Goal: Task Accomplishment & Management: Use online tool/utility

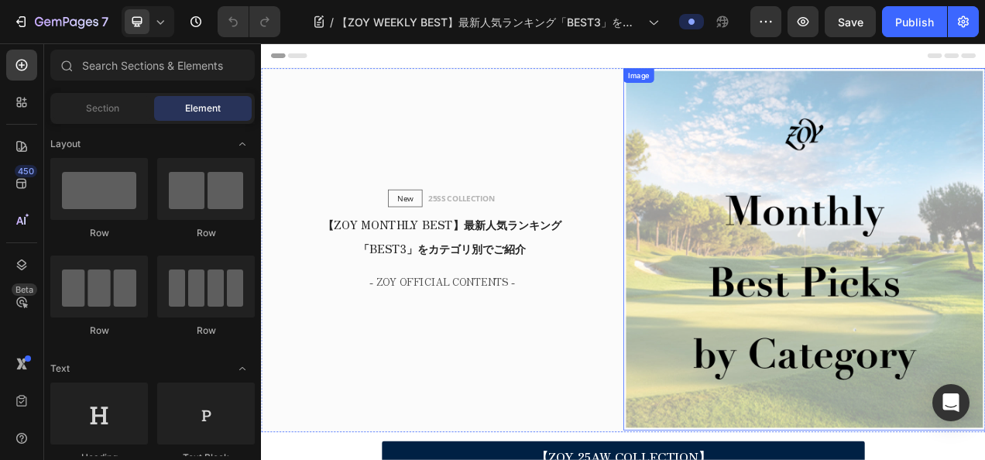
click at [984, 199] on img at bounding box center [958, 307] width 465 height 465
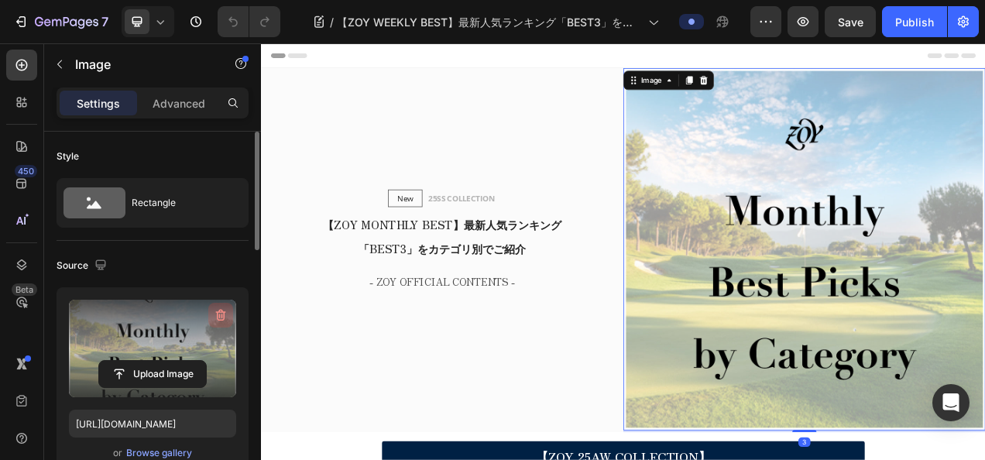
click at [228, 314] on icon "button" at bounding box center [220, 314] width 15 height 15
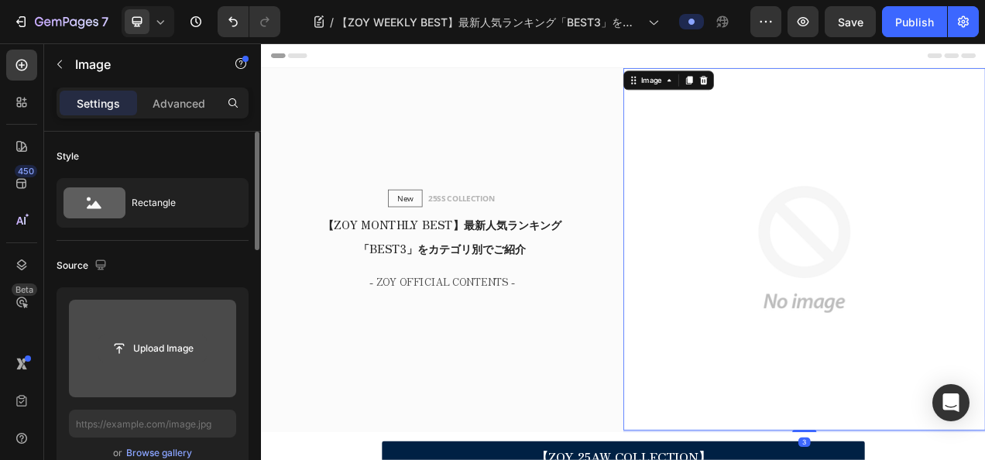
click at [175, 348] on input "file" at bounding box center [152, 348] width 107 height 26
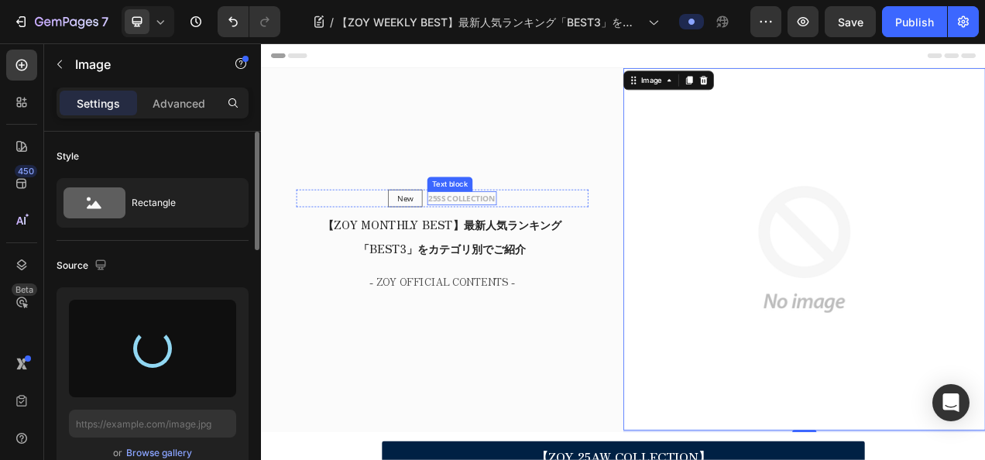
click at [494, 239] on p "25SS COLLECTION" at bounding box center [518, 242] width 86 height 15
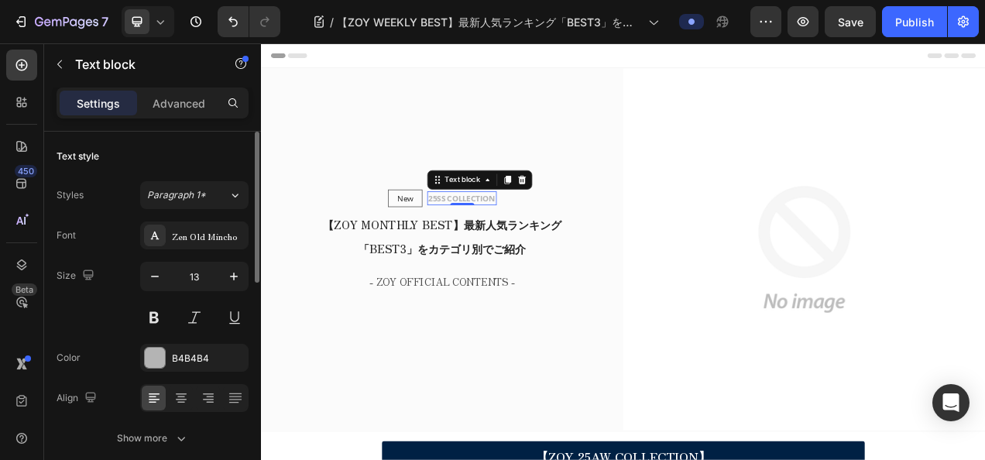
click at [491, 237] on p "25SS COLLECTION" at bounding box center [518, 242] width 86 height 15
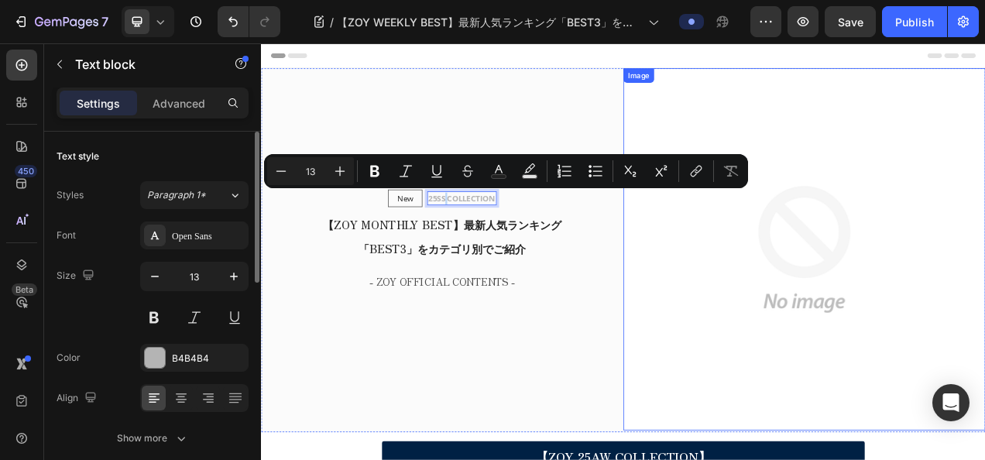
click at [891, 313] on img at bounding box center [958, 307] width 465 height 465
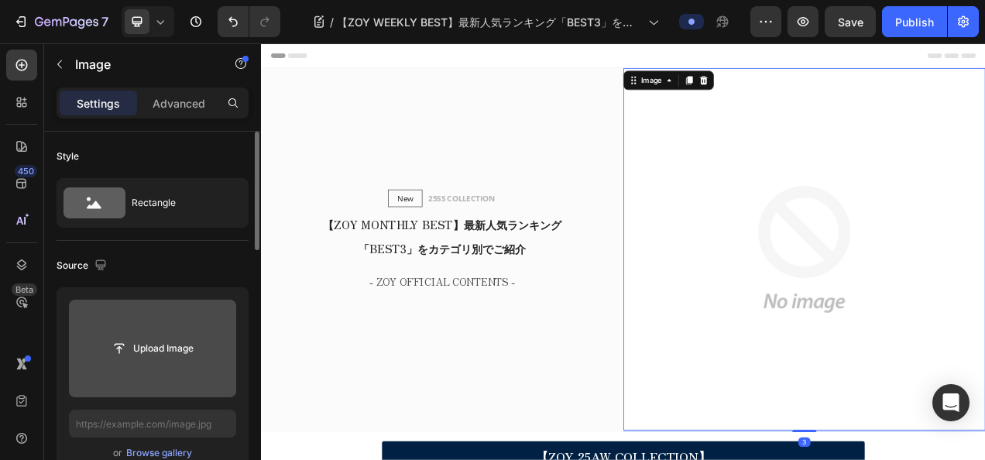
click at [94, 335] on div "Upload Image" at bounding box center [152, 349] width 167 height 28
click at [178, 337] on input "file" at bounding box center [152, 348] width 107 height 26
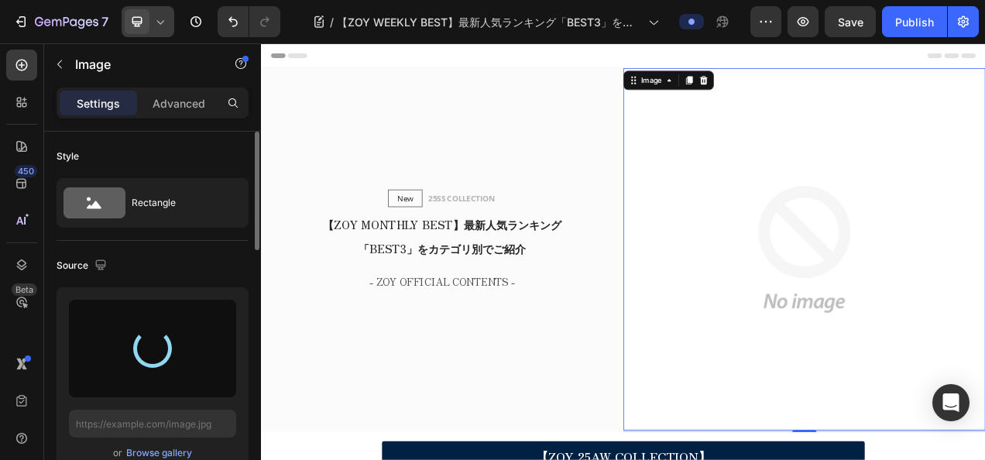
click at [169, 15] on div at bounding box center [148, 21] width 53 height 31
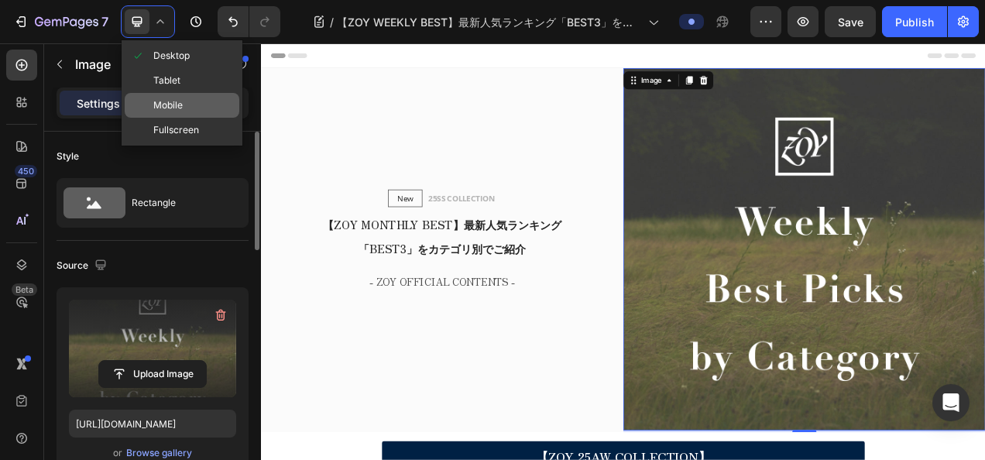
click at [180, 101] on span "Mobile" at bounding box center [167, 105] width 29 height 15
type input "https://cdn.shopify.com/s/files/1/0860/5397/8403/files/gempages_499421484788220…"
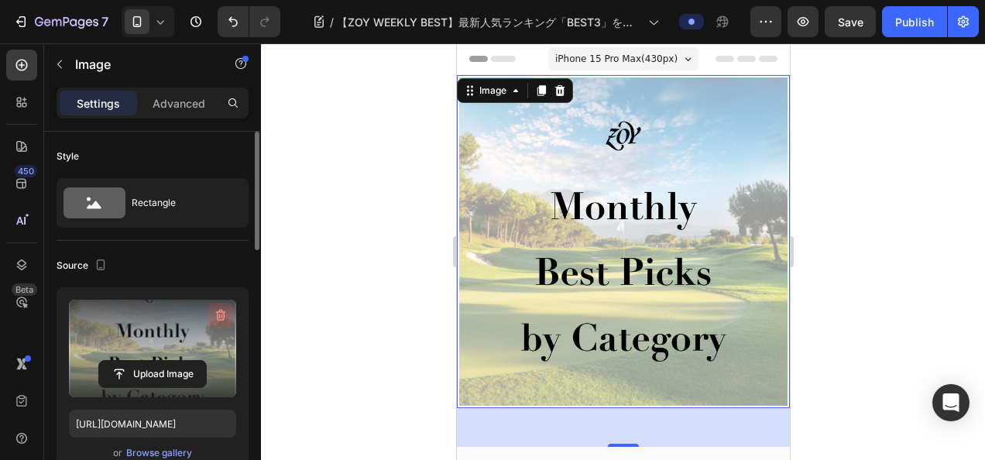
click at [215, 316] on icon "button" at bounding box center [220, 314] width 15 height 15
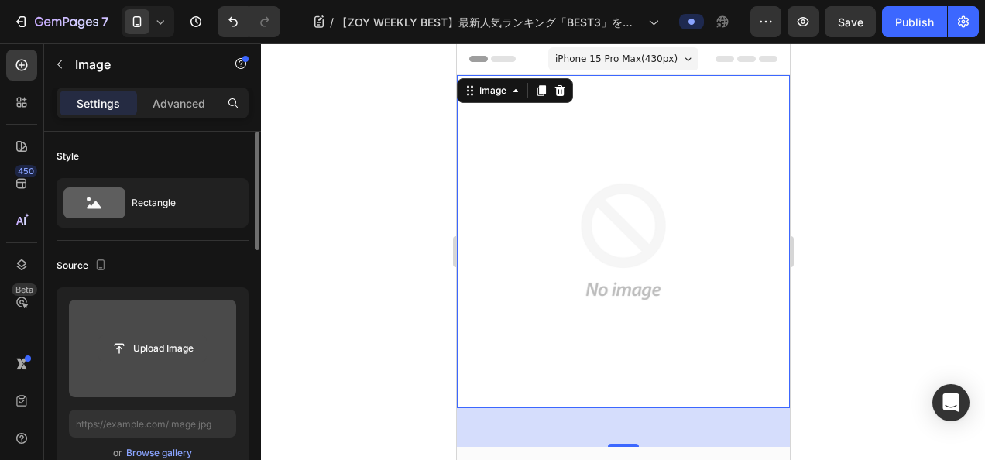
click at [170, 344] on input "file" at bounding box center [152, 348] width 107 height 26
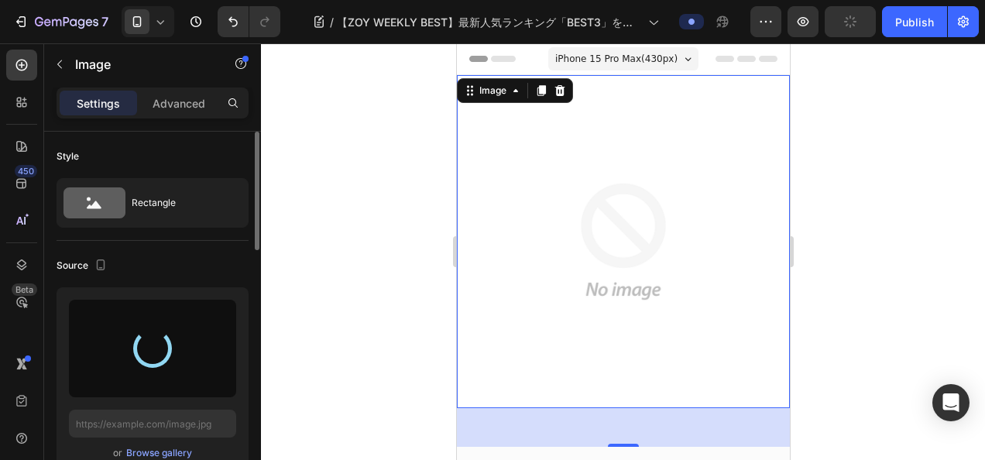
type input "https://cdn.shopify.com/s/files/1/0860/5397/8403/files/gempages_499421484788220…"
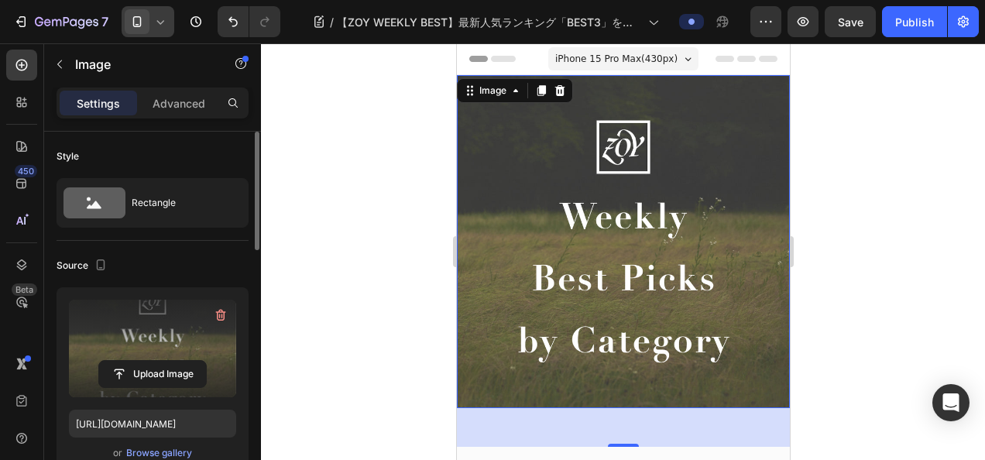
click at [167, 26] on div at bounding box center [148, 21] width 53 height 31
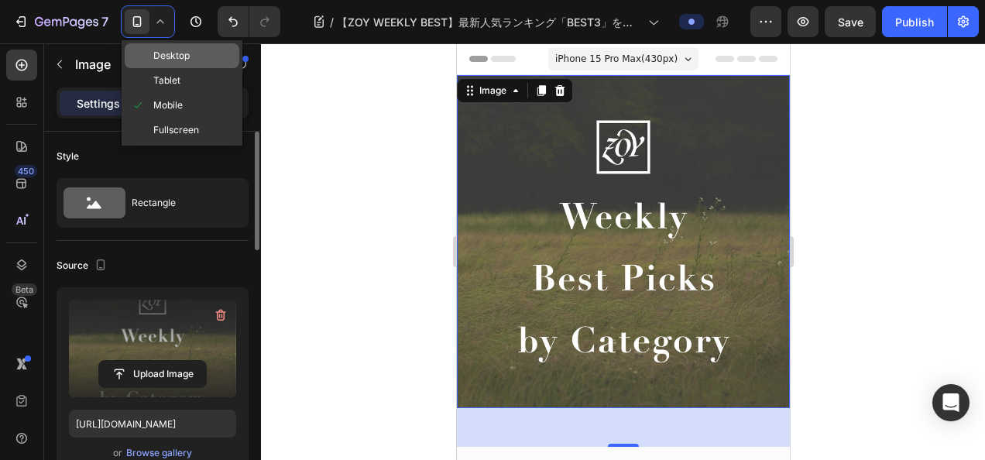
click at [191, 68] on div "Desktop" at bounding box center [182, 80] width 115 height 25
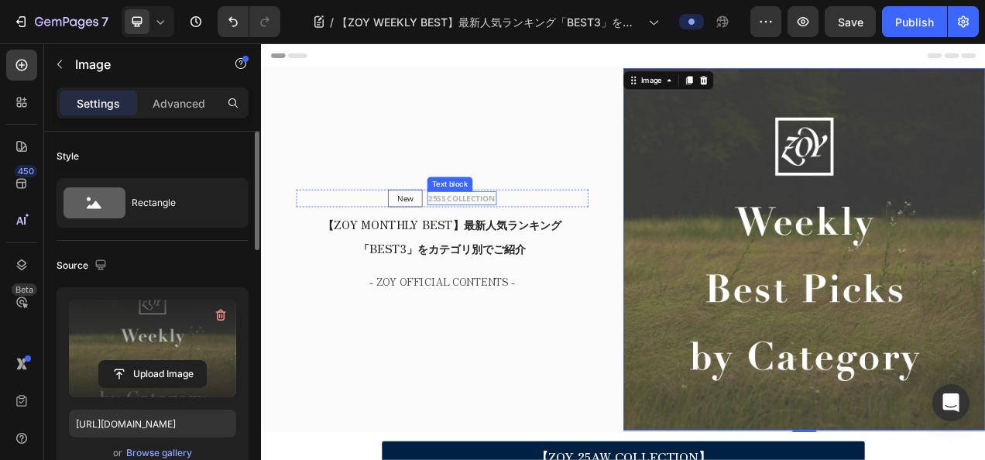
click at [506, 239] on p "25SS COLLECTION" at bounding box center [518, 242] width 86 height 15
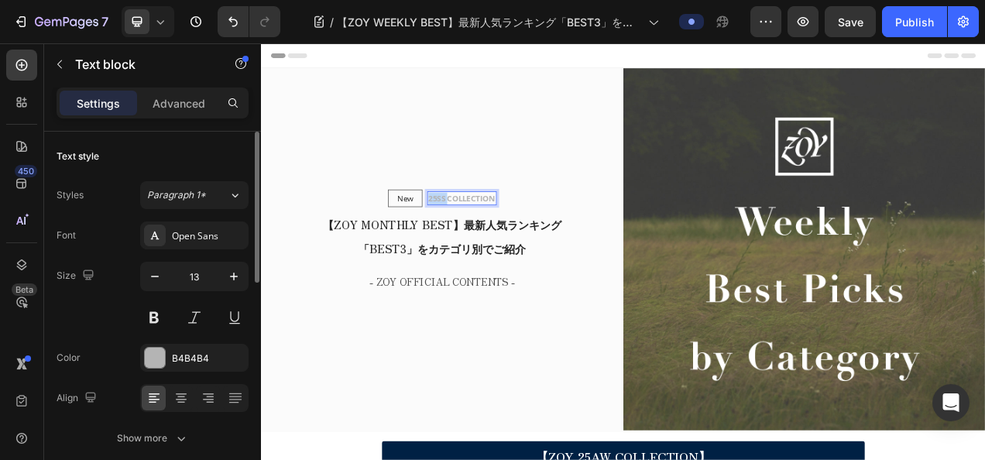
click at [486, 235] on p "25SS COLLECTION" at bounding box center [518, 242] width 86 height 15
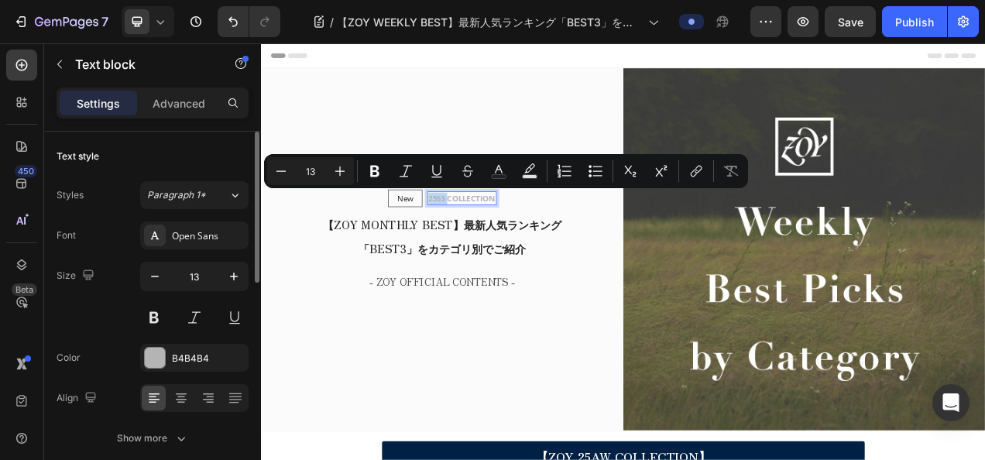
click at [492, 235] on p "25SS COLLECTION" at bounding box center [518, 242] width 86 height 15
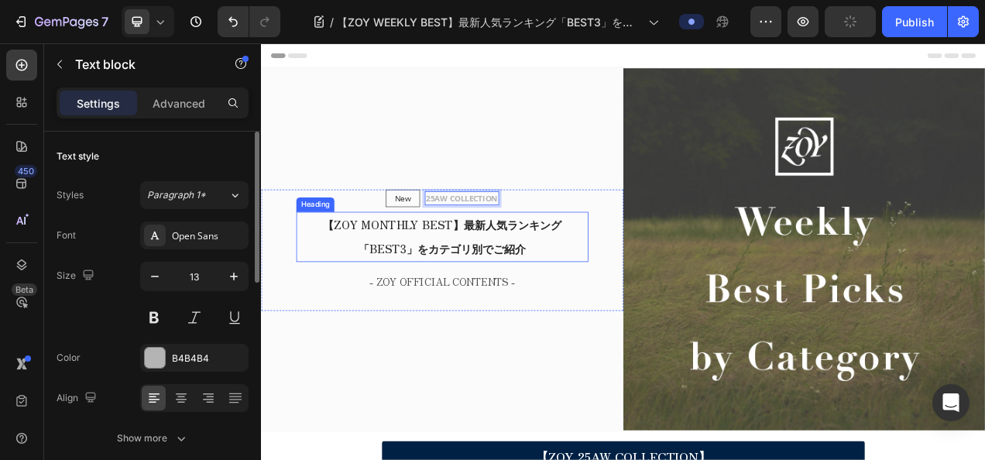
click at [546, 304] on h2 "【ZOY MONTHLY BEST】最新人気ランキング「BEST3」をカテゴリ別でご紹介" at bounding box center [493, 291] width 375 height 64
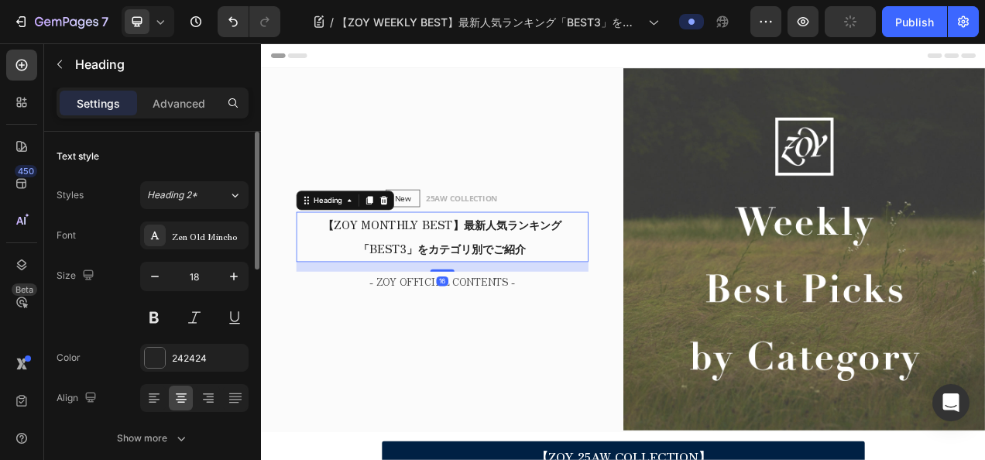
click at [546, 304] on h2 "【ZOY MONTHLY BEST】最新人気ランキング「BEST3」をカテゴリ別でご紹介" at bounding box center [493, 291] width 375 height 64
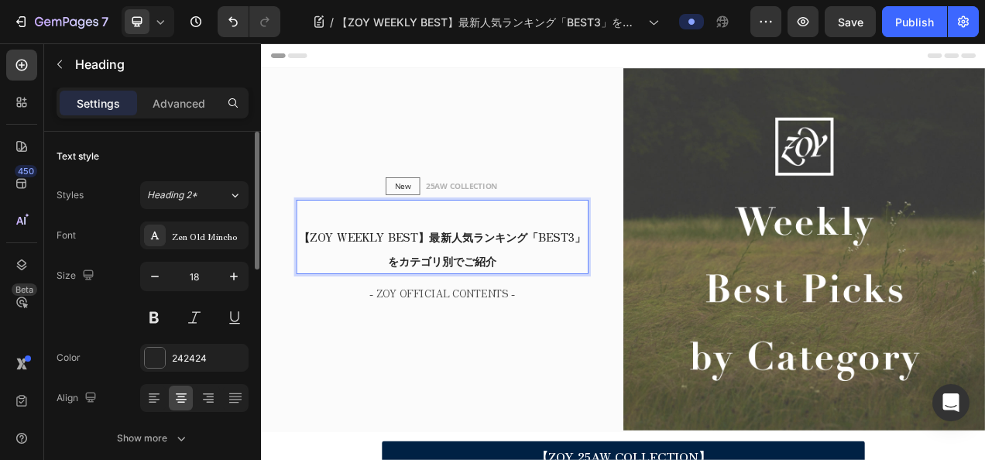
click at [493, 257] on p "【ZOY WEEKLY BEST】最新人気ランキング「BEST3」をカテゴリ別でご紹介" at bounding box center [493, 291] width 372 height 92
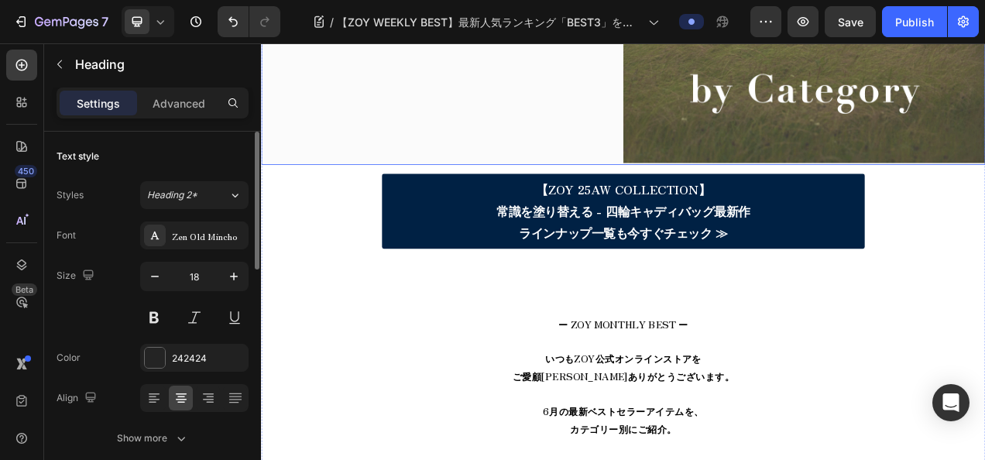
scroll to position [387, 0]
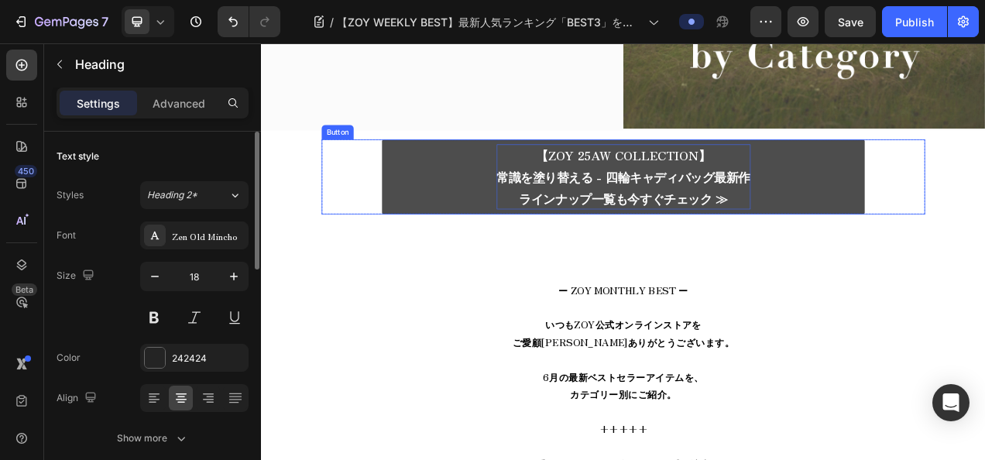
click at [697, 193] on p "【ZOY 25AW COLLECTION】 常識を塗り替える - 四輪キャディバッグ最新作 ラインナップ一覧も今すぐチェック ≫" at bounding box center [726, 215] width 326 height 84
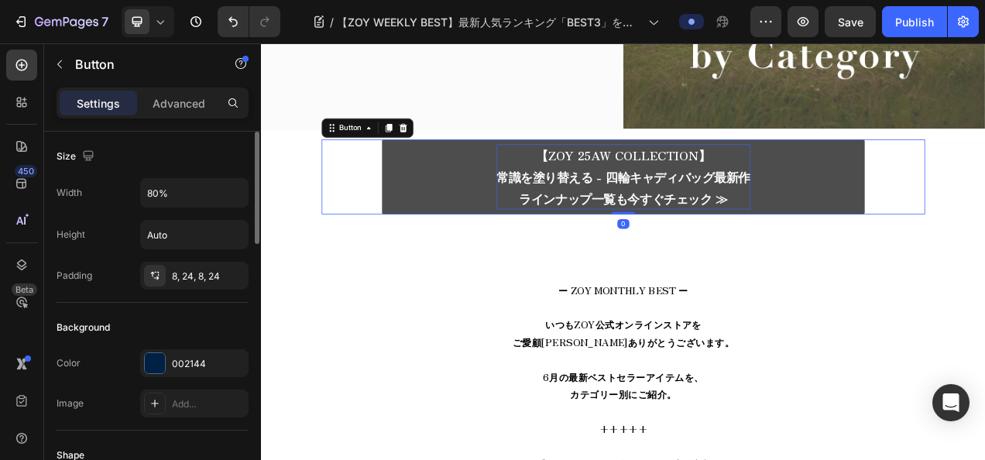
click at [615, 205] on strong "常識を塗り替える - 四輪キャディバッグ最新作" at bounding box center [726, 214] width 326 height 22
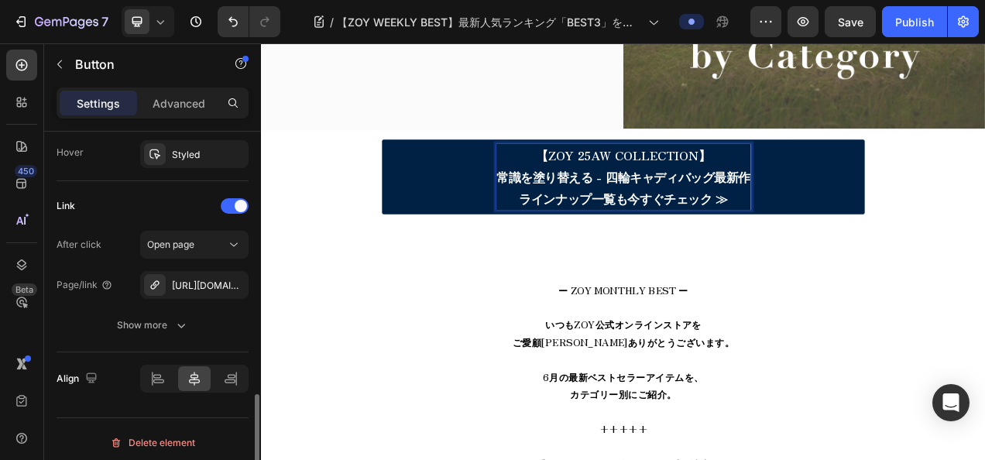
scroll to position [855, 0]
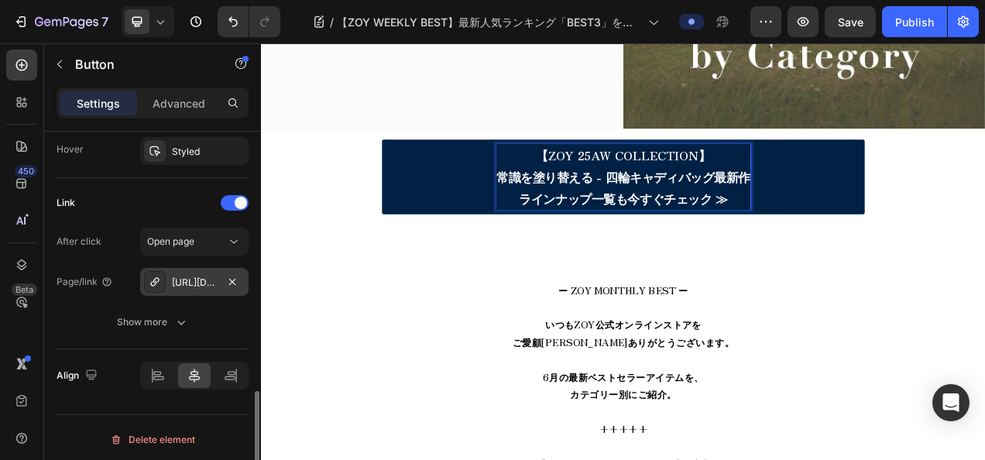
click at [221, 279] on div "https://zoy.co.jp/25aw-caddie-bag-series" at bounding box center [194, 282] width 108 height 28
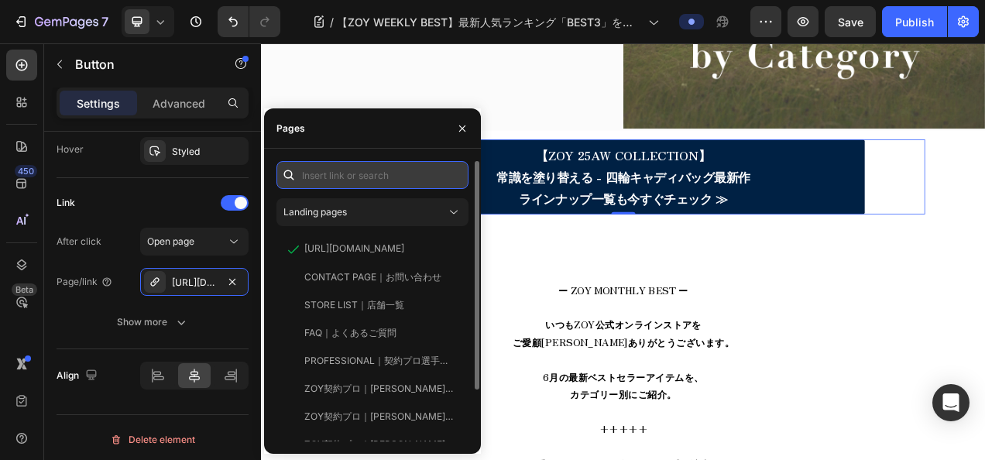
click at [342, 172] on input "text" at bounding box center [372, 175] width 192 height 28
paste input "https://zoy.co.jp/collections/25aw-all-new"
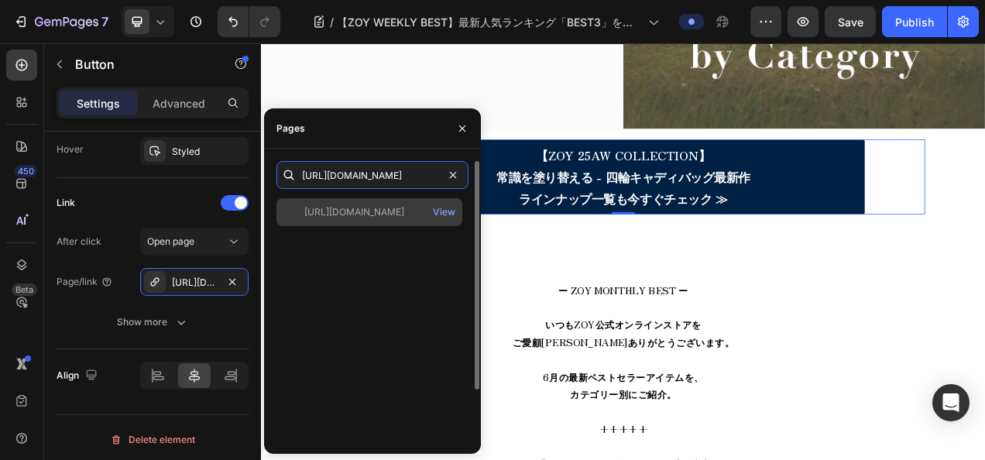
type input "https://zoy.co.jp/collections/25aw-all-new"
click at [319, 220] on div "https://zoy.co.jp/collections/25aw-all-new View" at bounding box center [369, 212] width 186 height 28
click at [443, 208] on div "View" at bounding box center [444, 212] width 22 height 14
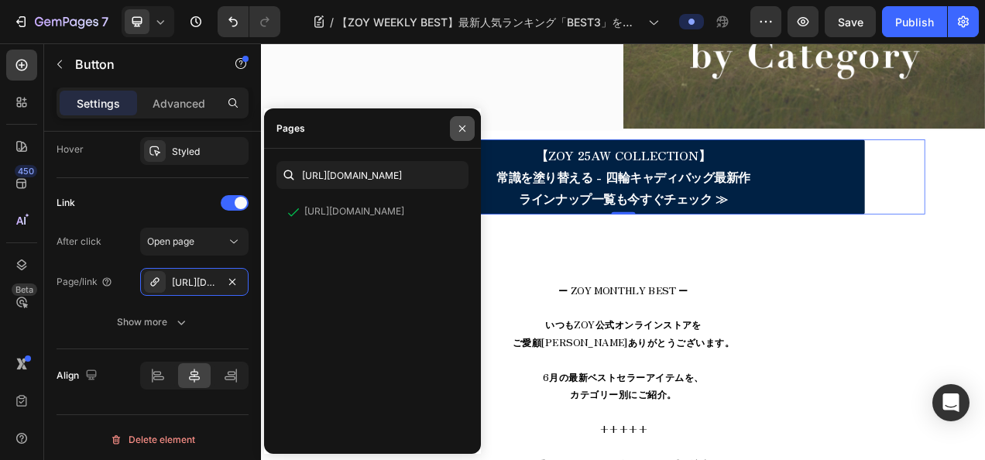
drag, startPoint x: 464, startPoint y: 120, endPoint x: 268, endPoint y: 98, distance: 197.2
click at [464, 120] on button "button" at bounding box center [462, 128] width 25 height 25
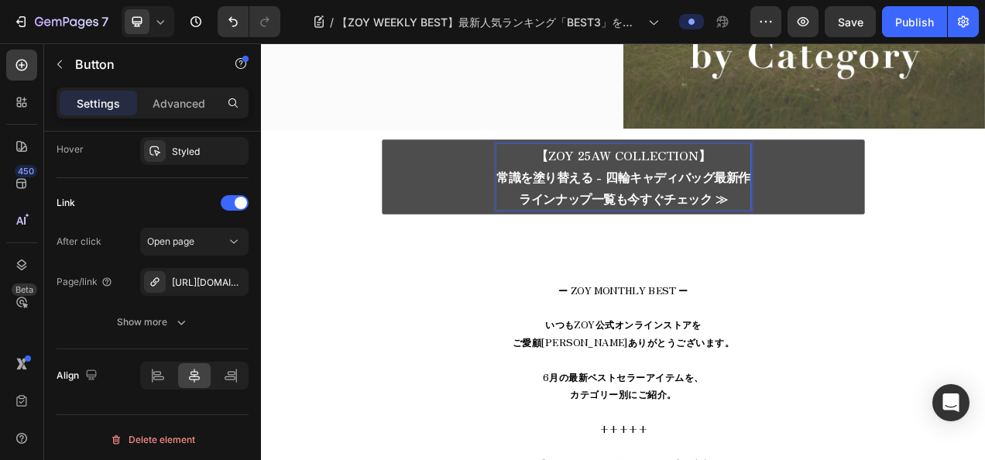
click at [630, 219] on strong "常識を塗り替える - 四輪キャディバッグ最新作" at bounding box center [726, 214] width 326 height 22
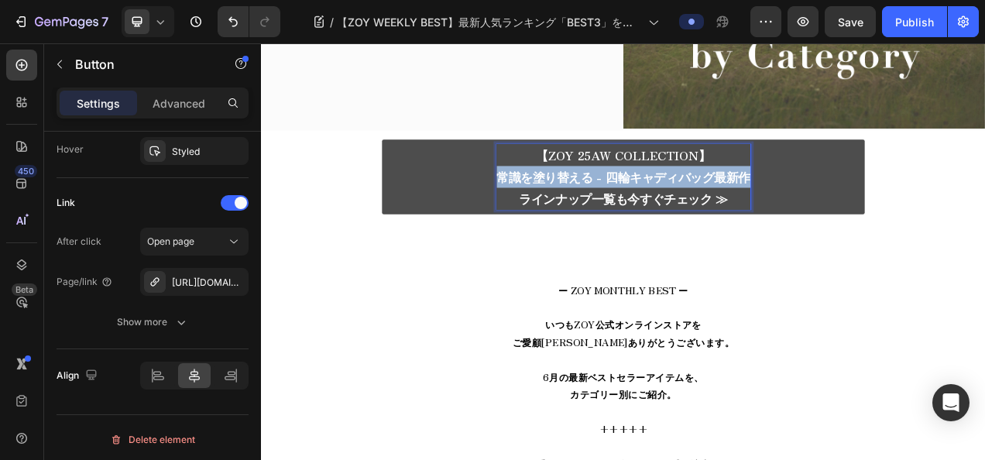
drag, startPoint x: 562, startPoint y: 211, endPoint x: 887, endPoint y: 209, distance: 324.5
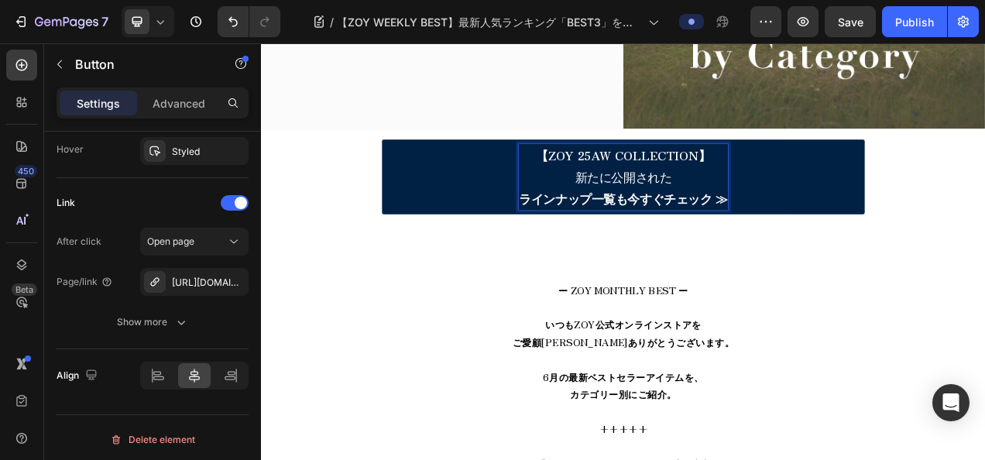
click at [594, 235] on strong "ラインナップ一覧も今すぐチェック ≫" at bounding box center [726, 242] width 268 height 22
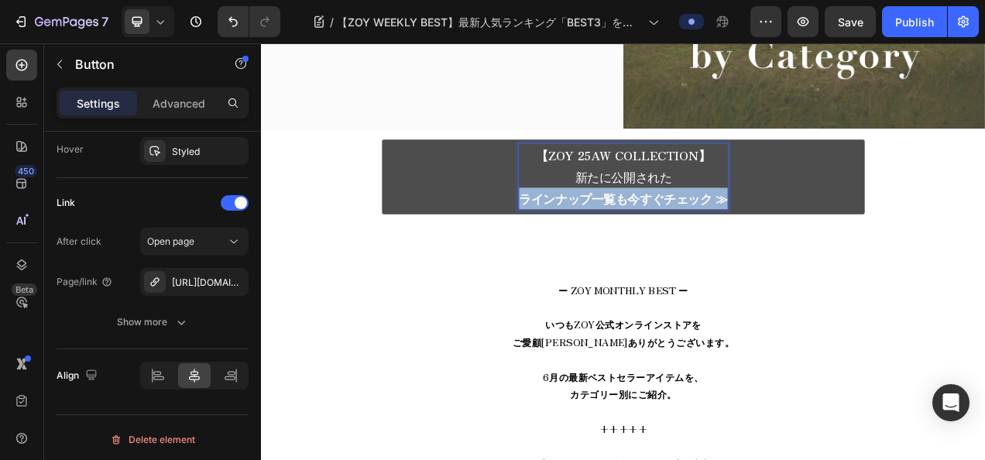
drag, startPoint x: 590, startPoint y: 235, endPoint x: 857, endPoint y: 238, distance: 267.2
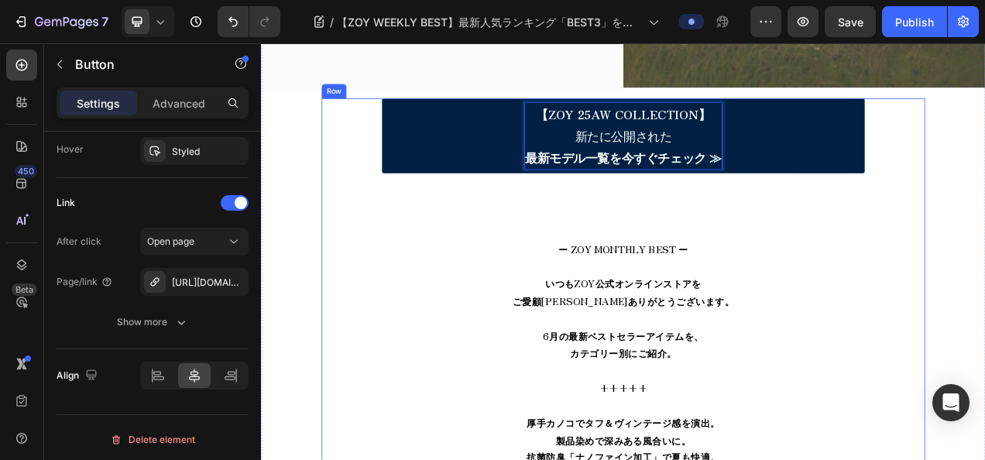
scroll to position [465, 0]
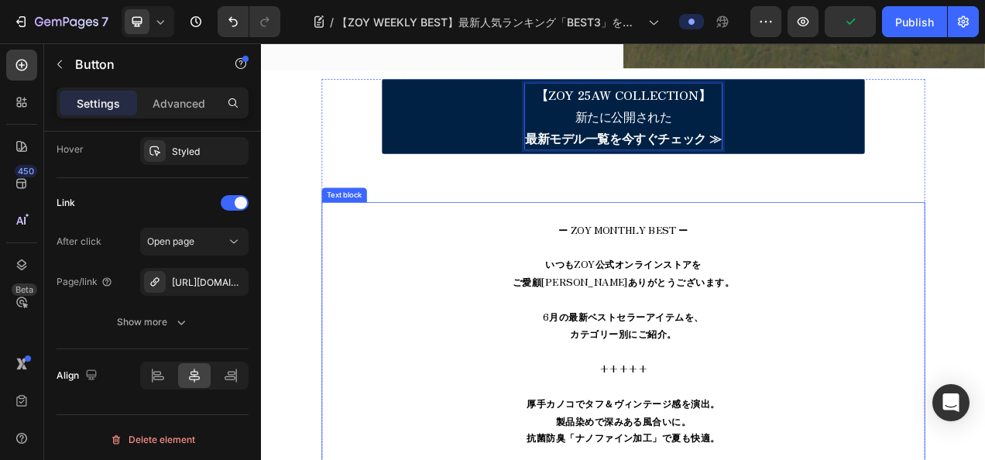
click at [691, 273] on span "ー ZOY MONTHLY BEST ー" at bounding box center [726, 282] width 167 height 19
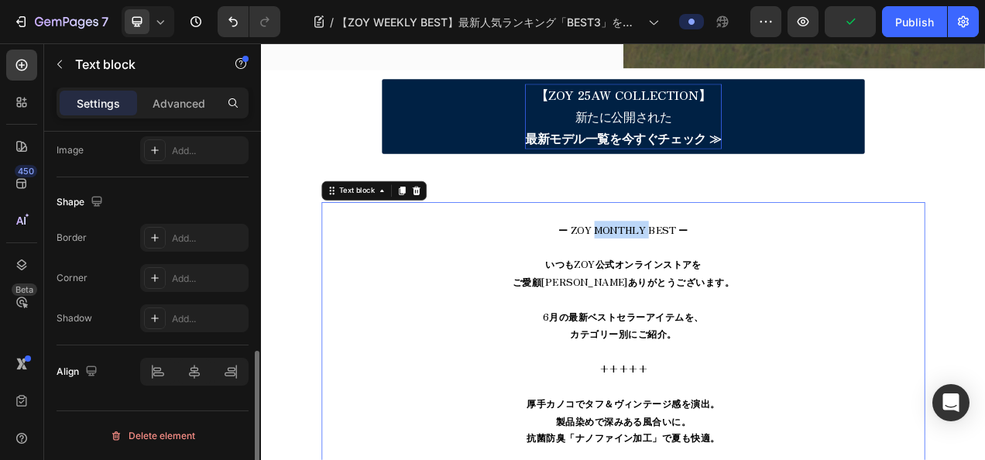
click at [691, 273] on span "ー ZOY MONTHLY BEST ー" at bounding box center [726, 282] width 167 height 19
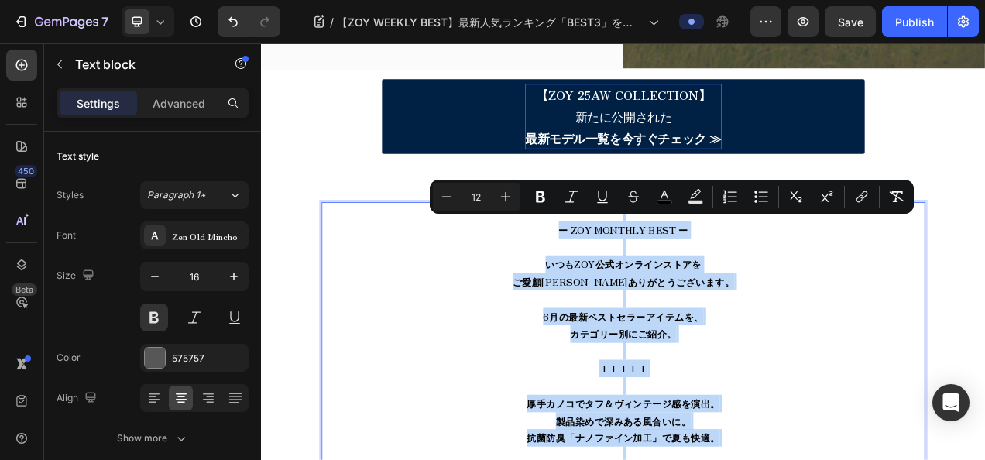
type input "16"
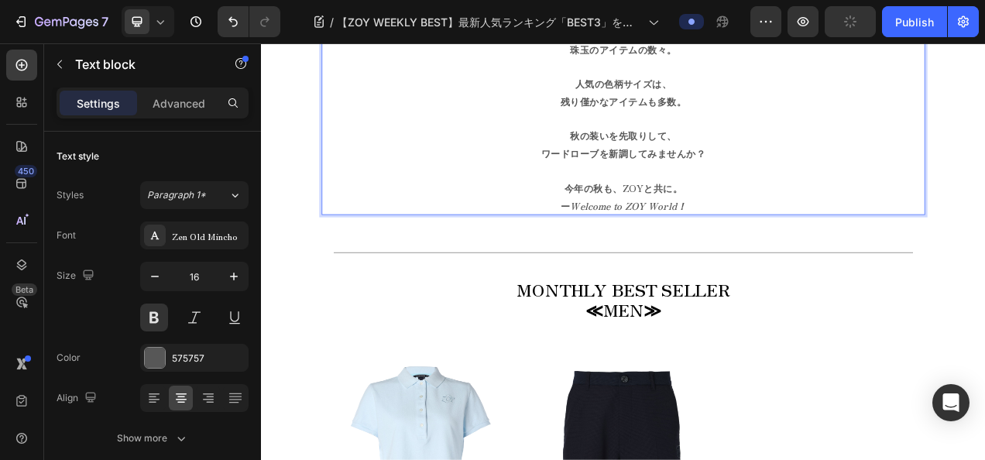
scroll to position [1465, 0]
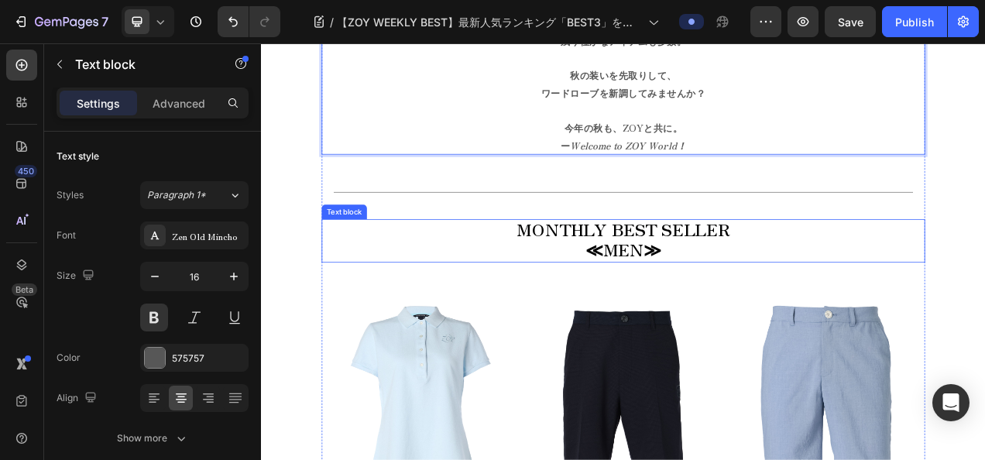
click at [634, 266] on span "MONTHLY BEST SELLER" at bounding box center [725, 281] width 273 height 31
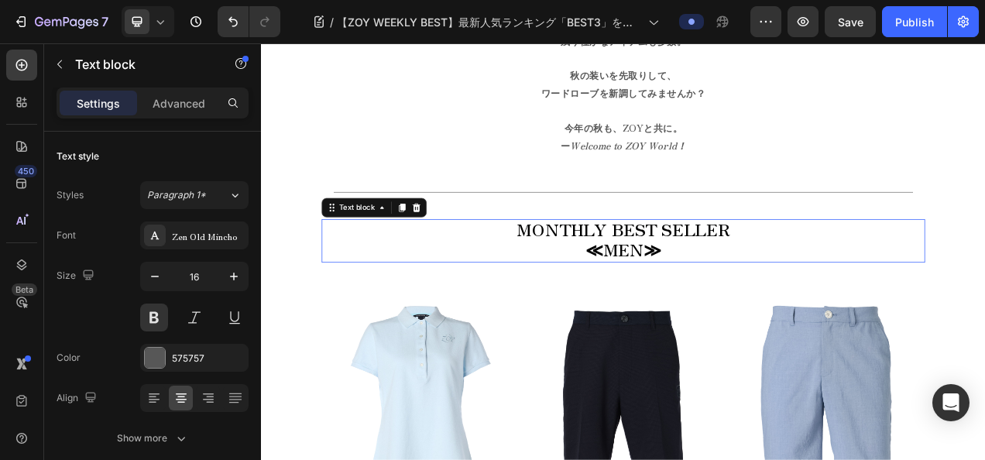
click at [634, 266] on span "MONTHLY BEST SELLER" at bounding box center [725, 281] width 273 height 31
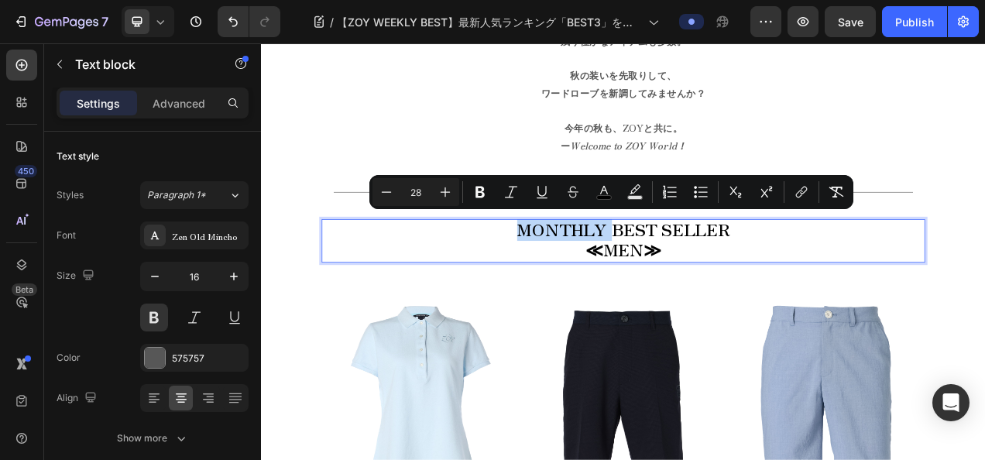
click at [589, 279] on span "MONTHLY BEST SELLER" at bounding box center [725, 281] width 273 height 31
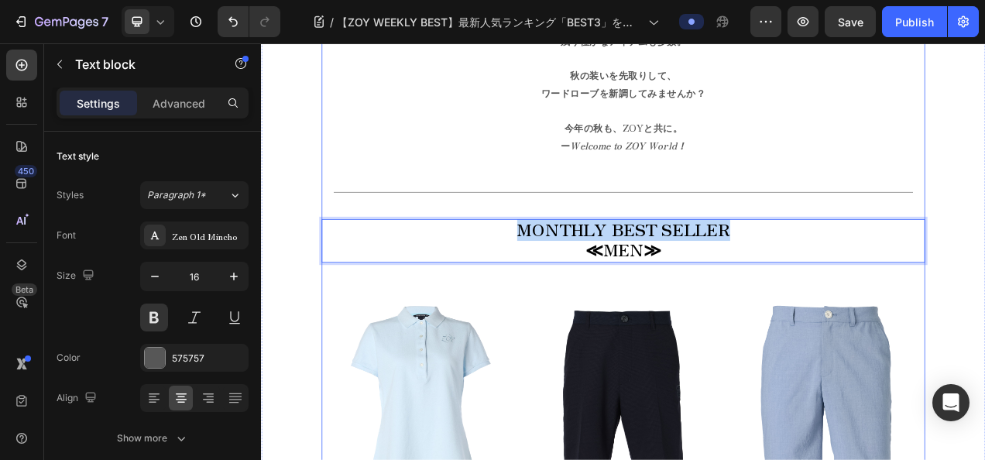
drag, startPoint x: 585, startPoint y: 278, endPoint x: 929, endPoint y: 258, distance: 344.4
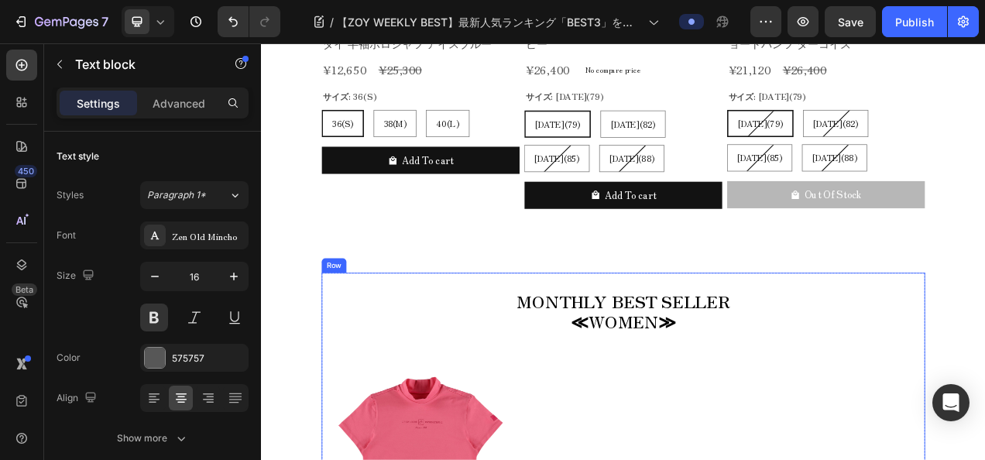
scroll to position [2085, 0]
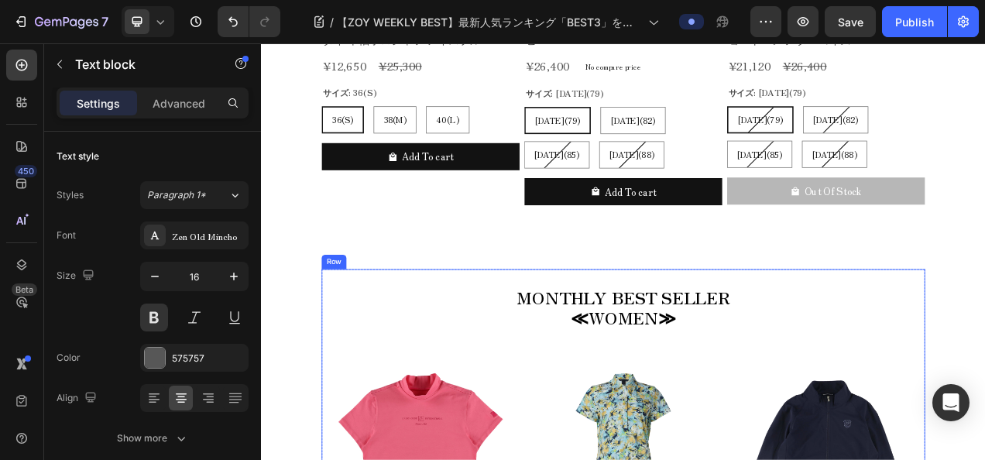
click at [589, 359] on span "MONTHLY BEST SELLER" at bounding box center [725, 368] width 273 height 31
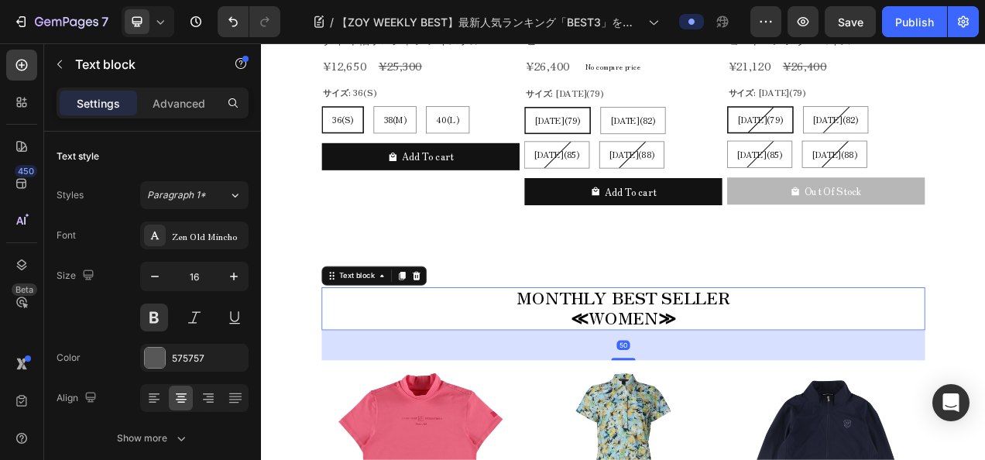
click at [589, 359] on span "MONTHLY BEST SELLER" at bounding box center [725, 368] width 273 height 31
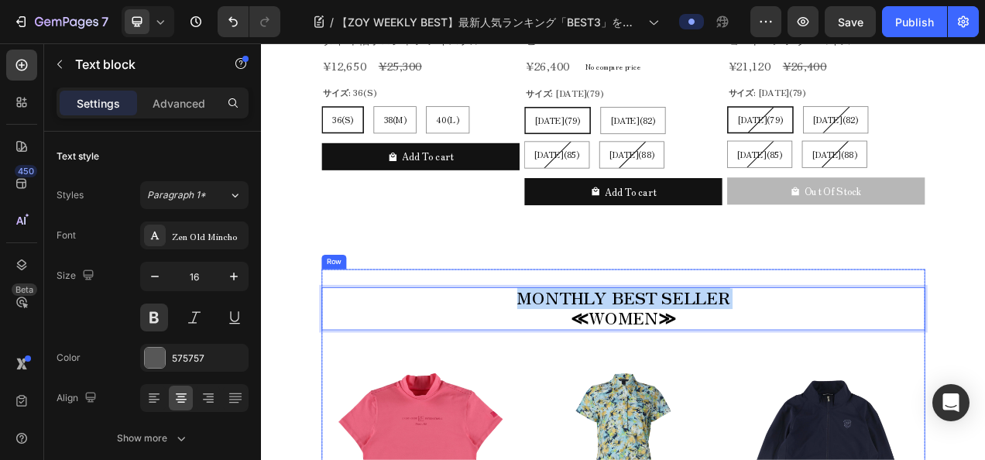
drag, startPoint x: 579, startPoint y: 362, endPoint x: 901, endPoint y: 342, distance: 322.0
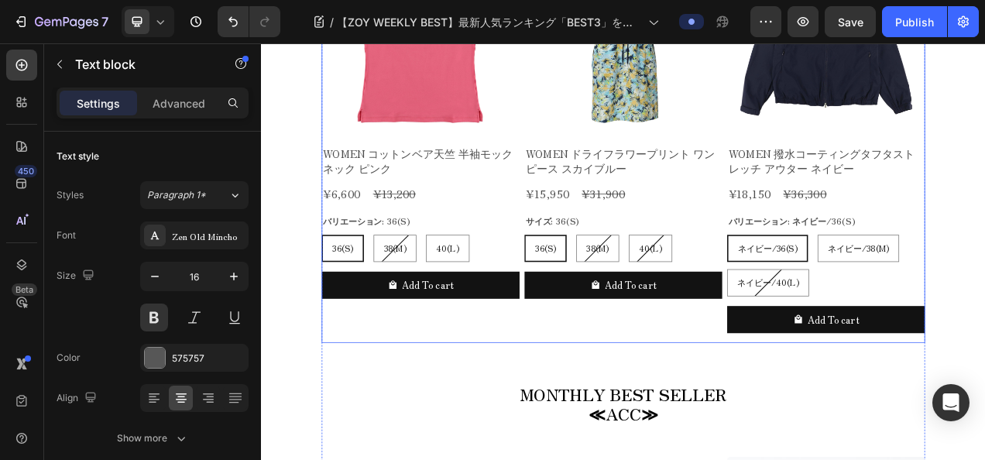
scroll to position [2704, 0]
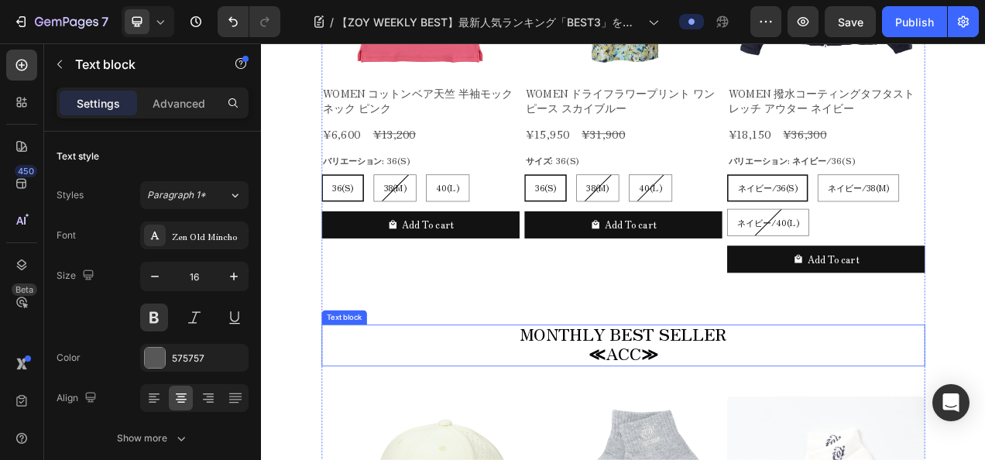
click at [594, 420] on span "MONTHLY BEST SELLER" at bounding box center [726, 416] width 266 height 30
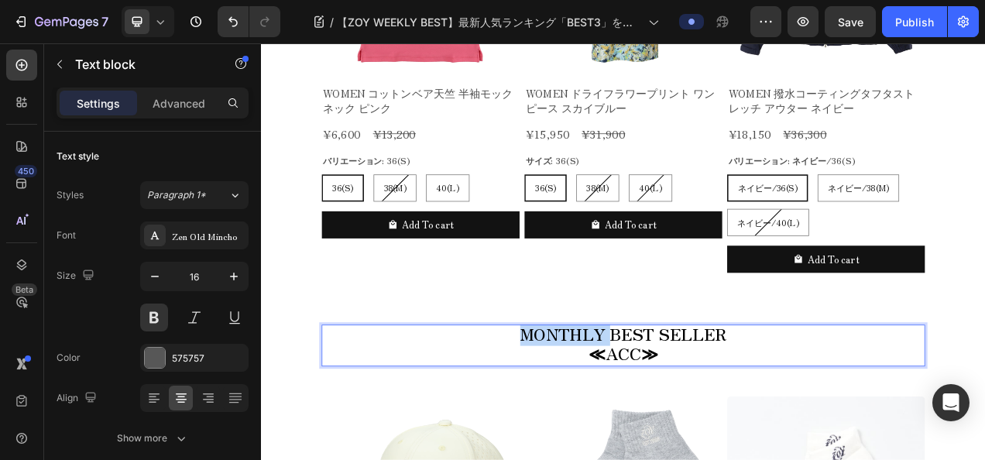
click at [594, 420] on span "MONTHLY BEST SELLER" at bounding box center [726, 416] width 266 height 30
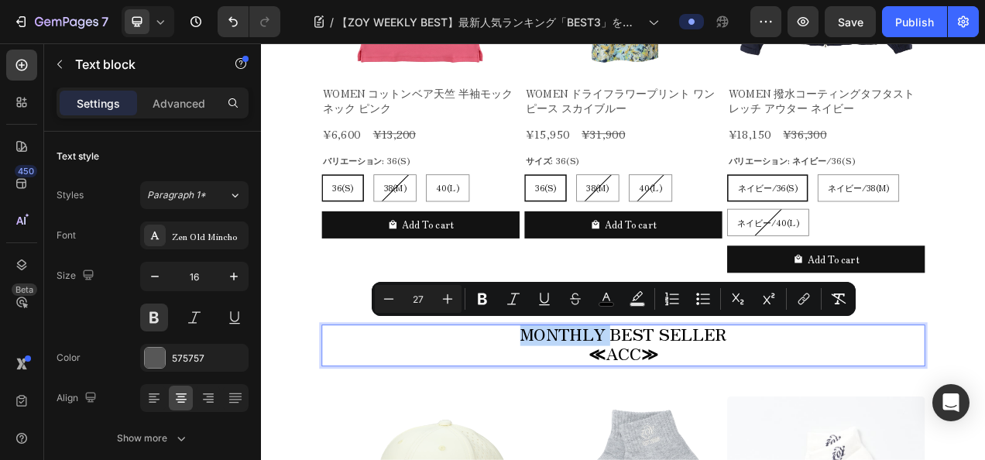
click at [585, 410] on p "MONTHLY BEST SELLER ≪ACC≫" at bounding box center [725, 431] width 771 height 51
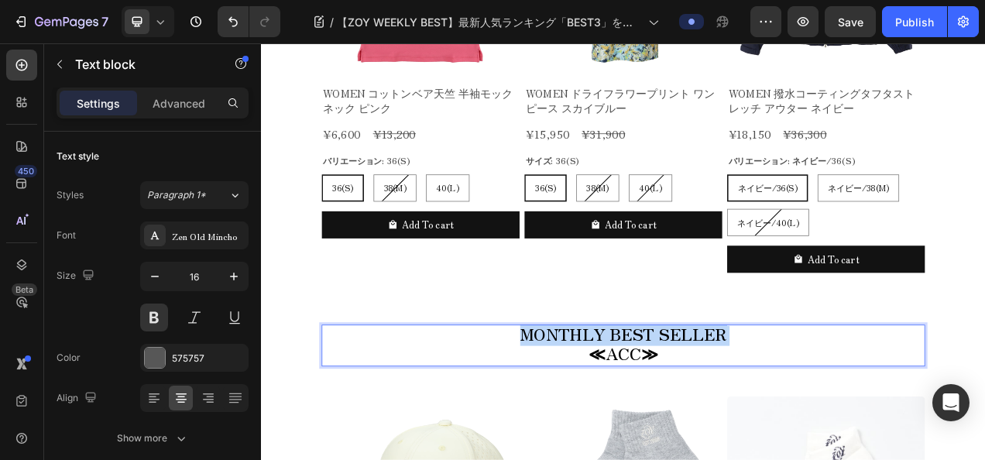
drag, startPoint x: 585, startPoint y: 410, endPoint x: 895, endPoint y: 408, distance: 310.6
click at [895, 408] on p "MONTHLY BEST SELLER ≪ACC≫" at bounding box center [725, 431] width 771 height 51
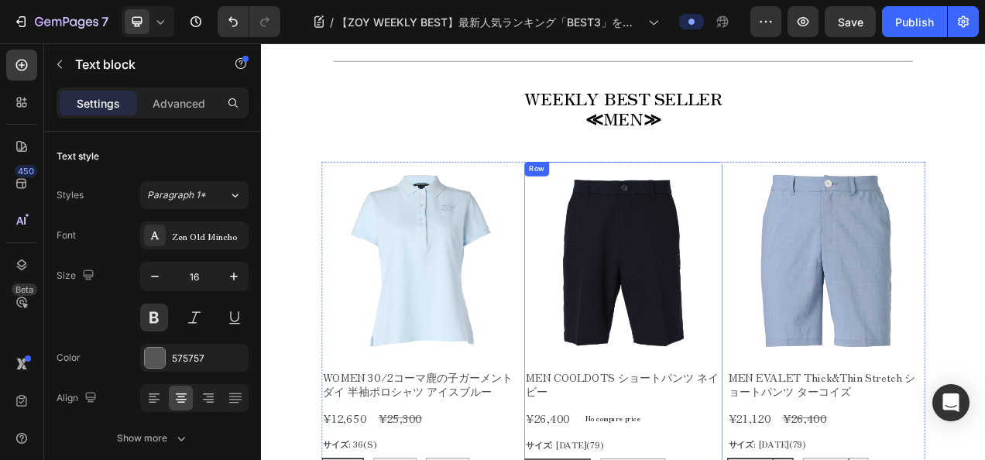
scroll to position [1543, 0]
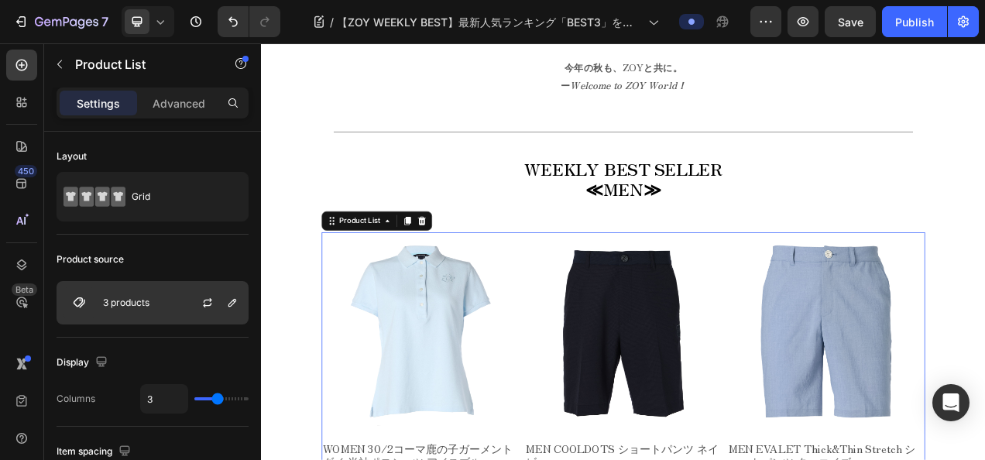
click at [66, 295] on img at bounding box center [79, 302] width 31 height 31
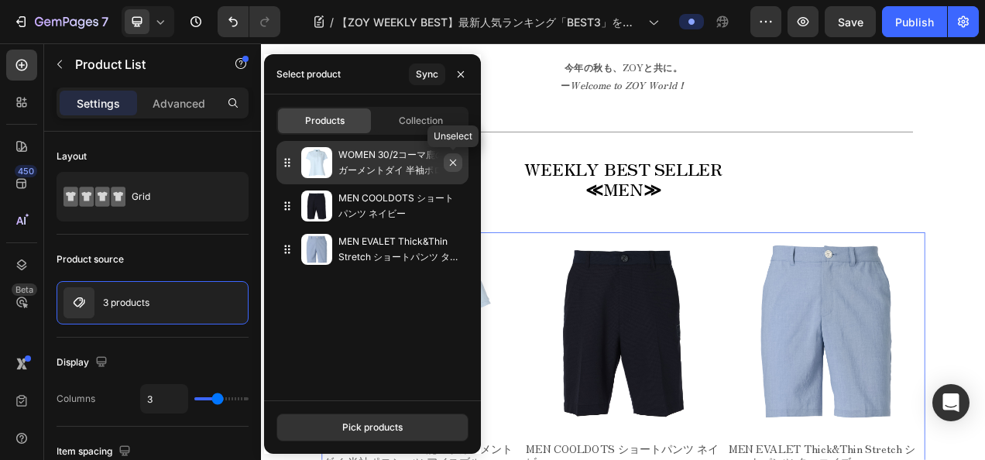
click at [449, 167] on icon "button" at bounding box center [453, 162] width 12 height 12
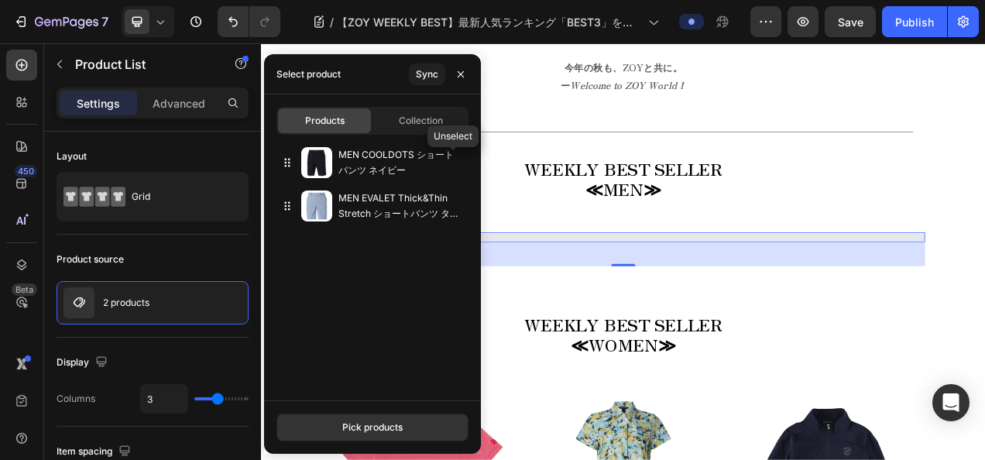
click at [0, 0] on icon "button" at bounding box center [0, 0] width 0 height 0
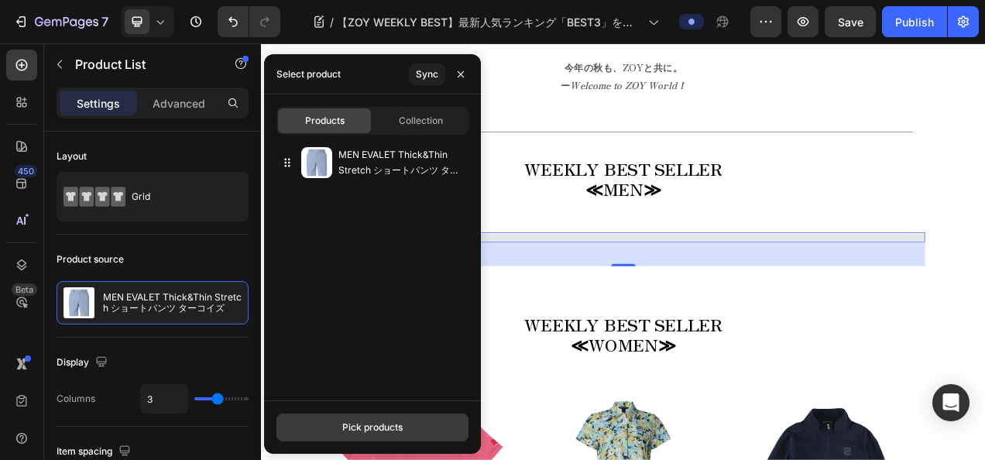
click at [404, 423] on button "Pick products" at bounding box center [372, 428] width 192 height 28
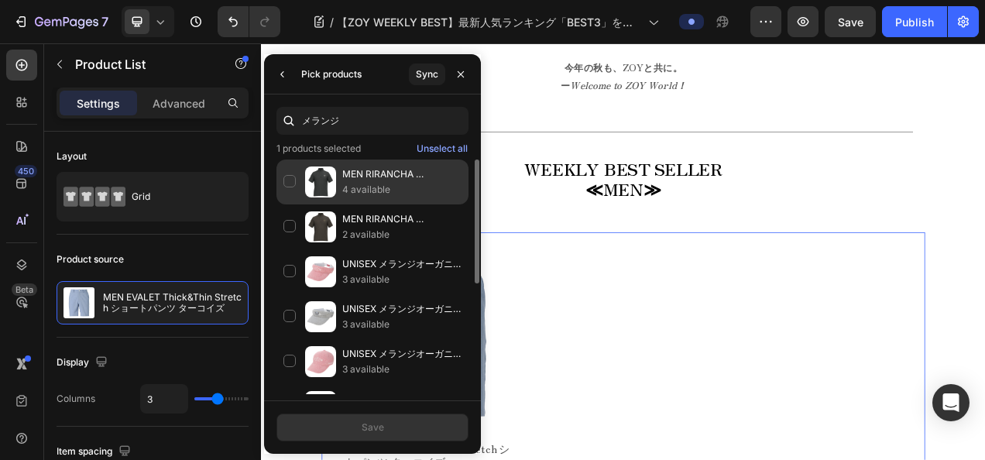
click at [327, 188] on img at bounding box center [320, 182] width 31 height 31
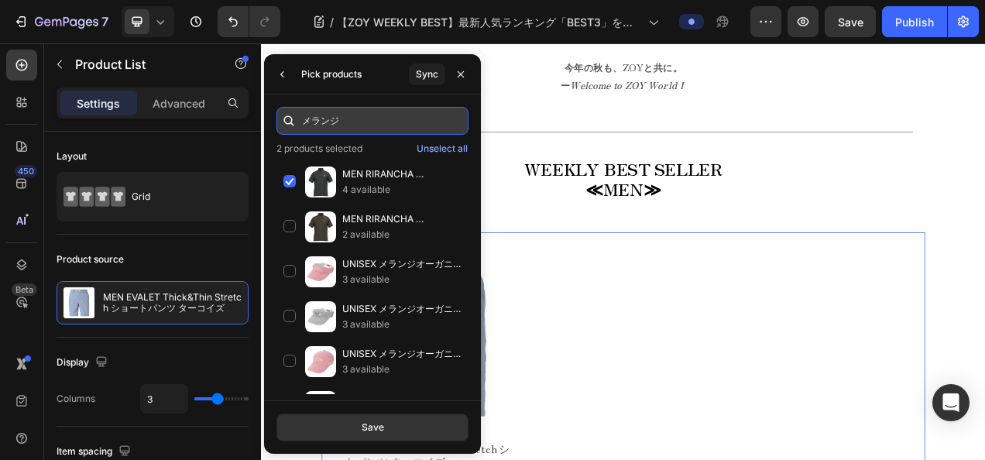
click at [348, 124] on input "メランジ" at bounding box center [372, 121] width 192 height 28
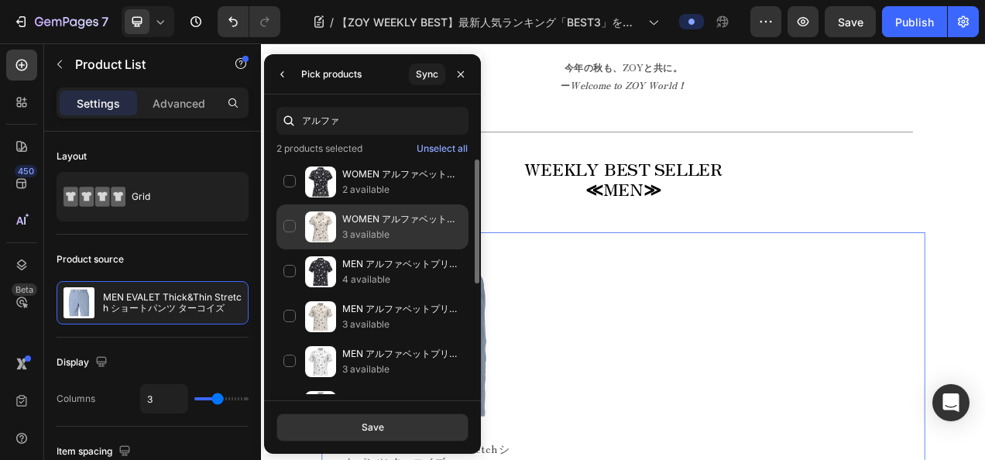
click at [342, 249] on div "WOMEN アルファベットプリント 半袖シャツ カフェモカ 3 available" at bounding box center [372, 271] width 192 height 45
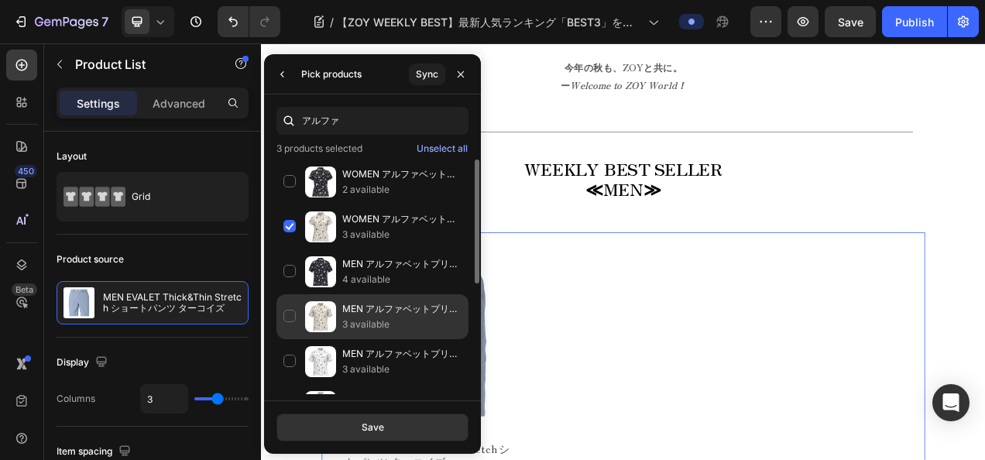
click at [345, 303] on p "MEN アルファベットプリント 半袖シャツ カフェモカ" at bounding box center [401, 308] width 119 height 15
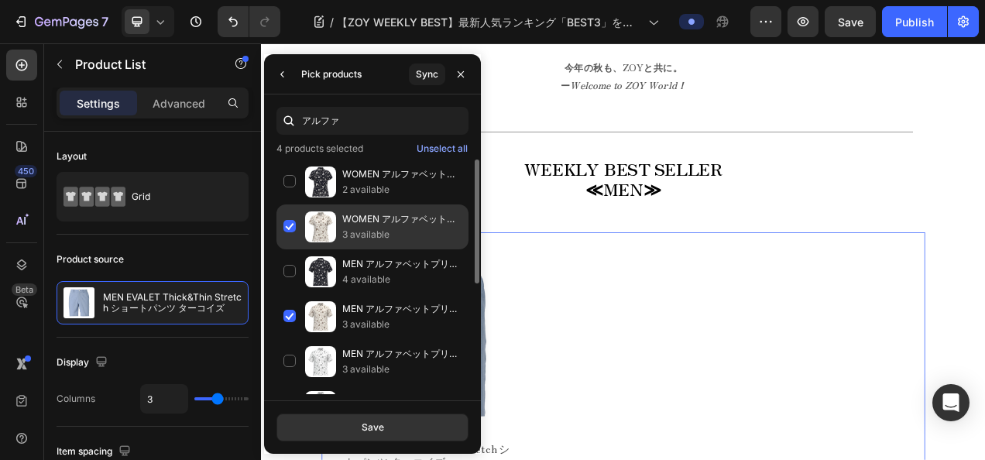
click at [348, 231] on p "3 available" at bounding box center [401, 234] width 119 height 15
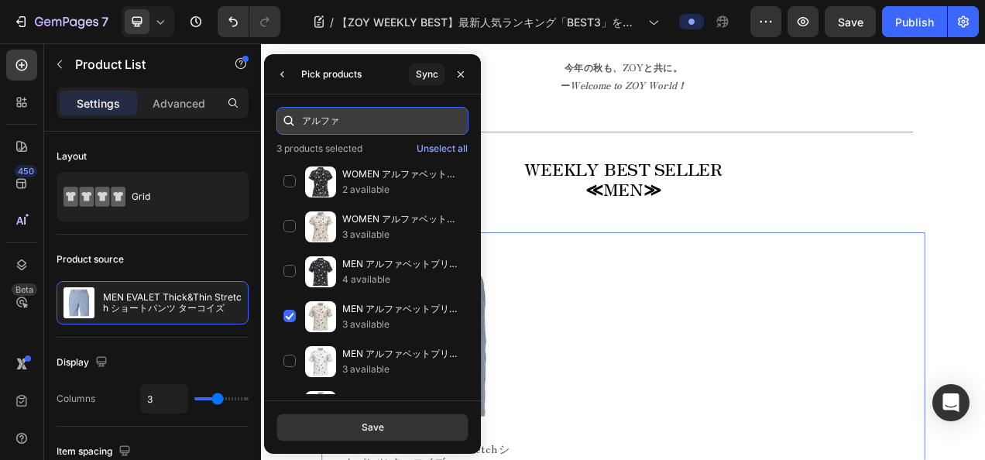
click at [378, 127] on input "アルファ" at bounding box center [372, 121] width 192 height 28
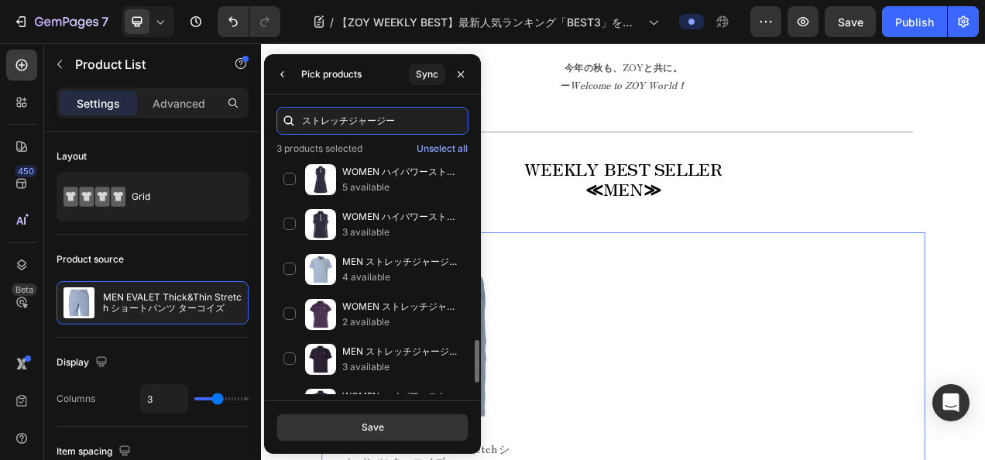
scroll to position [1052, 0]
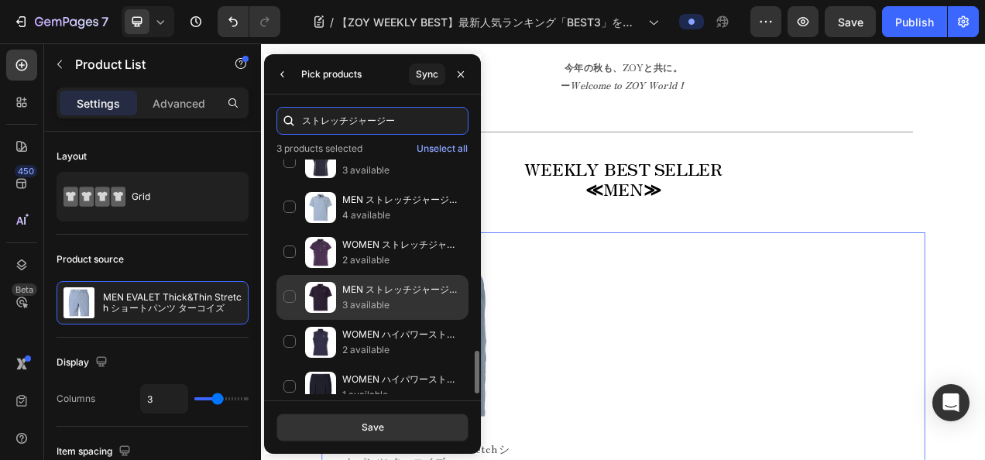
type input "ストレッチジャージー"
click at [379, 282] on p "MEN ストレッチジャージー 半袖シャツ ボルドー" at bounding box center [401, 289] width 119 height 15
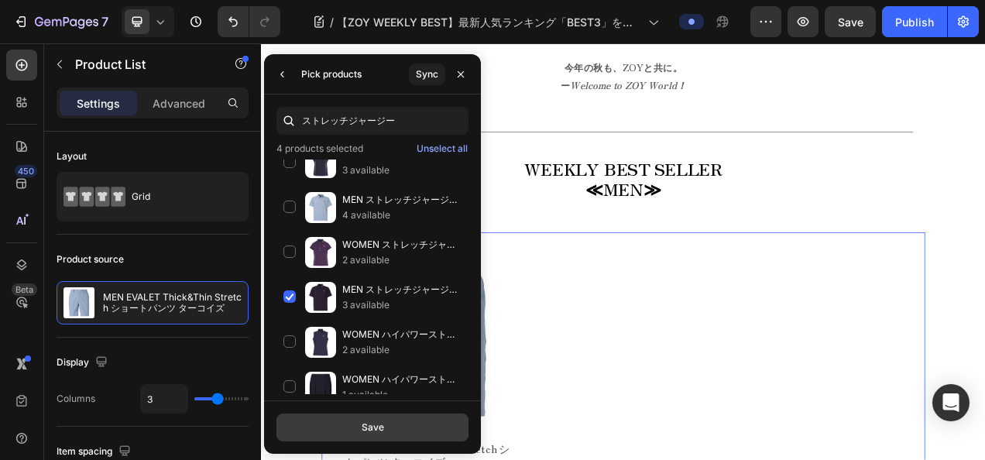
click at [384, 420] on button "Save" at bounding box center [372, 428] width 192 height 28
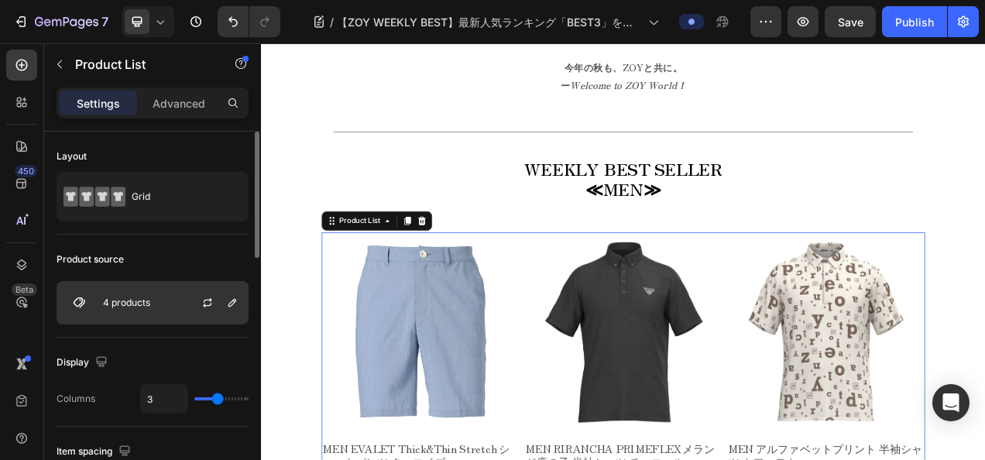
click at [71, 300] on img at bounding box center [79, 302] width 31 height 31
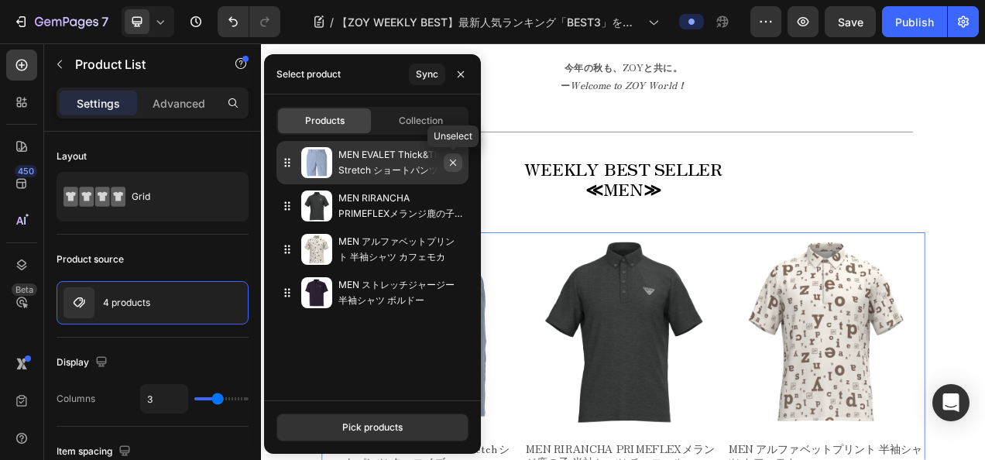
click at [456, 167] on icon "button" at bounding box center [453, 162] width 12 height 12
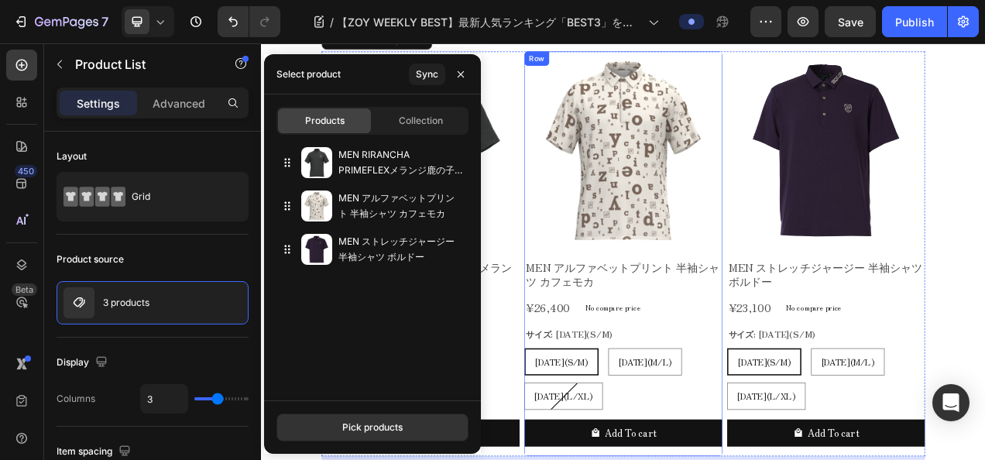
click at [592, 364] on div "Product Images MEN アルファベットプリント 半袖シャツ カフェモカ Product Title ¥26,400 Product Price …" at bounding box center [465, 313] width 254 height 520
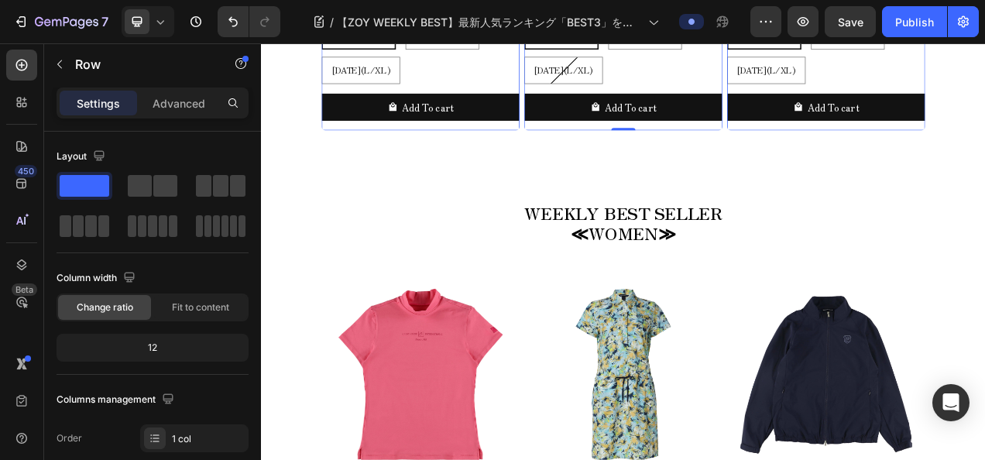
scroll to position [2240, 0]
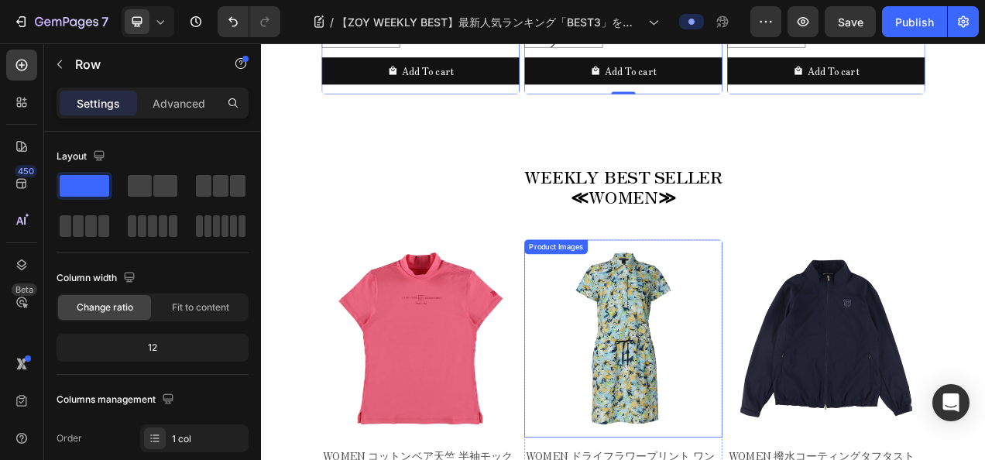
click at [417, 293] on div "Product Images" at bounding box center [379, 286] width 75 height 14
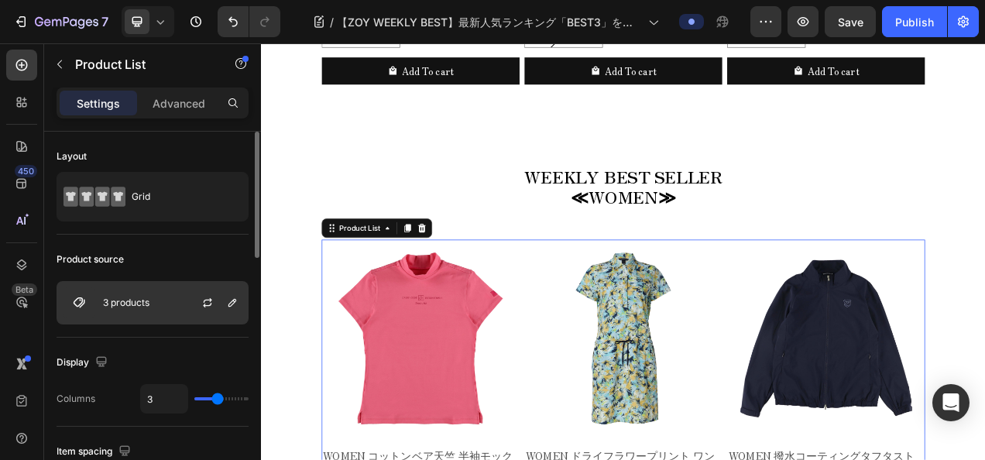
click at [79, 296] on img at bounding box center [79, 302] width 31 height 31
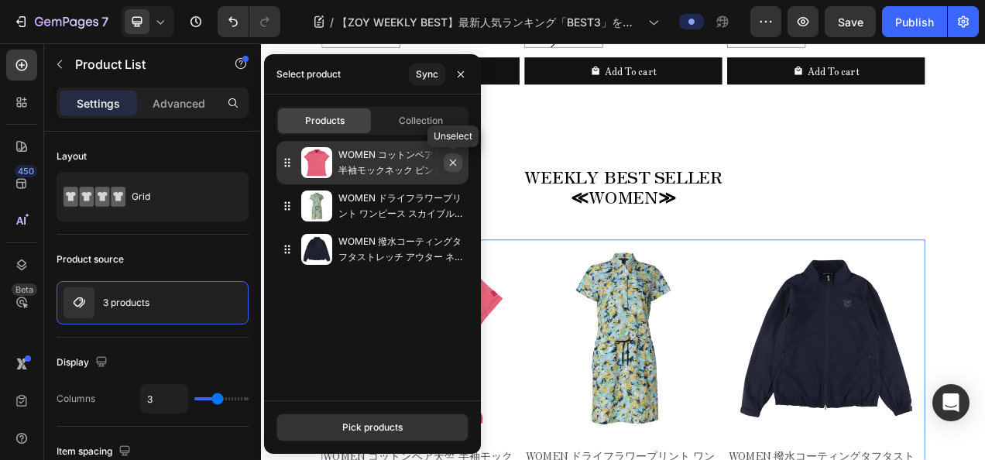
click at [451, 167] on icon "button" at bounding box center [453, 162] width 12 height 12
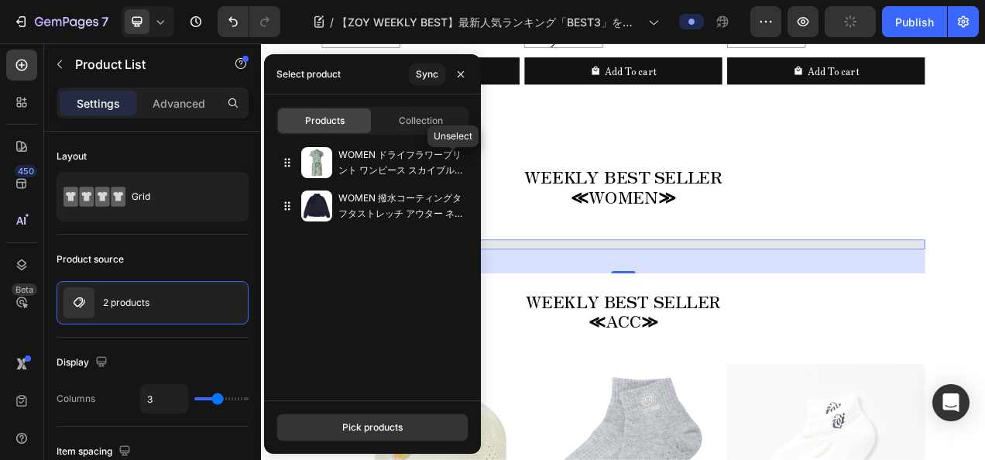
click at [0, 0] on icon "button" at bounding box center [0, 0] width 0 height 0
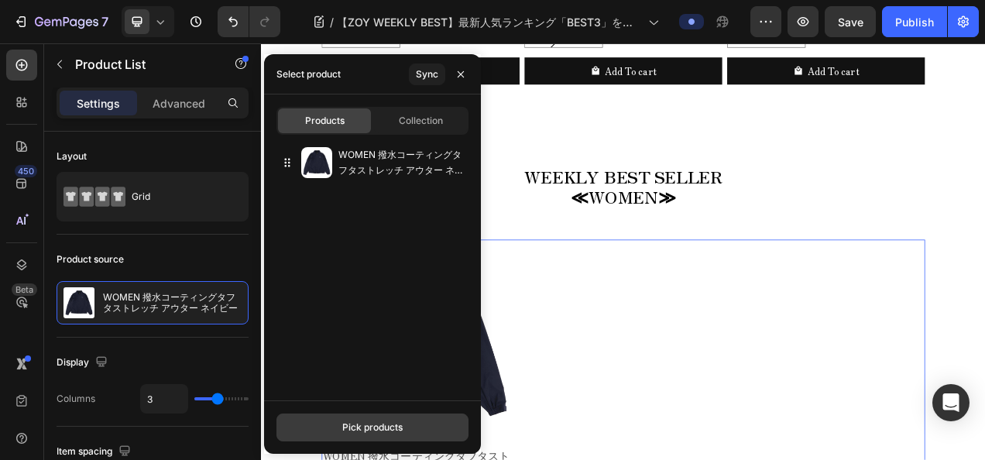
click at [358, 439] on button "Pick products" at bounding box center [372, 428] width 192 height 28
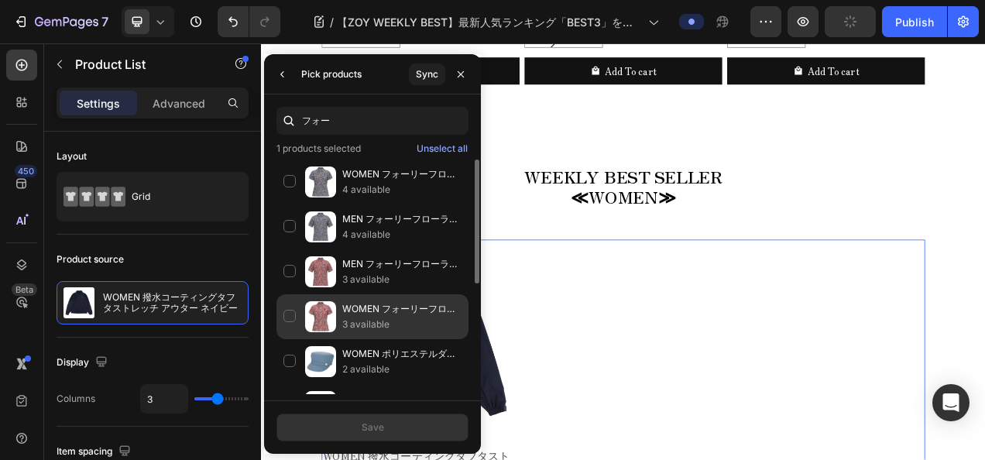
click at [345, 339] on div "WOMEN フォーリーフローラプリント 半袖シャツ バーガンディー 3 available" at bounding box center [372, 361] width 192 height 45
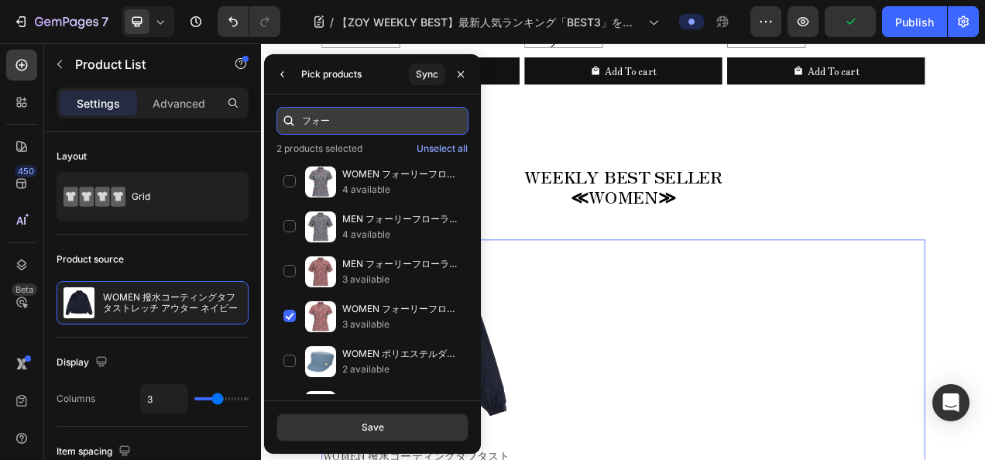
click at [362, 129] on input "フォー" at bounding box center [372, 121] width 192 height 28
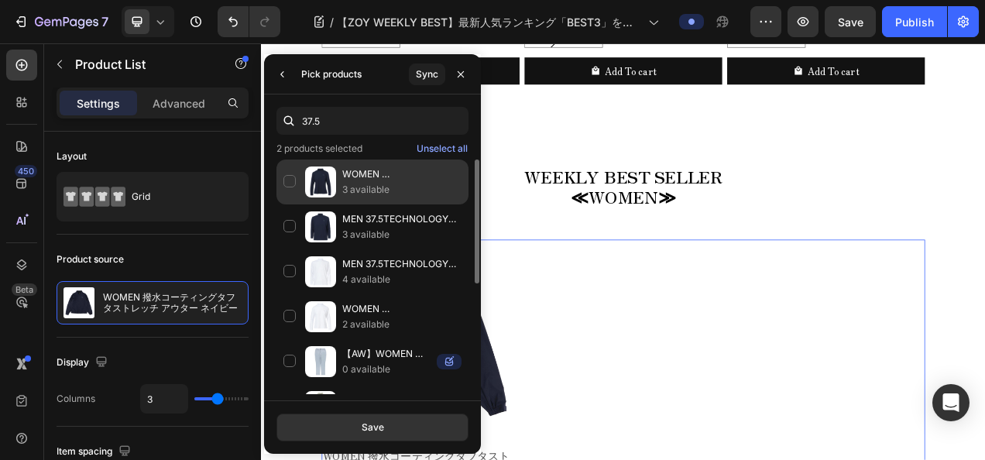
click at [369, 173] on p "WOMEN 37.5TECHNOLOGYメッシュ 長袖シャツ ネイビー" at bounding box center [401, 174] width 119 height 15
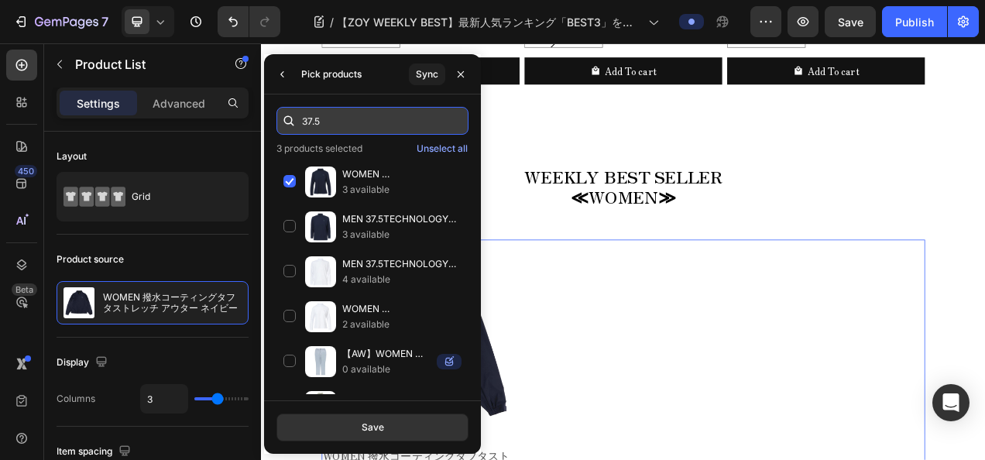
click at [381, 115] on input "37.5" at bounding box center [372, 121] width 192 height 28
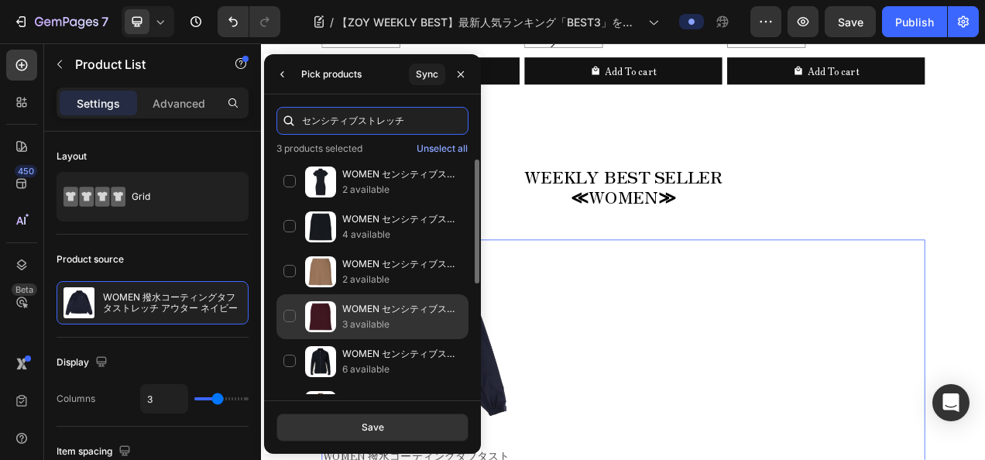
type input "センシティブストレッチ"
click at [400, 311] on p "WOMEN センシティブストレッチジャージー スカート ワイン" at bounding box center [401, 308] width 119 height 15
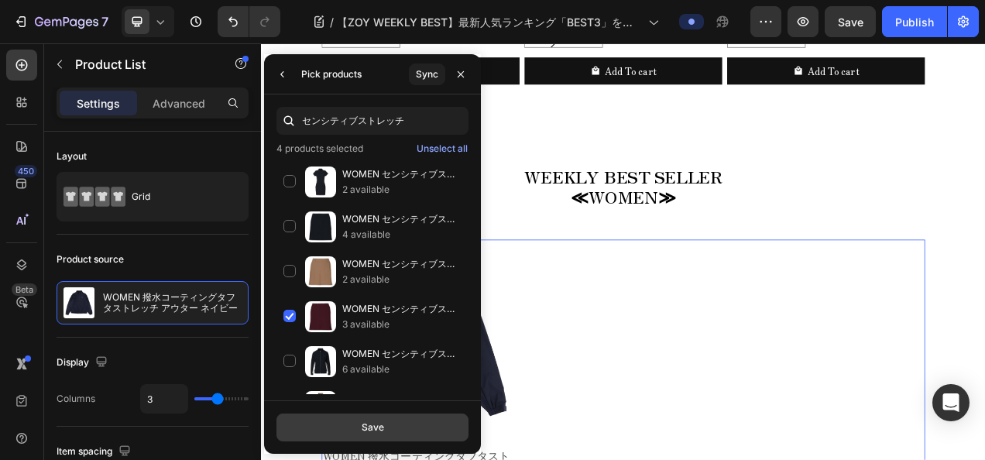
drag, startPoint x: 377, startPoint y: 419, endPoint x: 105, endPoint y: 453, distance: 274.7
click at [377, 419] on button "Save" at bounding box center [372, 428] width 192 height 28
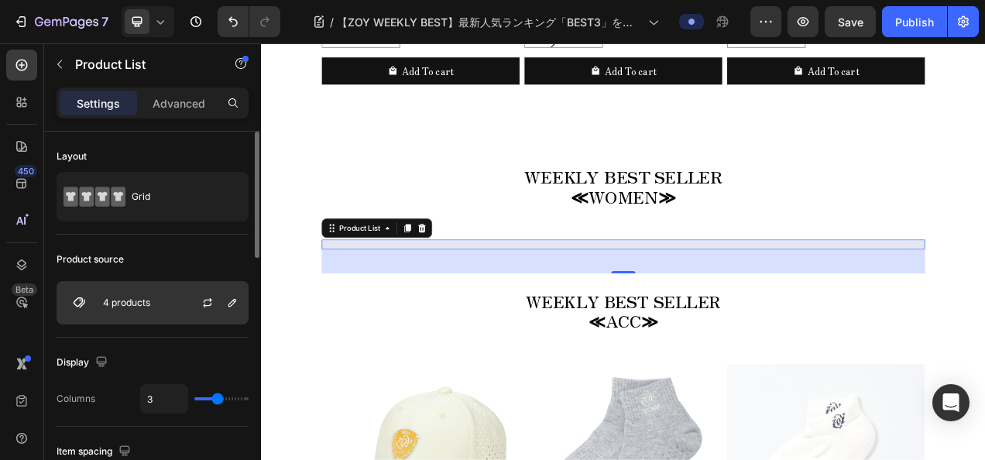
click at [84, 300] on img at bounding box center [79, 302] width 31 height 31
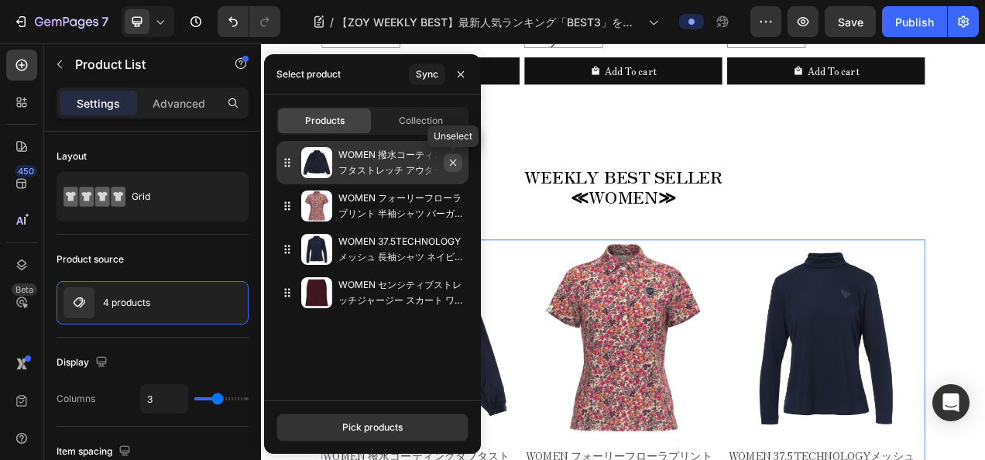
click at [454, 163] on icon "button" at bounding box center [453, 163] width 6 height 6
click at [454, 160] on icon "button" at bounding box center [453, 162] width 12 height 12
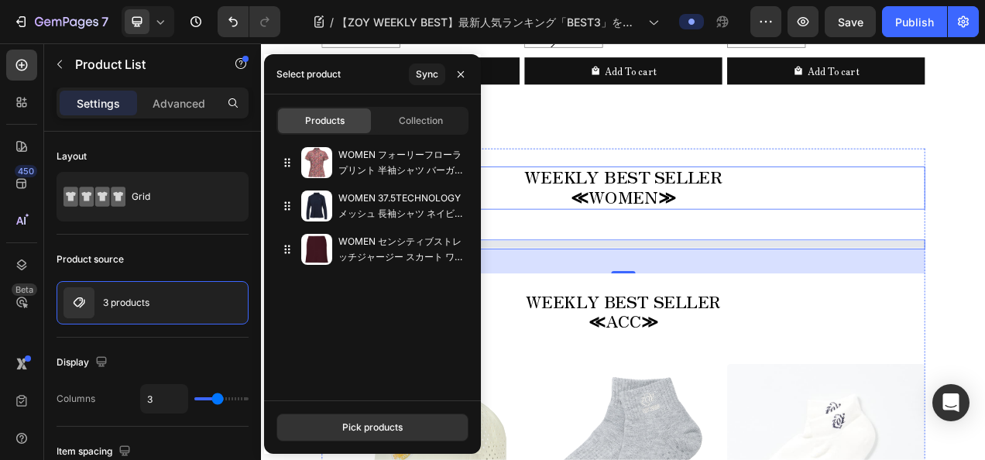
click at [894, 229] on p "≪WOMEN≫" at bounding box center [725, 242] width 771 height 26
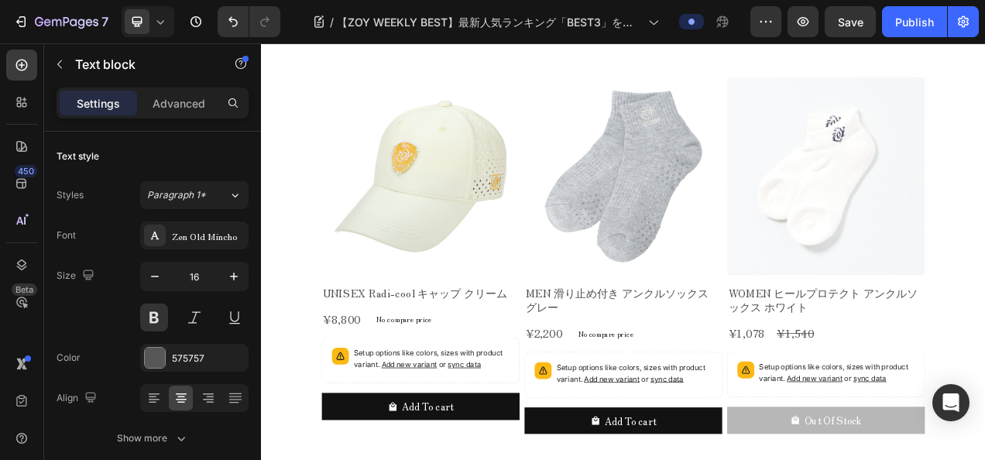
scroll to position [2937, 0]
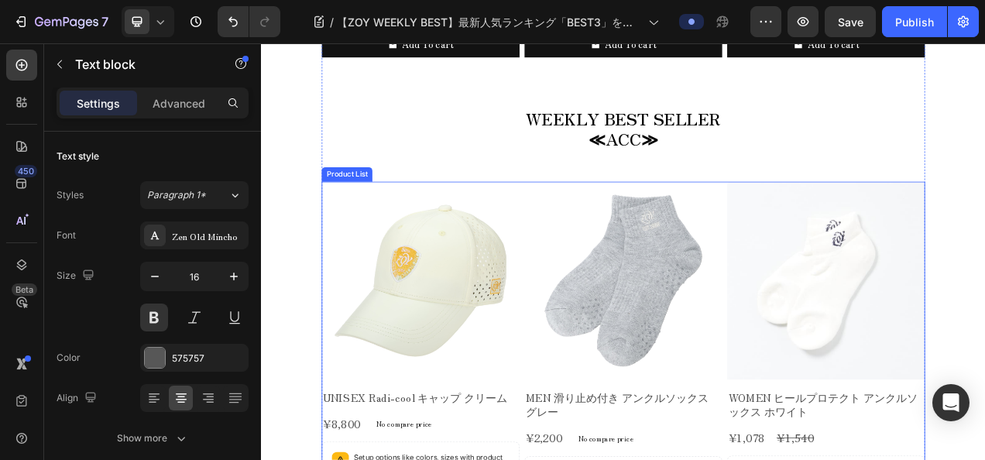
click at [591, 222] on div "Product Images UNISEX Radi-cool キャップ クリーム Product Title ¥8,800 Product Price Pr…" at bounding box center [725, 456] width 774 height 471
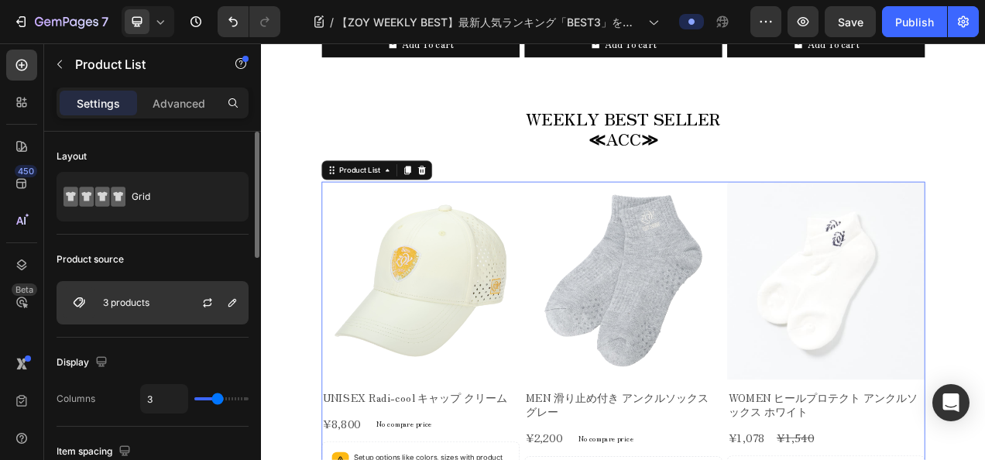
click at [86, 303] on img at bounding box center [79, 302] width 31 height 31
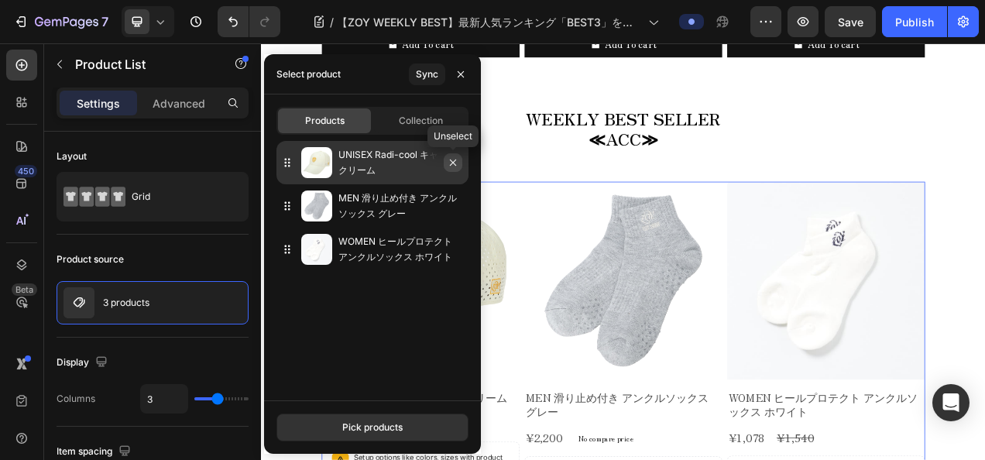
click at [456, 170] on button "button" at bounding box center [453, 162] width 19 height 19
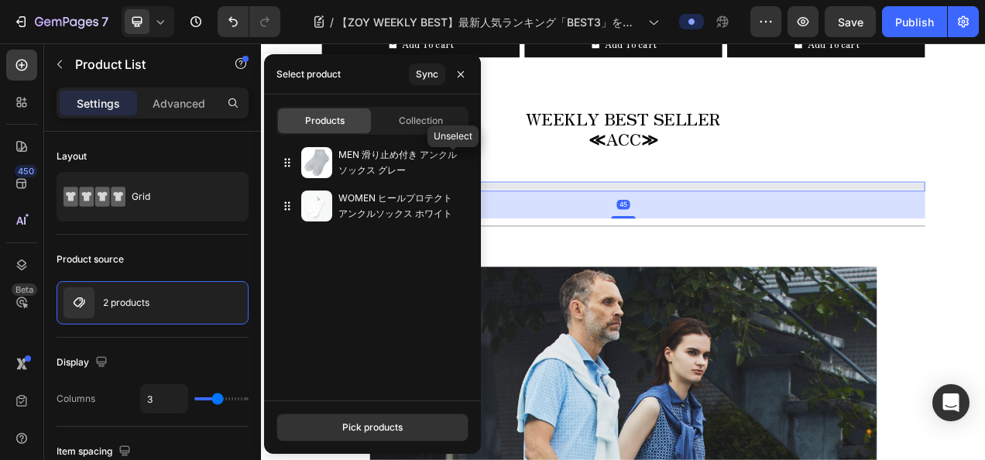
click at [0, 0] on button "button" at bounding box center [0, 0] width 0 height 0
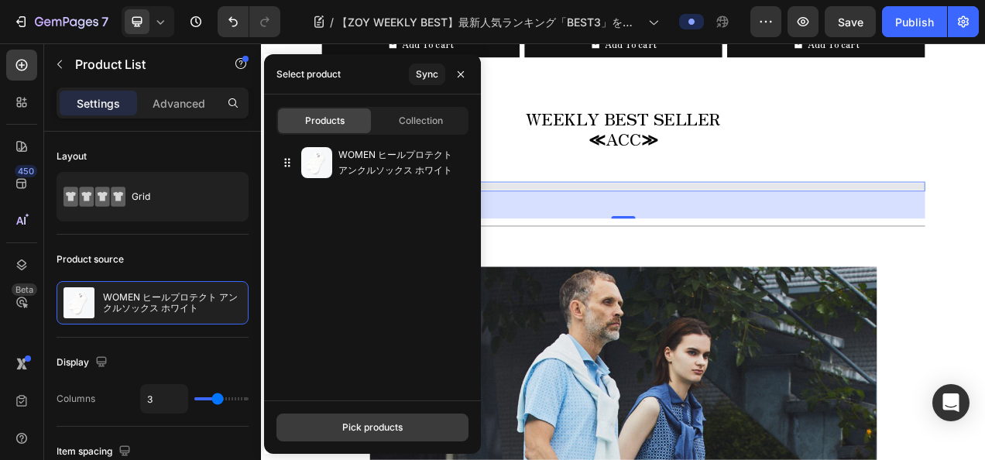
click at [404, 431] on button "Pick products" at bounding box center [372, 428] width 192 height 28
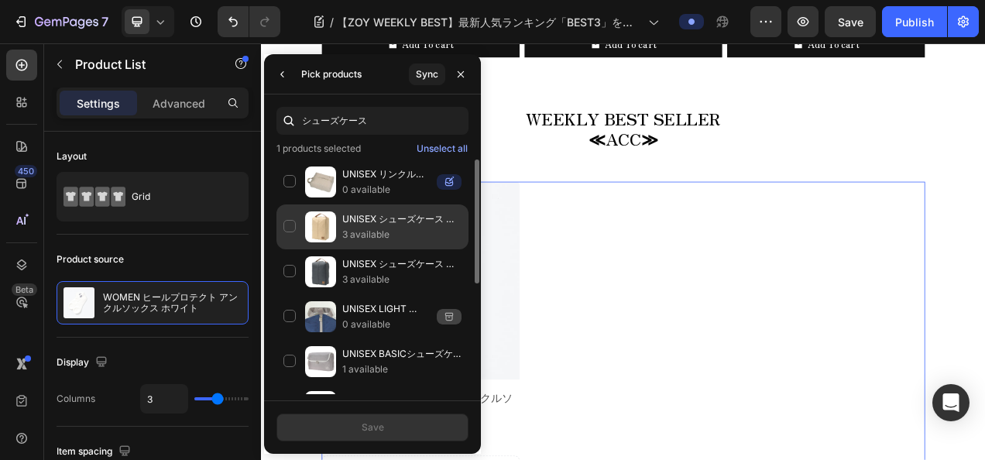
click at [343, 228] on p "3 available" at bounding box center [401, 234] width 119 height 15
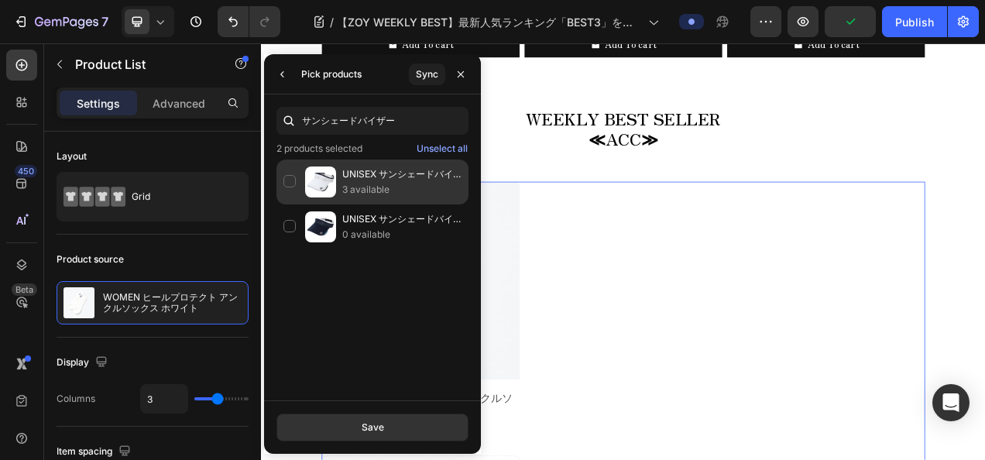
click at [383, 190] on p "3 available" at bounding box center [401, 189] width 119 height 15
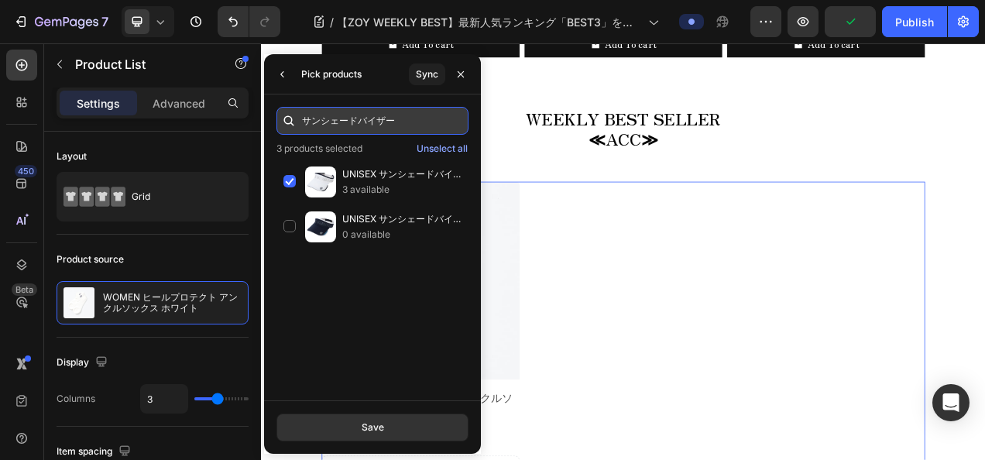
click at [401, 128] on input "サンシェードバイザー" at bounding box center [372, 121] width 192 height 28
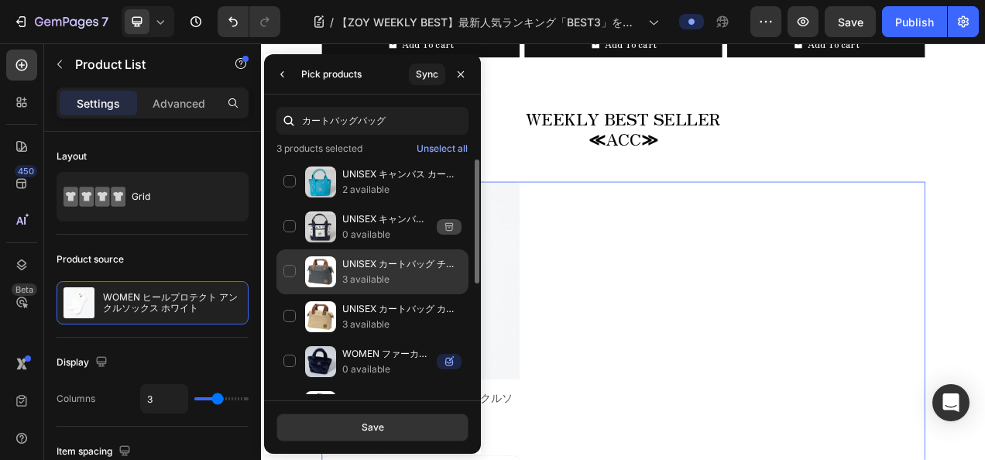
click at [322, 262] on img at bounding box center [320, 271] width 31 height 31
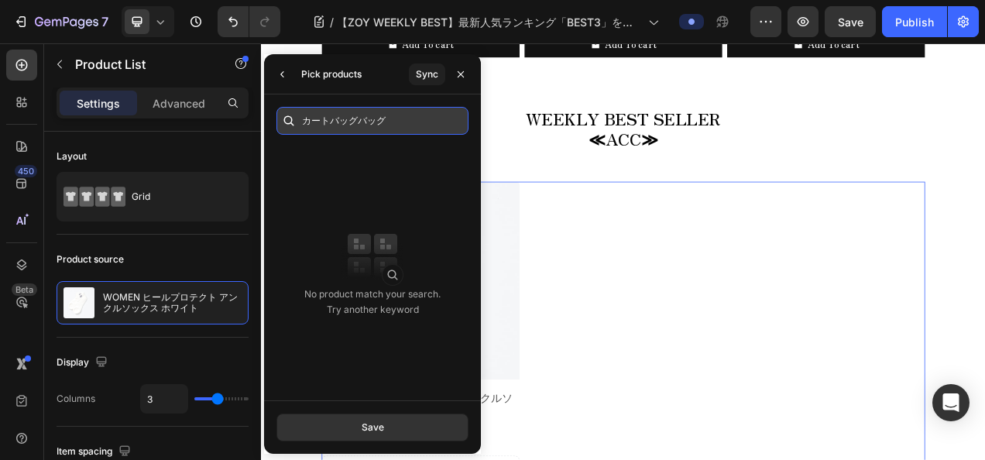
click at [393, 119] on input "カートバッグバッグ" at bounding box center [372, 121] width 192 height 28
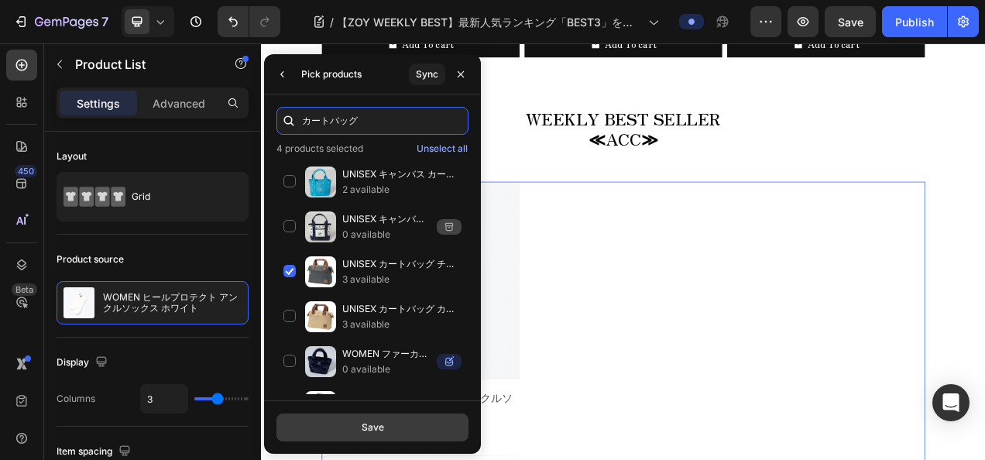
type input "カートバッグ"
click at [373, 434] on div "Save" at bounding box center [373, 428] width 22 height 14
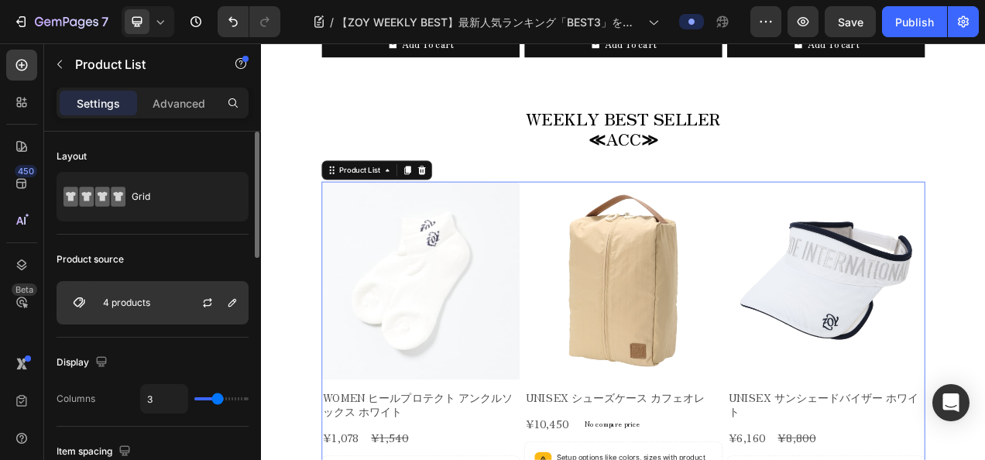
click at [91, 310] on img at bounding box center [79, 302] width 31 height 31
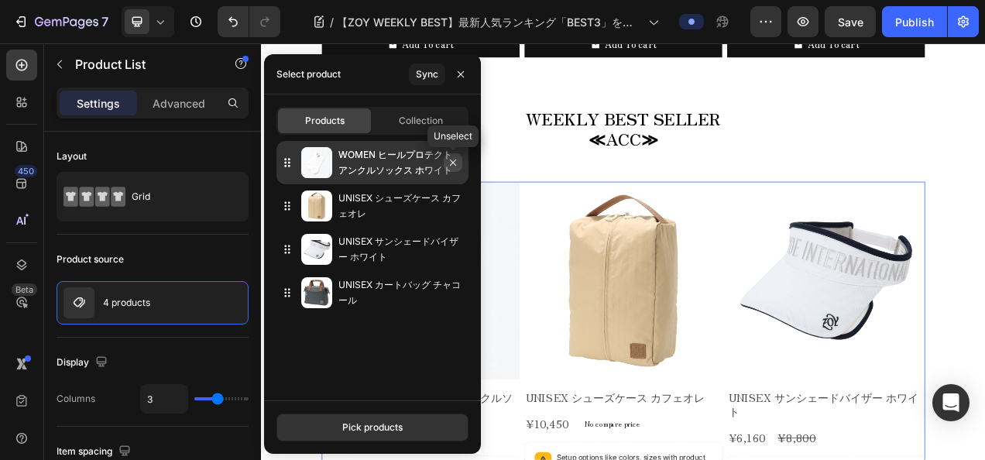
click at [457, 170] on button "button" at bounding box center [453, 162] width 19 height 19
click at [454, 168] on icon "button" at bounding box center [453, 162] width 12 height 12
click at [455, 161] on icon "button" at bounding box center [453, 162] width 12 height 12
click at [450, 162] on icon "button" at bounding box center [453, 162] width 12 height 12
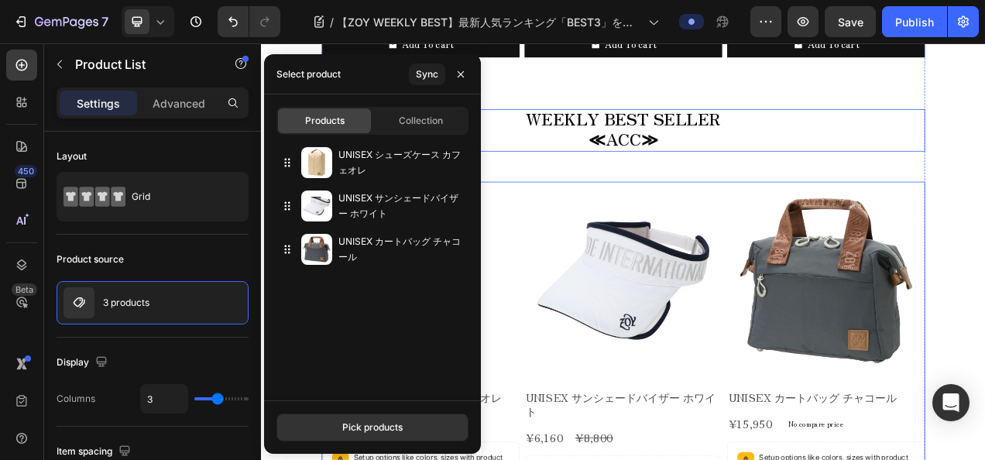
click at [603, 162] on p "≪ACC≫" at bounding box center [725, 168] width 771 height 26
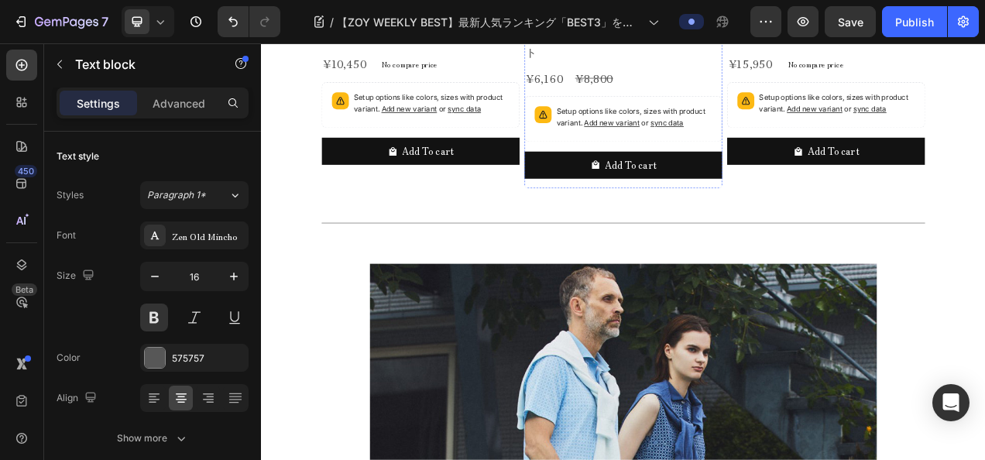
scroll to position [3401, 0]
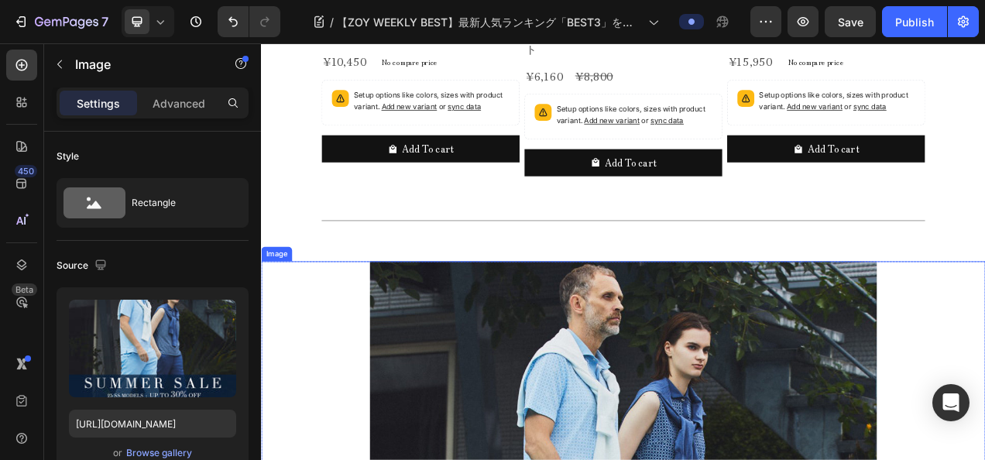
click at [369, 302] on icon at bounding box center [364, 308] width 12 height 12
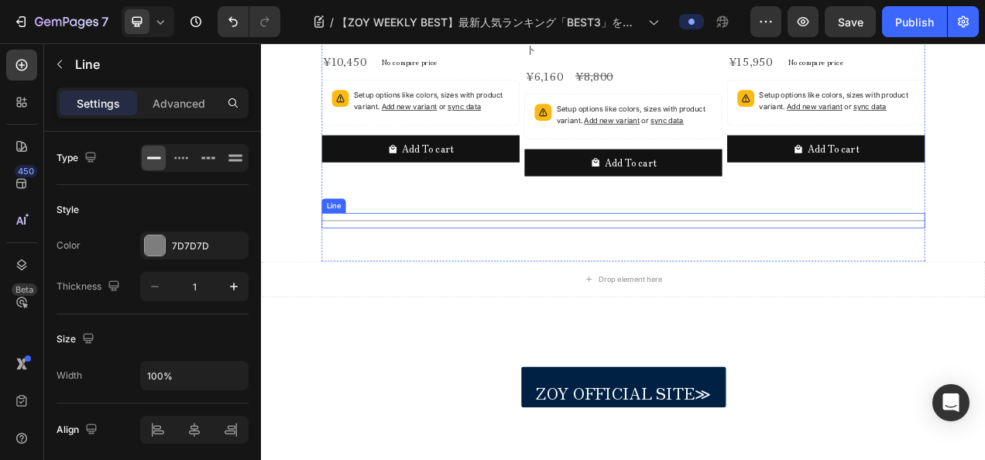
click at [455, 261] on div "Title Line" at bounding box center [725, 270] width 774 height 19
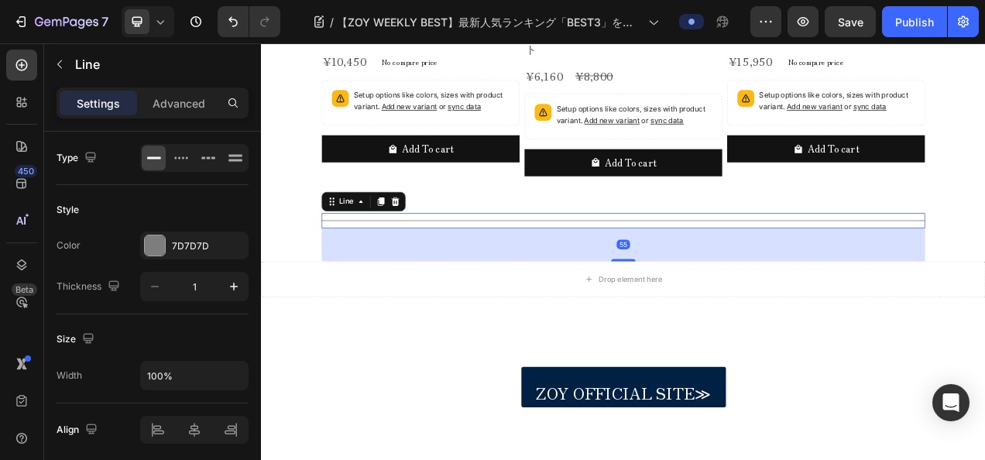
click at [427, 240] on icon at bounding box center [433, 246] width 12 height 12
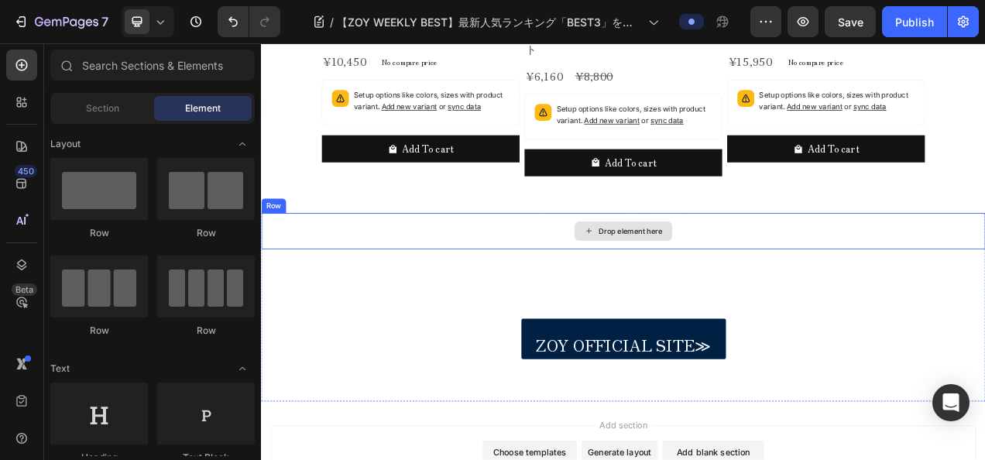
click at [680, 286] on div "Drop element here" at bounding box center [725, 284] width 125 height 25
click at [382, 261] on div "Drop element here" at bounding box center [725, 284] width 929 height 46
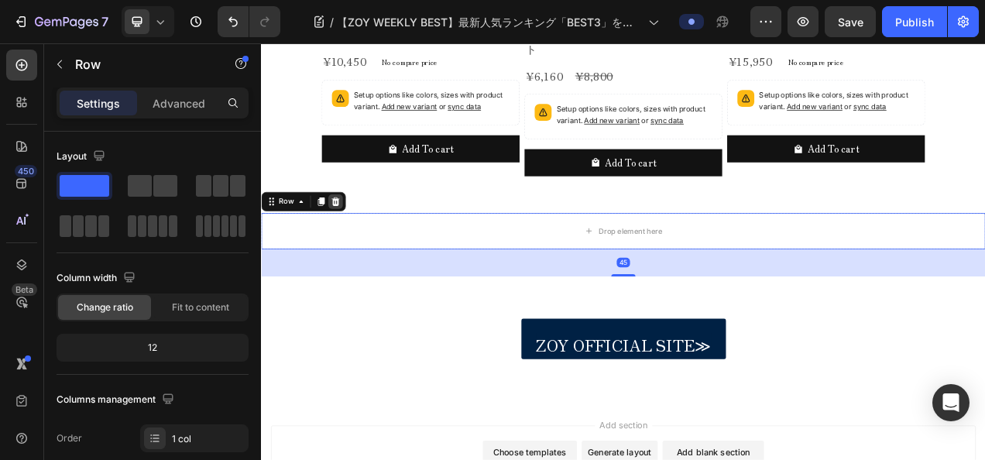
click at [357, 241] on icon at bounding box center [357, 246] width 10 height 11
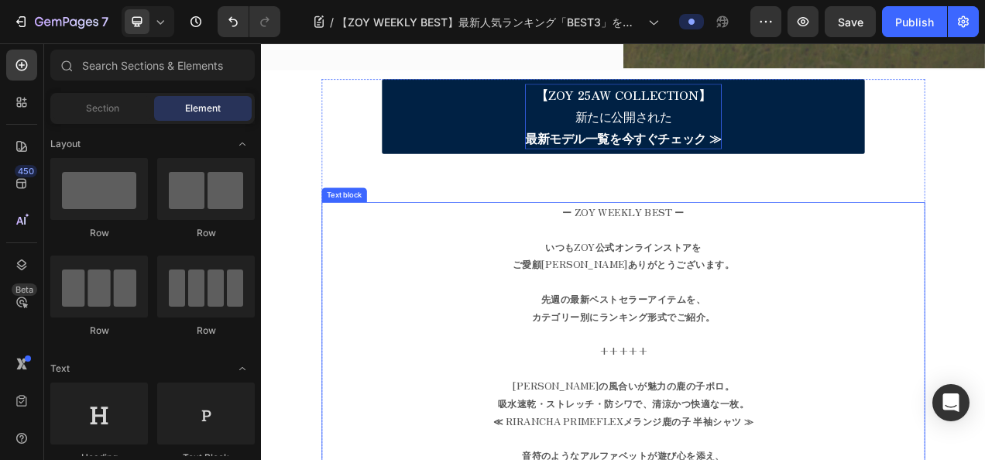
scroll to position [310, 0]
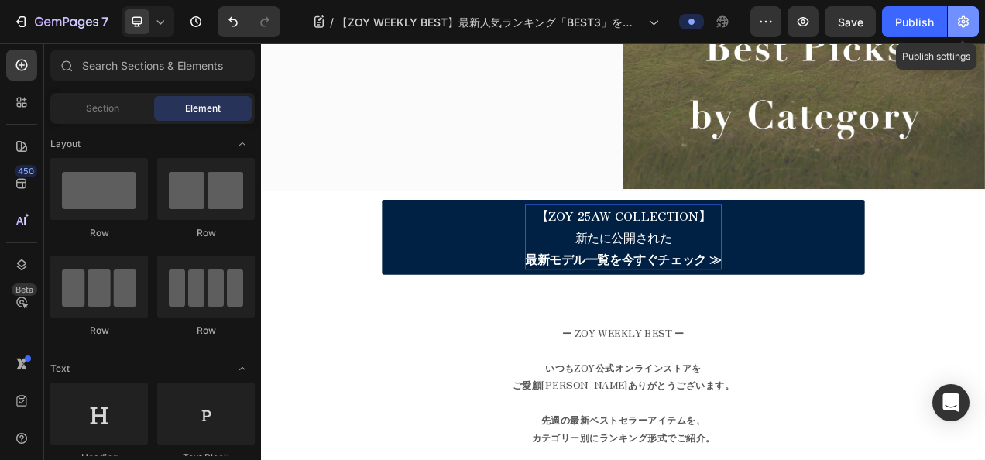
click at [963, 22] on icon "button" at bounding box center [963, 21] width 15 height 15
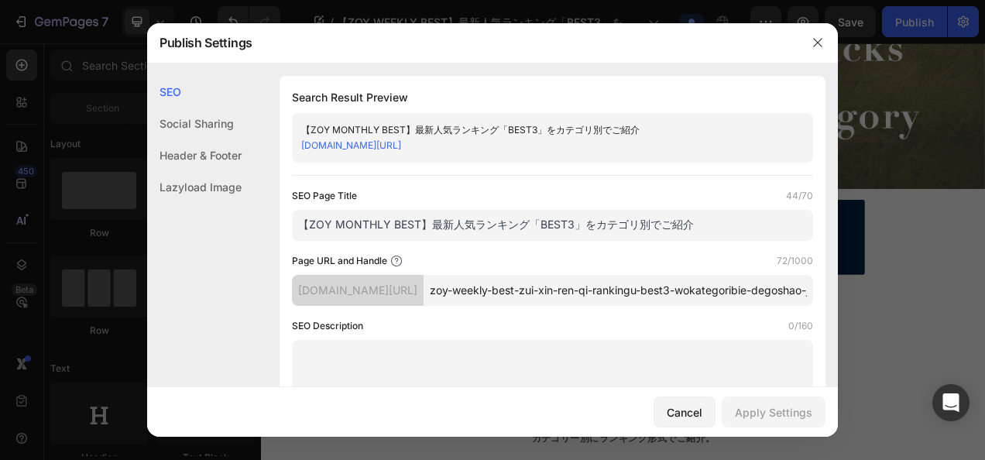
click at [490, 239] on input "【ZOY MONTHLY BEST】最新人気ランキング「BEST3」をカテゴリ別でご紹介" at bounding box center [552, 225] width 521 height 31
paste input "【ZOY WEEK"
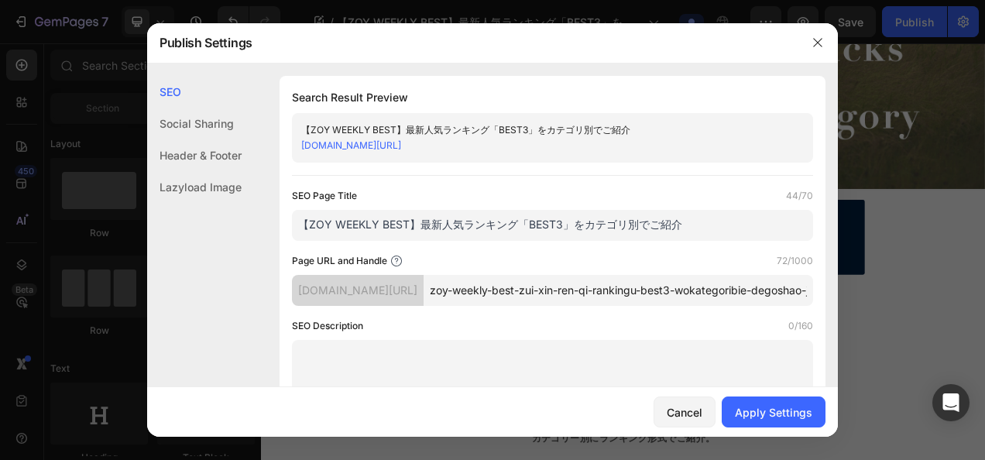
type input "【ZOY WEEKLY BEST】最新人気ランキング「BEST3」をカテゴリ別でご紹介"
drag, startPoint x: 603, startPoint y: 306, endPoint x: 864, endPoint y: 282, distance: 262.9
click at [864, 282] on div "Publish Settings SEO Social Sharing Header & Footer Lazyload Image SEO Search R…" at bounding box center [492, 230] width 985 height 460
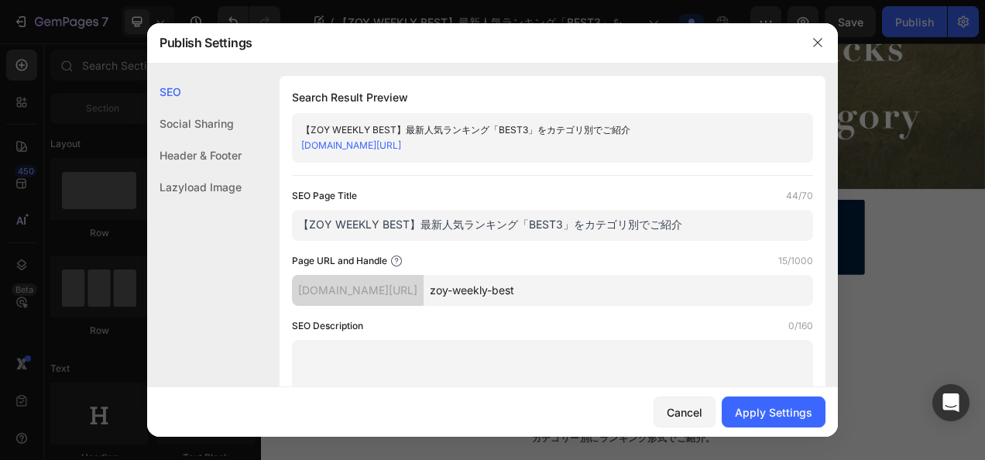
click at [535, 293] on input "zoy-weekly-best" at bounding box center [619, 290] width 390 height 31
type input "zoy-25aw-weekly-best-1"
click at [785, 416] on div "Apply Settings" at bounding box center [773, 412] width 77 height 16
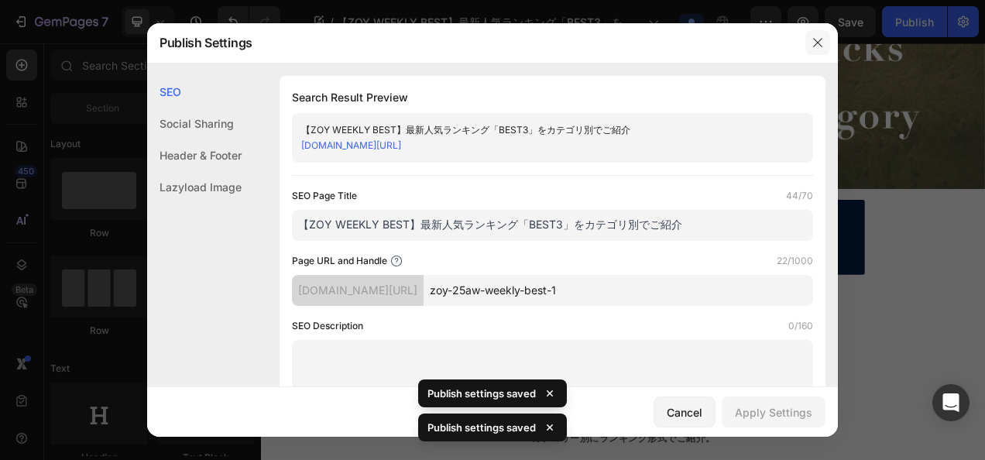
click at [818, 43] on icon "button" at bounding box center [818, 42] width 12 height 12
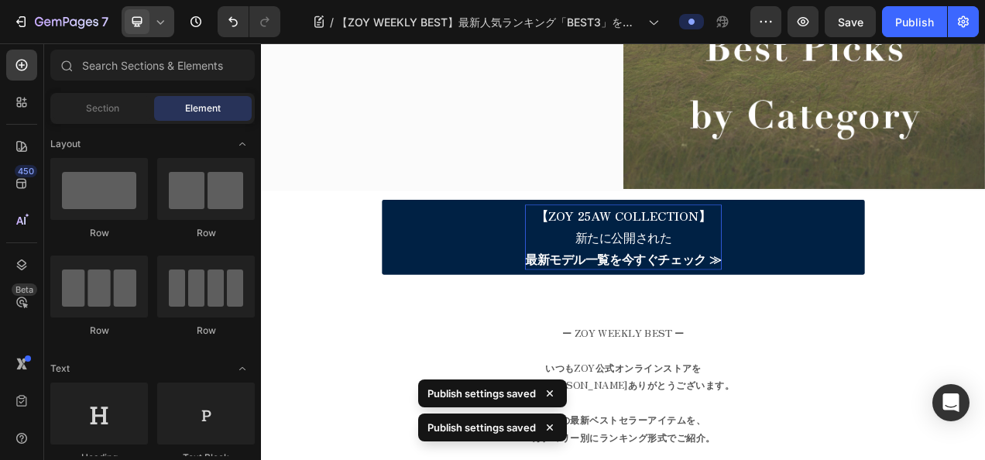
click at [165, 27] on icon at bounding box center [160, 21] width 15 height 15
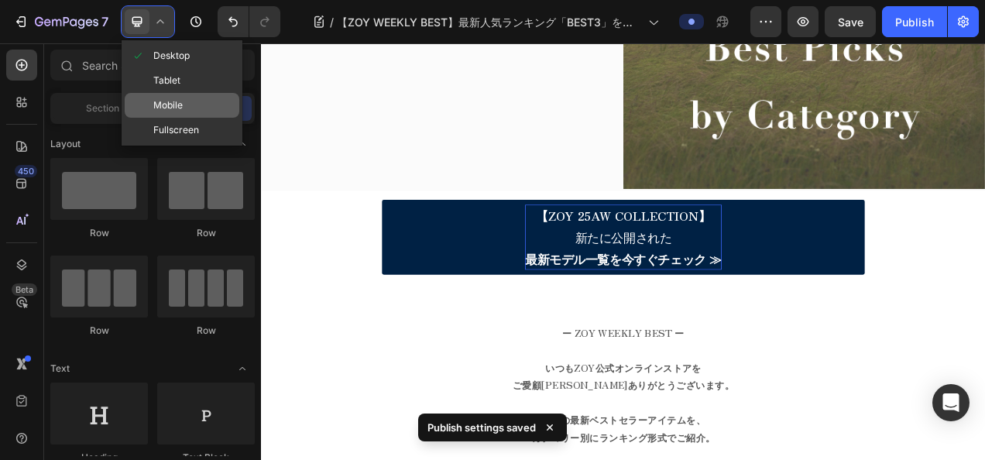
click at [173, 118] on div "Mobile" at bounding box center [182, 130] width 115 height 25
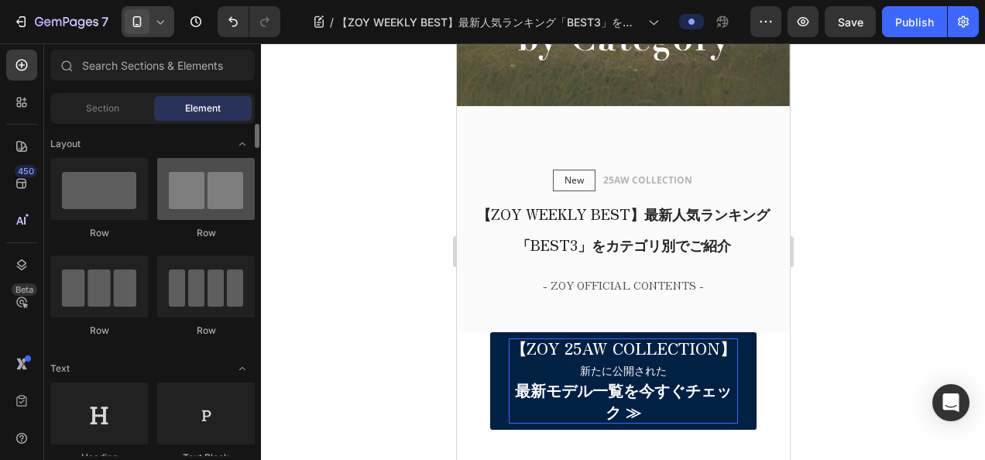
scroll to position [158, 0]
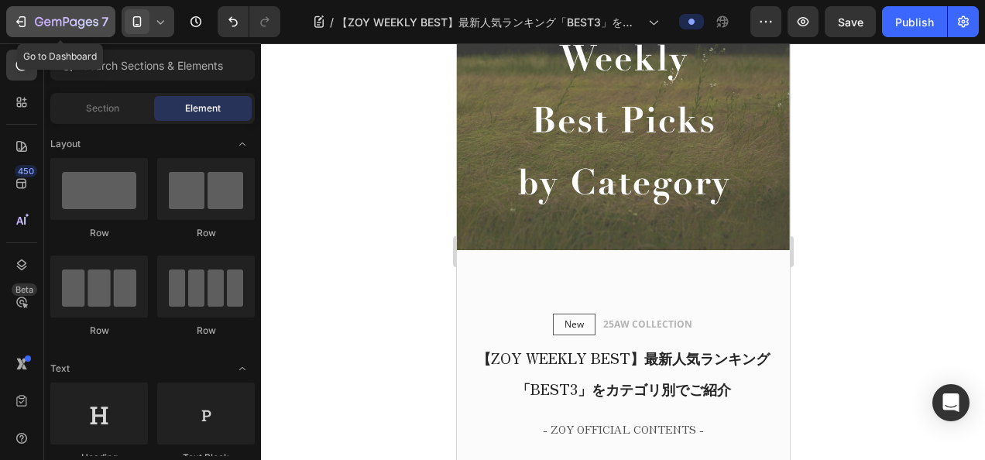
click at [43, 19] on icon "button" at bounding box center [67, 22] width 64 height 13
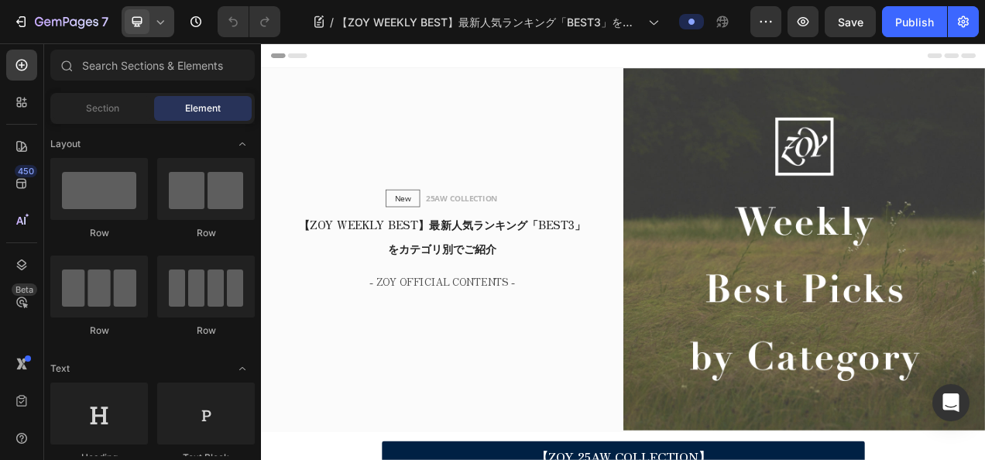
click at [156, 33] on div at bounding box center [148, 21] width 53 height 31
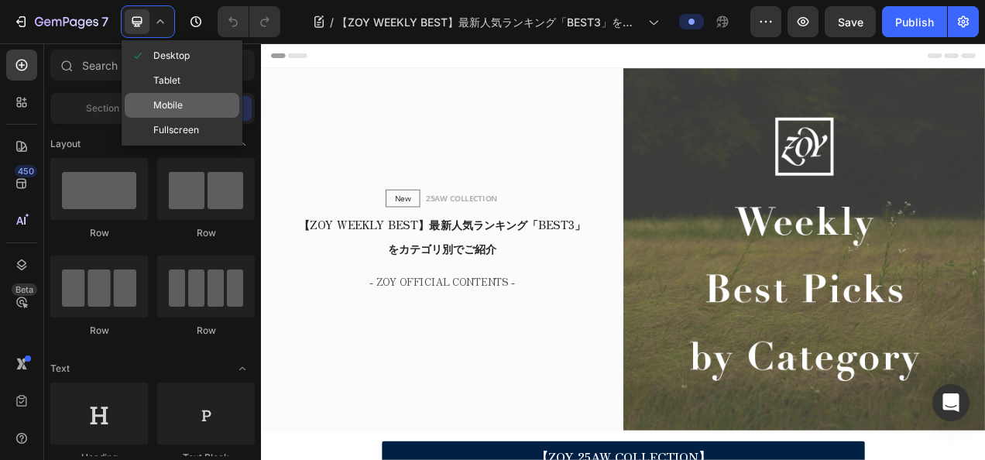
click at [149, 118] on div "Mobile" at bounding box center [182, 130] width 115 height 25
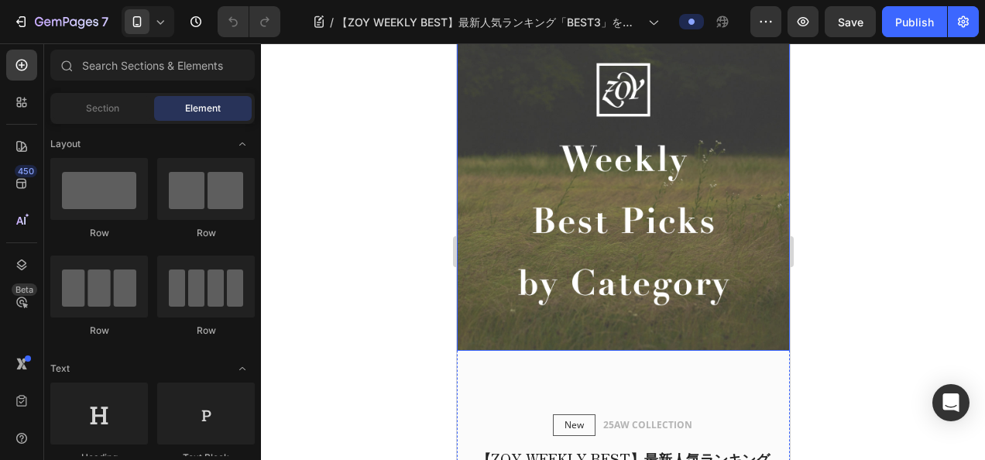
scroll to position [155, 0]
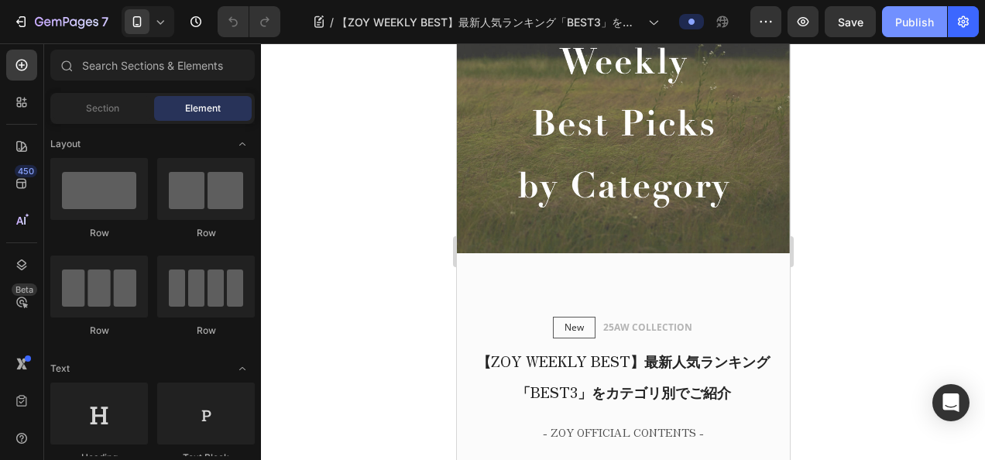
click at [906, 14] on div "Publish" at bounding box center [914, 22] width 39 height 16
click at [166, 25] on icon at bounding box center [160, 21] width 15 height 15
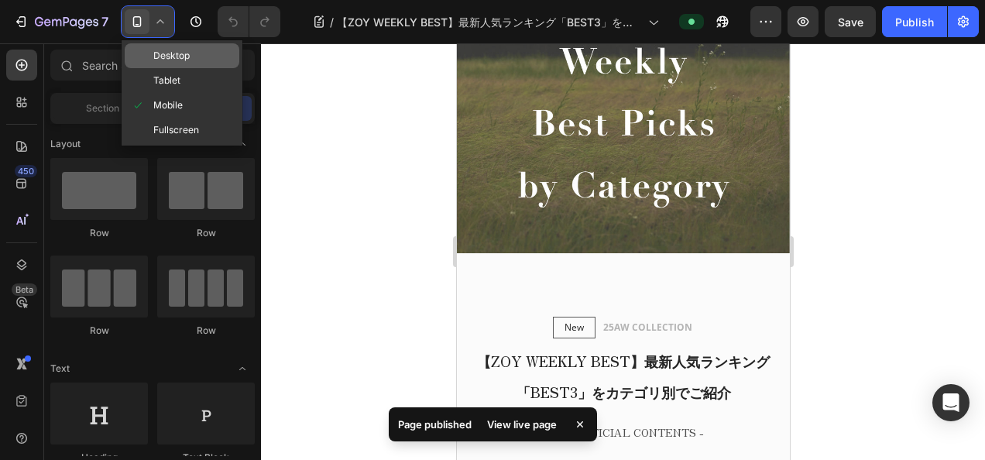
click at [177, 64] on span "Desktop" at bounding box center [171, 55] width 36 height 15
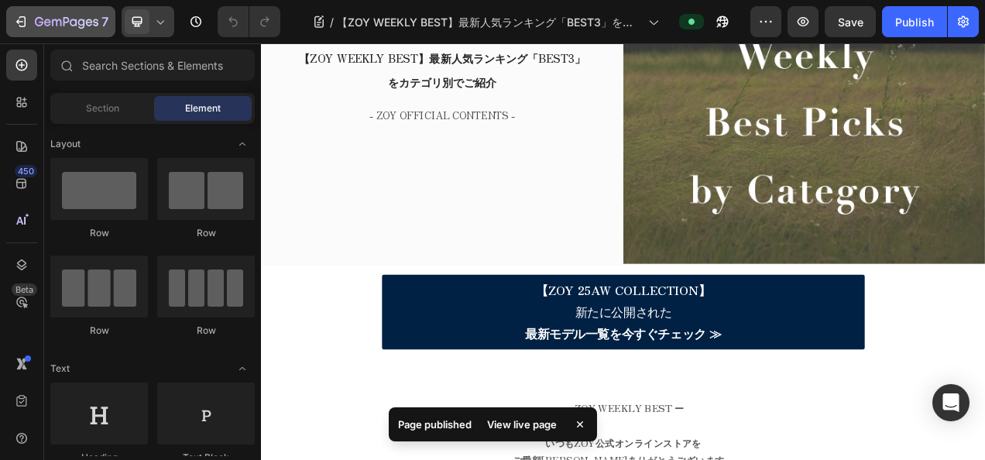
scroll to position [216, 0]
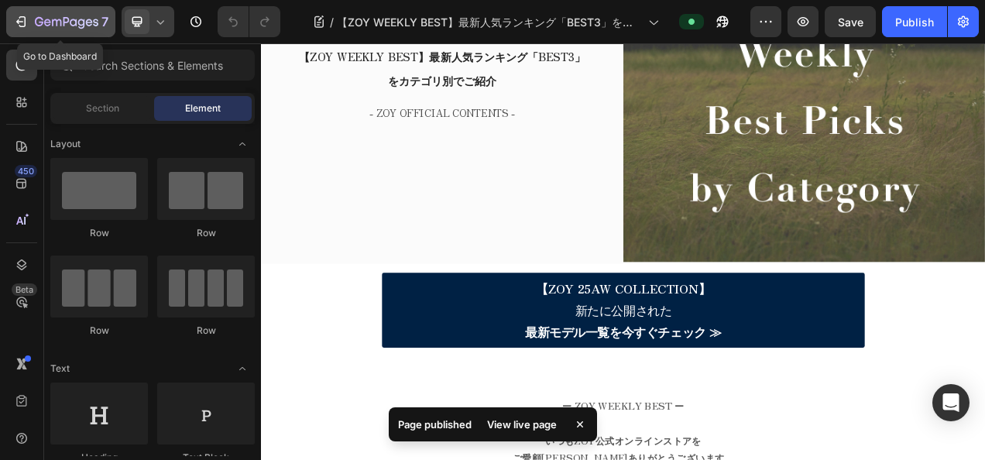
click at [37, 27] on icon "button" at bounding box center [67, 22] width 64 height 13
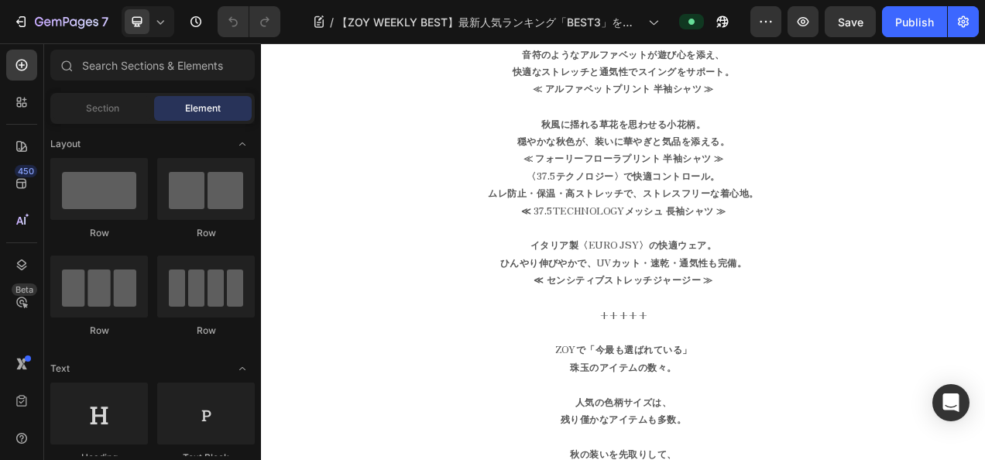
scroll to position [697, 0]
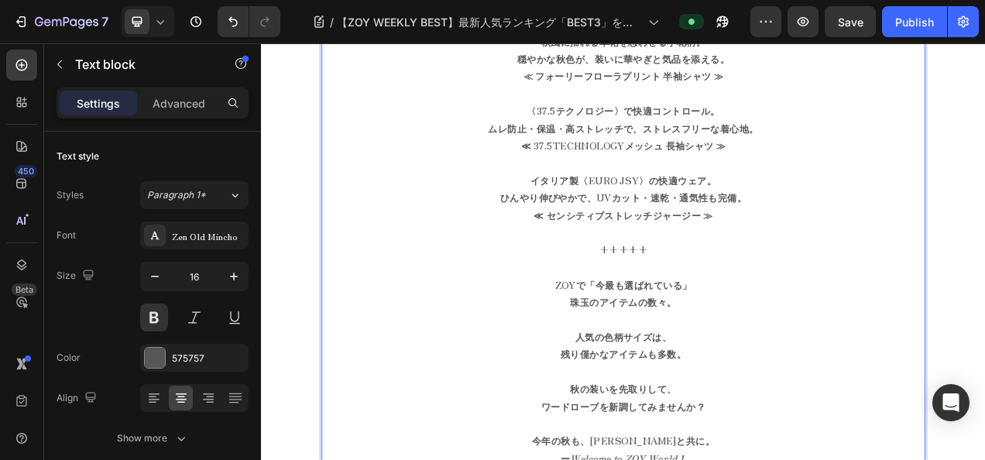
scroll to position [852, 0]
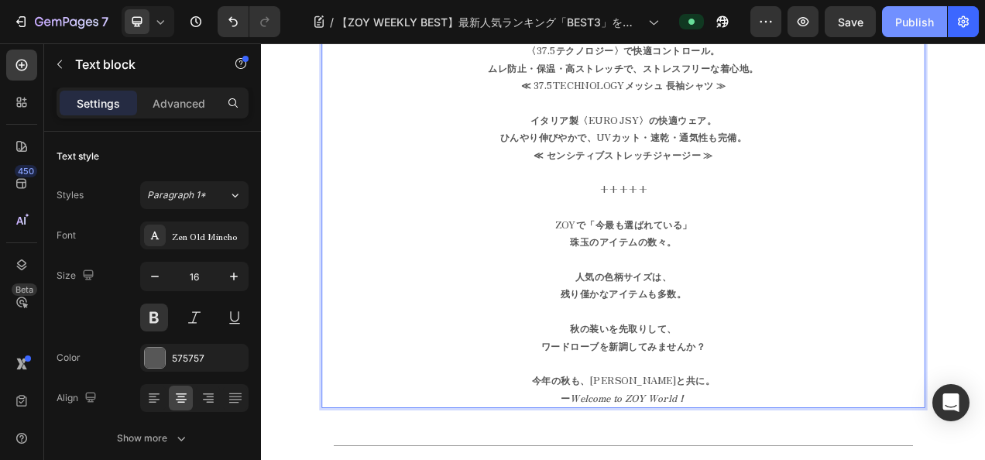
click at [905, 21] on div "Publish" at bounding box center [914, 22] width 39 height 16
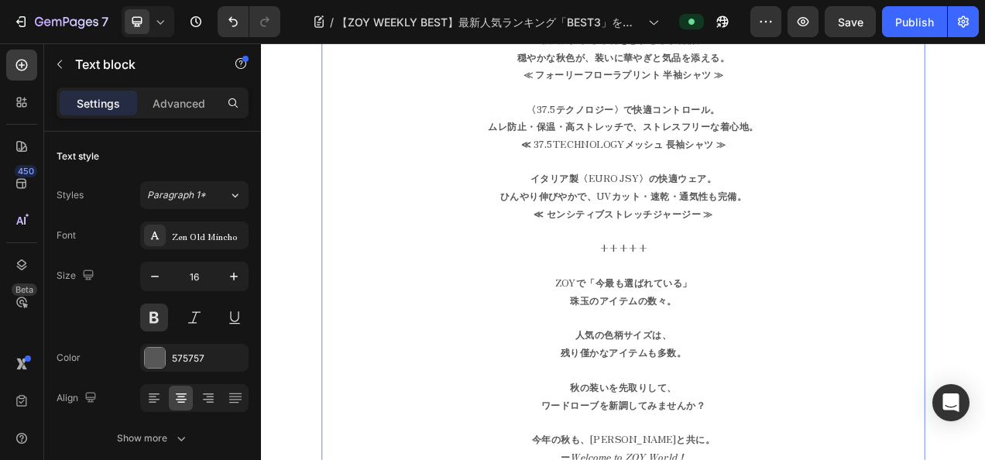
scroll to position [620, 0]
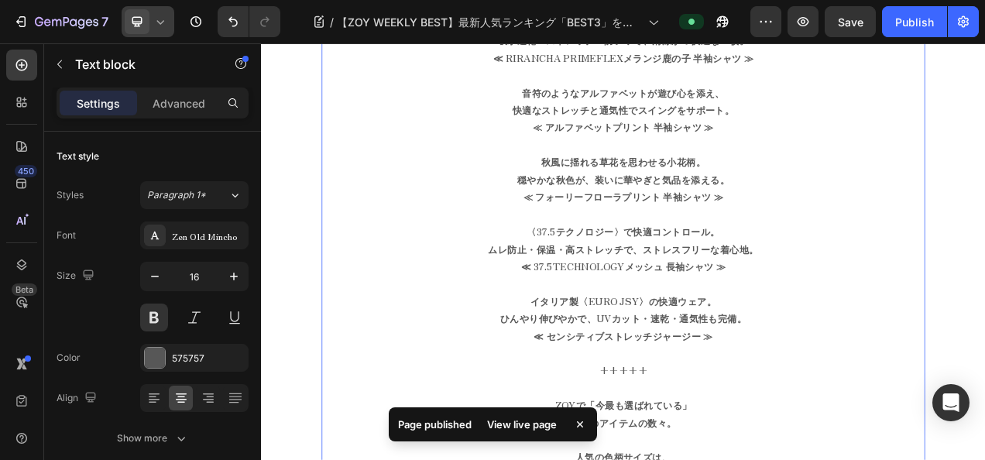
click at [153, 22] on icon at bounding box center [160, 21] width 15 height 15
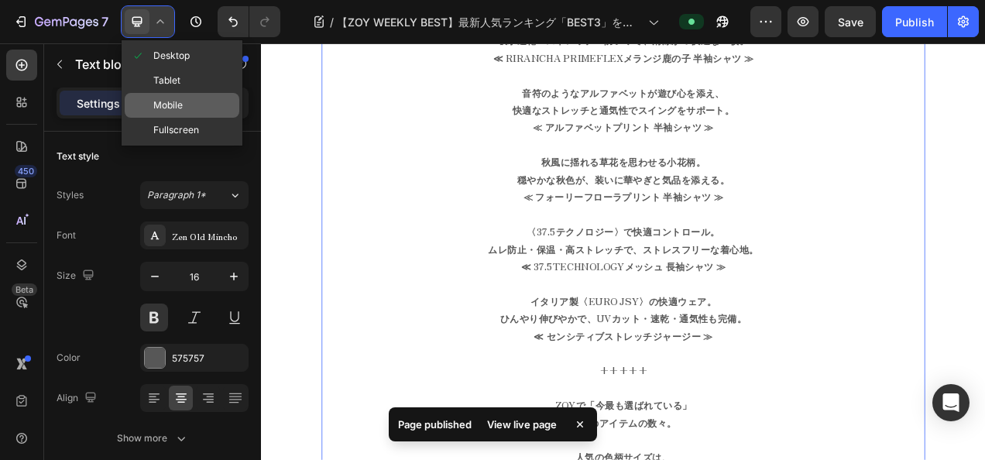
click at [165, 101] on span "Mobile" at bounding box center [167, 105] width 29 height 15
type input "14"
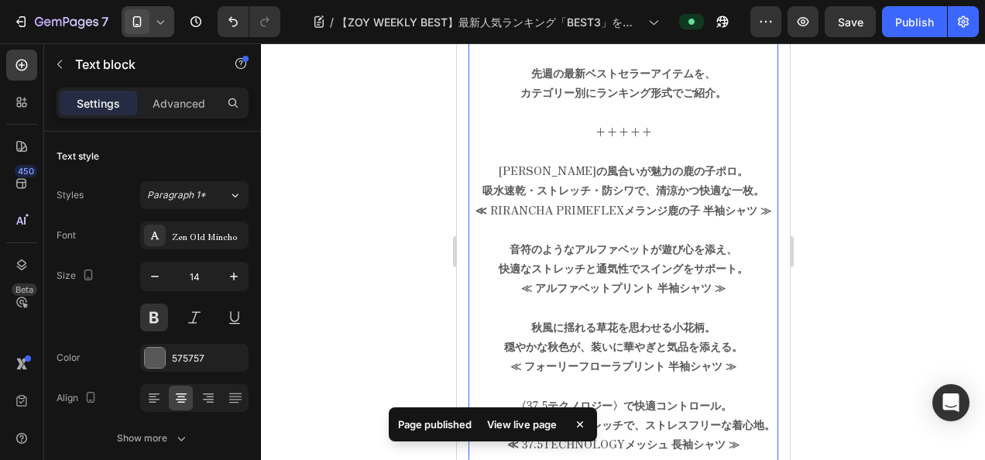
scroll to position [488, 0]
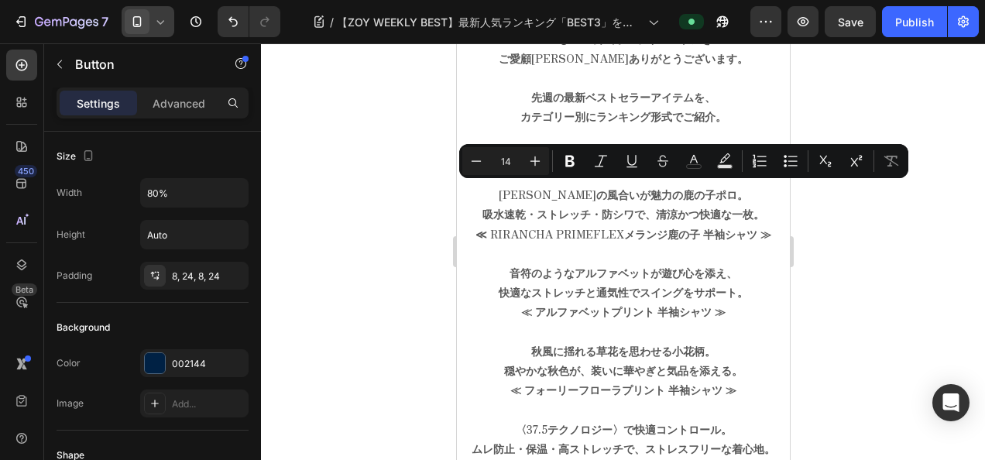
type input "20"
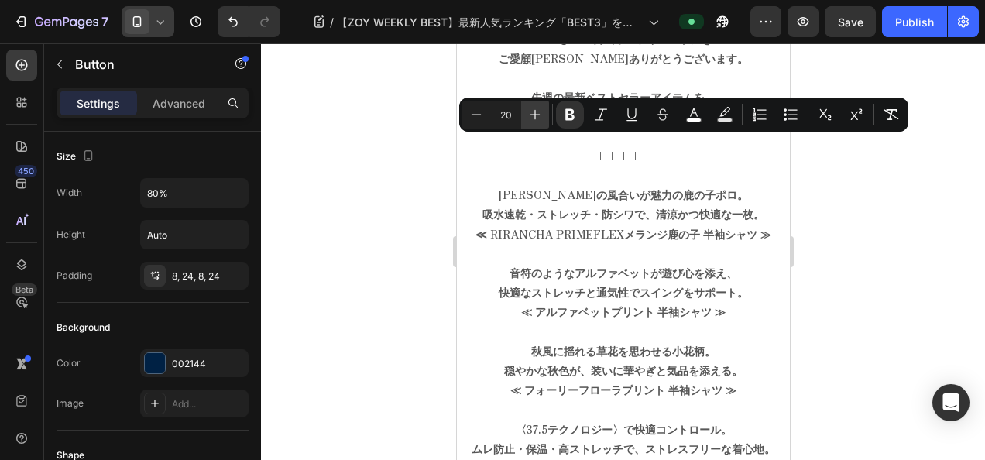
click at [538, 118] on icon "Editor contextual toolbar" at bounding box center [534, 114] width 15 height 15
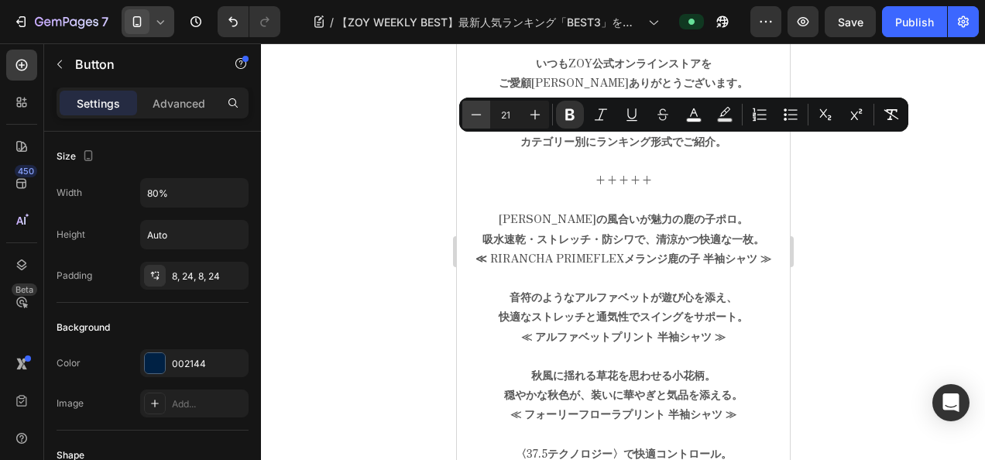
click at [470, 118] on icon "Editor contextual toolbar" at bounding box center [476, 114] width 15 height 15
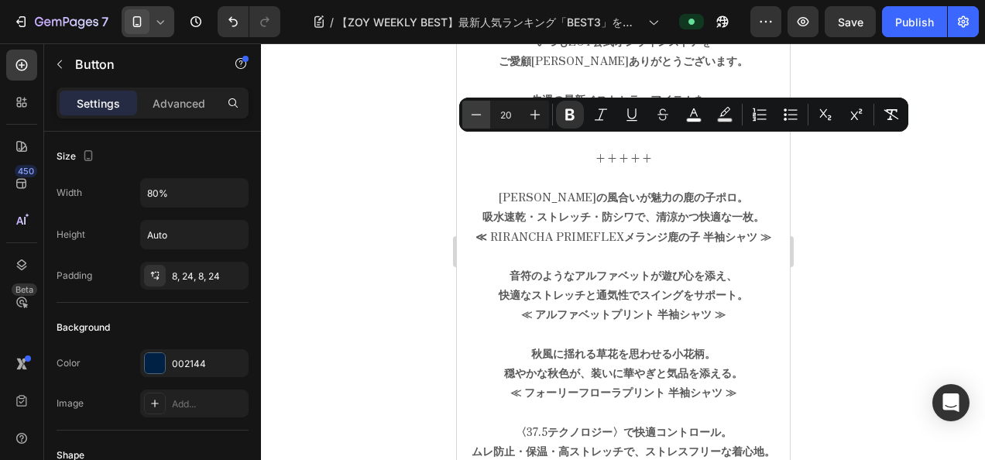
click at [470, 118] on icon "Editor contextual toolbar" at bounding box center [476, 114] width 15 height 15
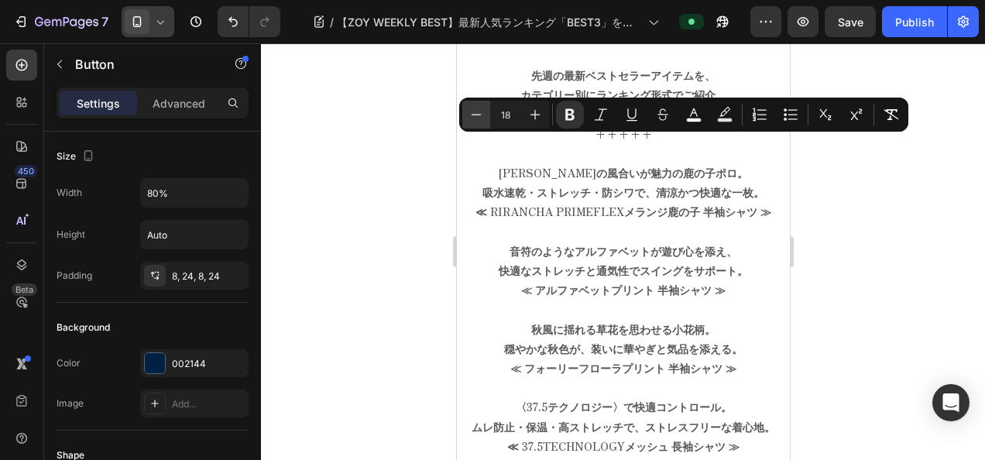
click at [470, 118] on icon "Editor contextual toolbar" at bounding box center [476, 114] width 15 height 15
type input "17"
click at [929, 28] on div "Publish" at bounding box center [914, 22] width 39 height 16
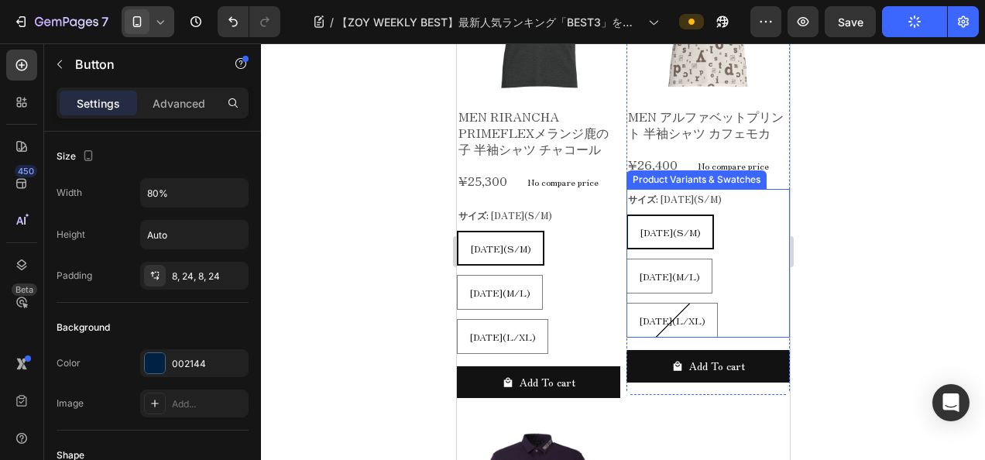
scroll to position [1417, 0]
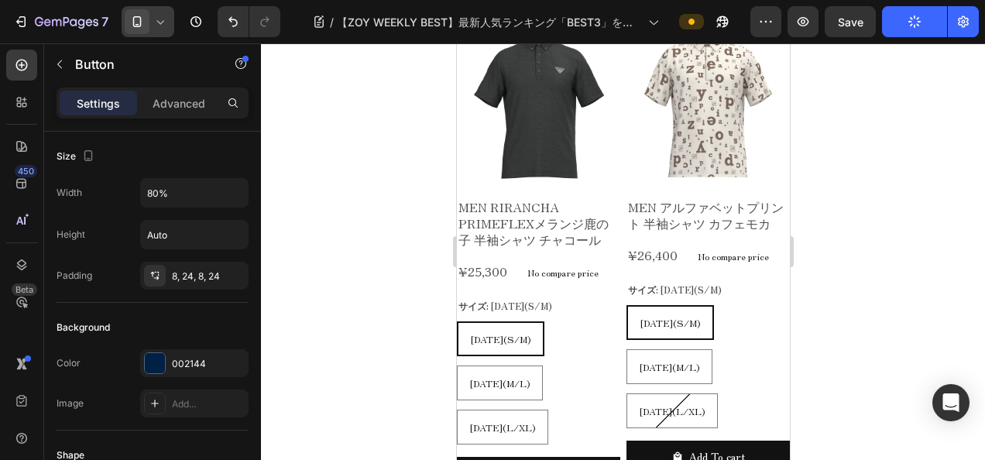
click at [147, 23] on span at bounding box center [137, 21] width 25 height 25
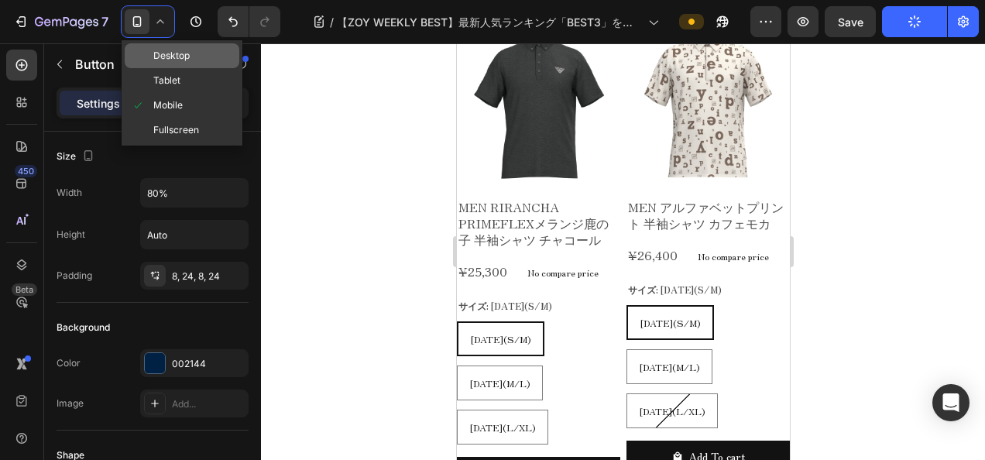
click at [180, 56] on span "Desktop" at bounding box center [171, 55] width 36 height 15
type input "20"
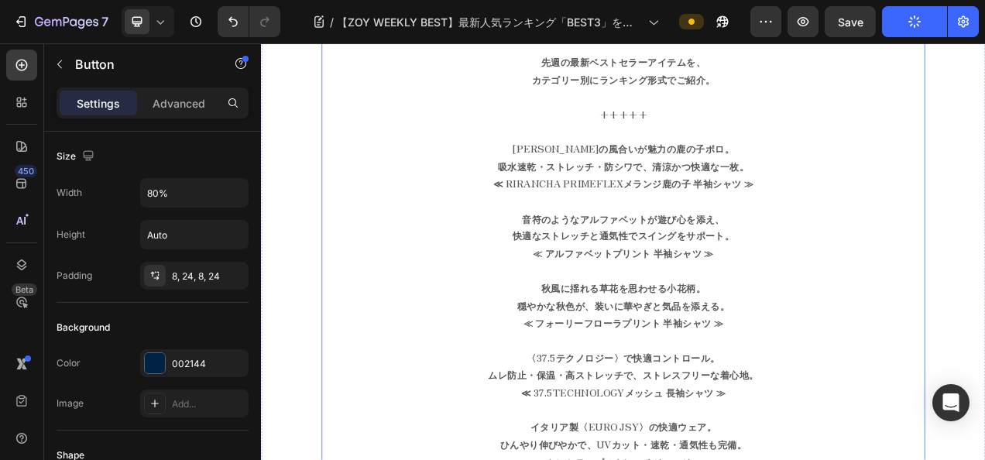
scroll to position [450, 0]
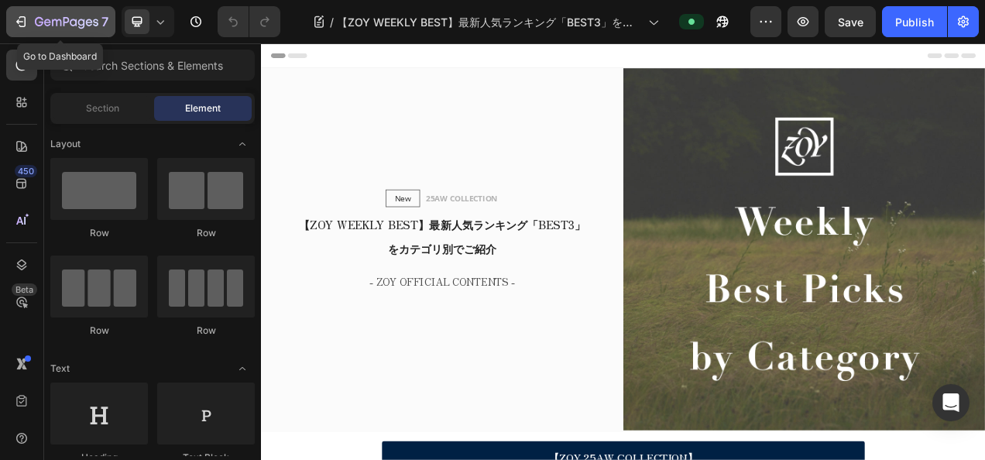
click at [65, 25] on icon "button" at bounding box center [67, 22] width 64 height 13
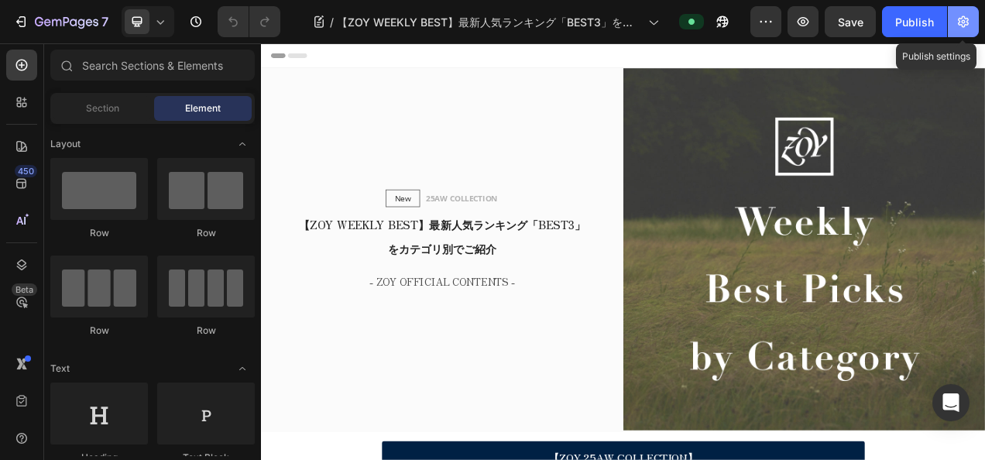
click at [965, 12] on button "button" at bounding box center [963, 21] width 31 height 31
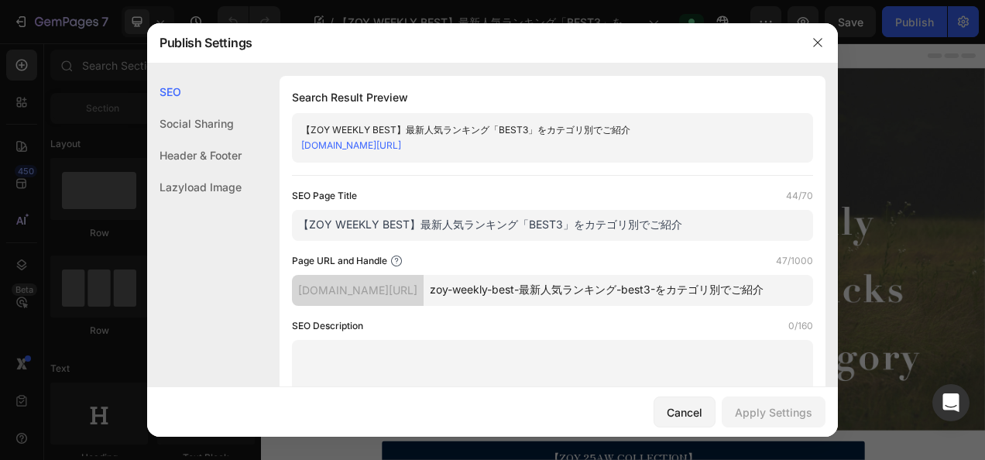
click at [603, 290] on input "zoy-weekly-best-最新人気ランキング-best3-をカテゴリ別でご紹介" at bounding box center [619, 290] width 390 height 31
drag, startPoint x: 606, startPoint y: 289, endPoint x: 819, endPoint y: 286, distance: 213.8
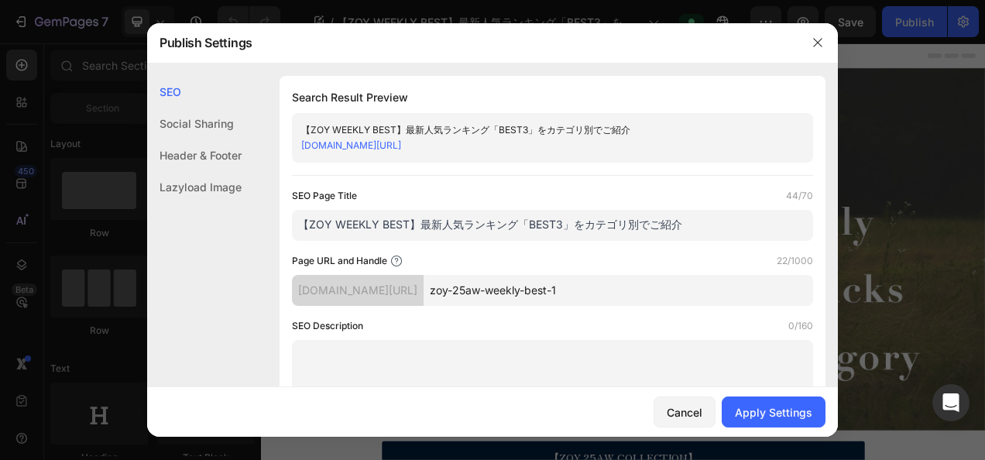
drag, startPoint x: 673, startPoint y: 294, endPoint x: 517, endPoint y: 296, distance: 155.7
click at [517, 296] on input "zoy-25aw-weekly-best-1" at bounding box center [619, 290] width 390 height 31
type input "zoy-25aw-weekly-best-1"
click at [757, 414] on div "Apply Settings" at bounding box center [773, 412] width 77 height 16
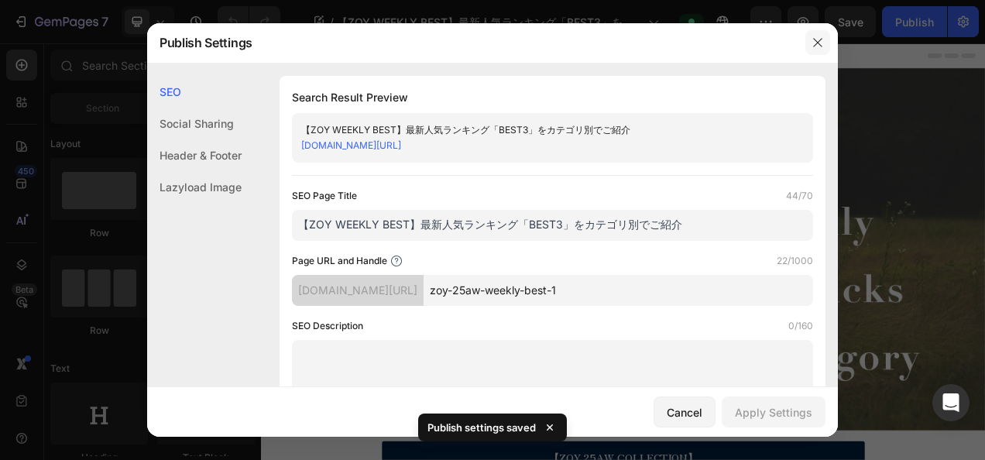
click at [812, 43] on icon "button" at bounding box center [818, 42] width 12 height 12
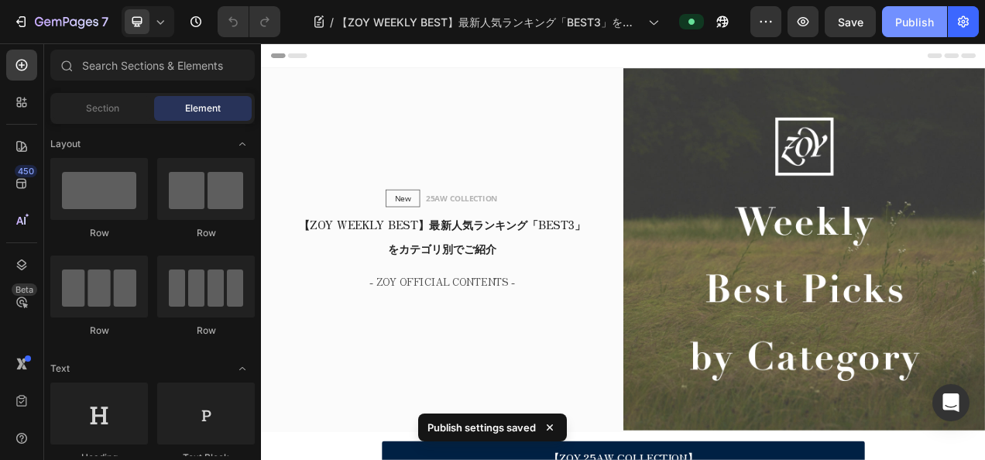
click at [916, 24] on div "Publish" at bounding box center [914, 22] width 39 height 16
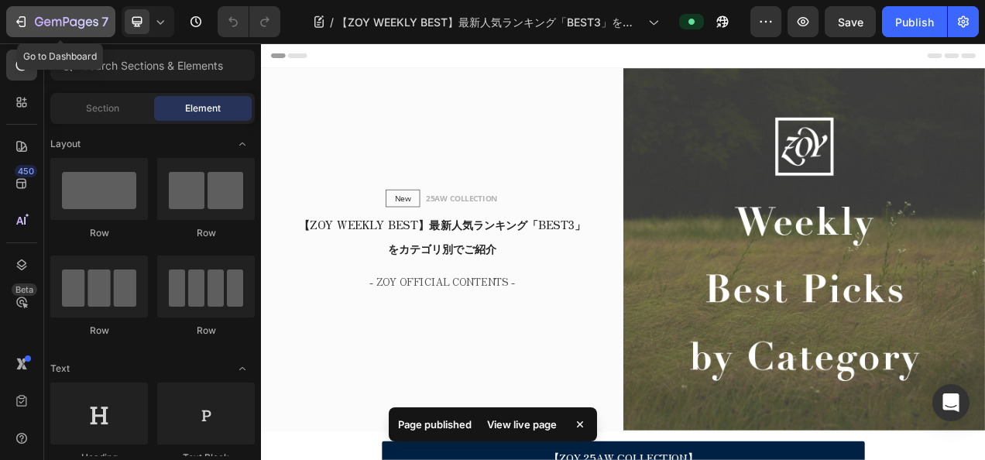
click at [72, 25] on icon "button" at bounding box center [67, 22] width 64 height 13
